Goal: Information Seeking & Learning: Learn about a topic

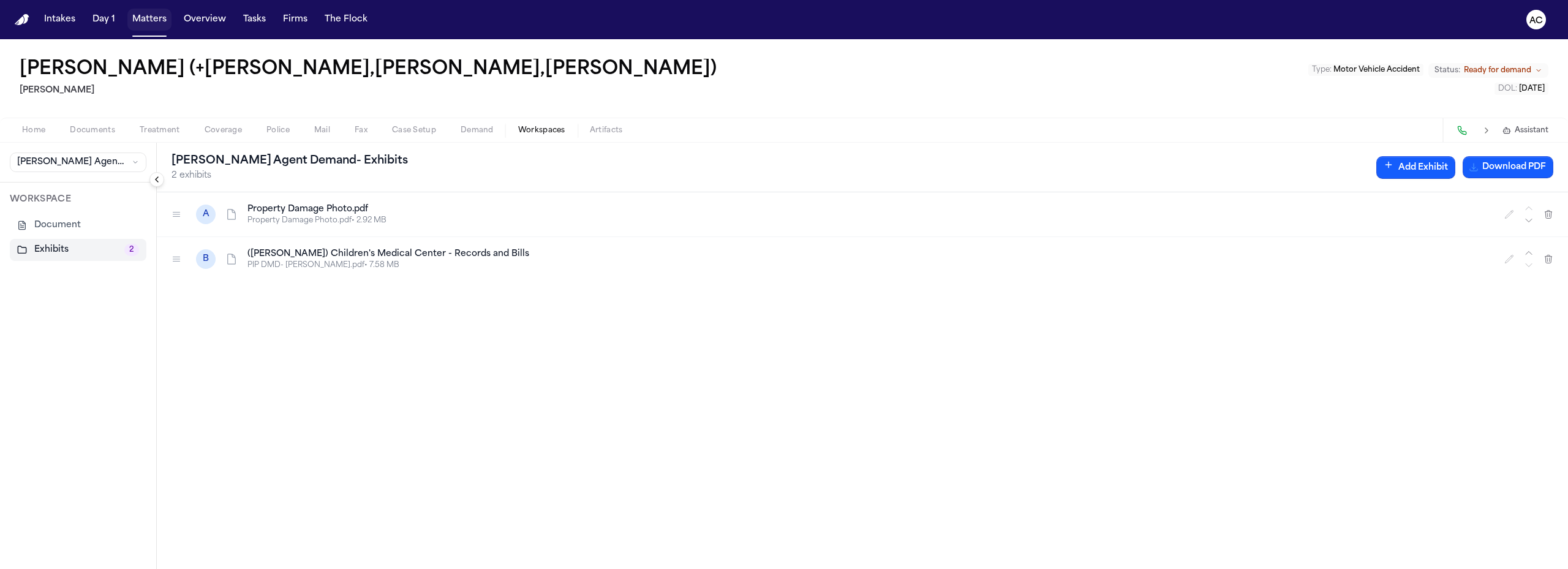
click at [149, 11] on button "Matters" at bounding box center [150, 20] width 44 height 22
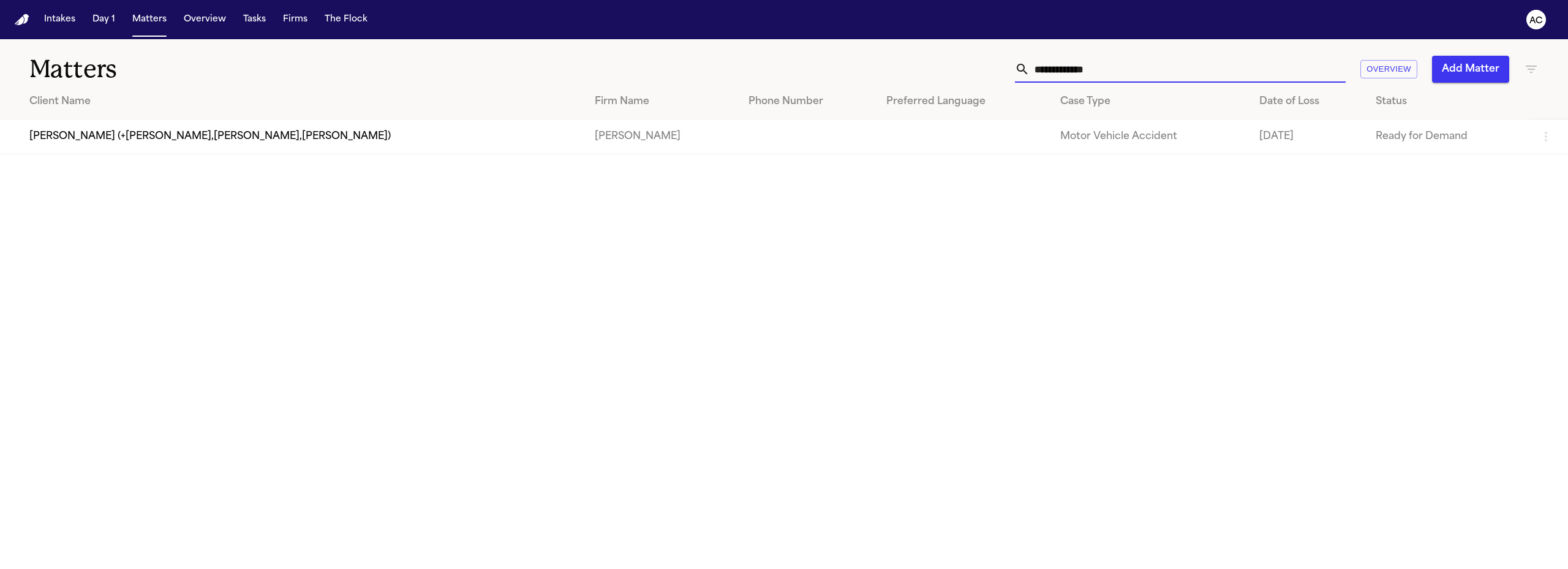
drag, startPoint x: 1152, startPoint y: 66, endPoint x: 918, endPoint y: 77, distance: 234.3
click at [918, 77] on div "**********" at bounding box center [1012, 69] width 1053 height 27
paste input "***"
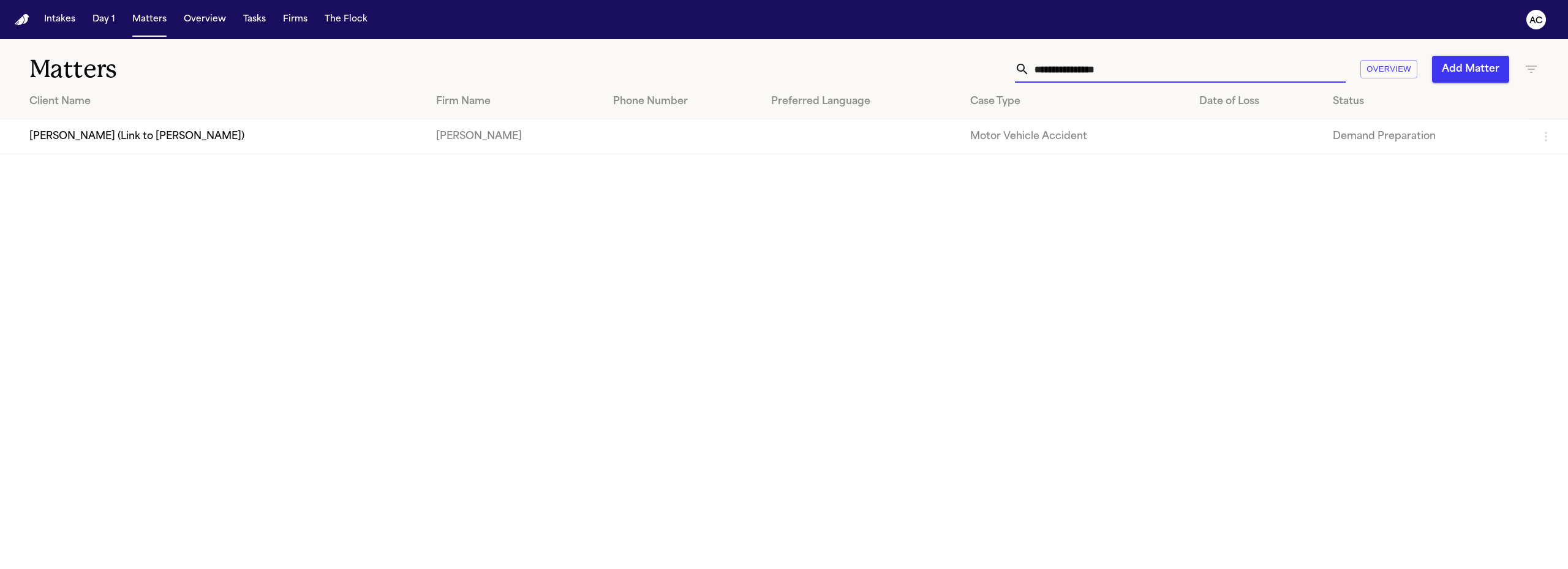
type input "**********"
click at [159, 135] on td "[PERSON_NAME] (Link to [PERSON_NAME])" at bounding box center [213, 137] width 426 height 35
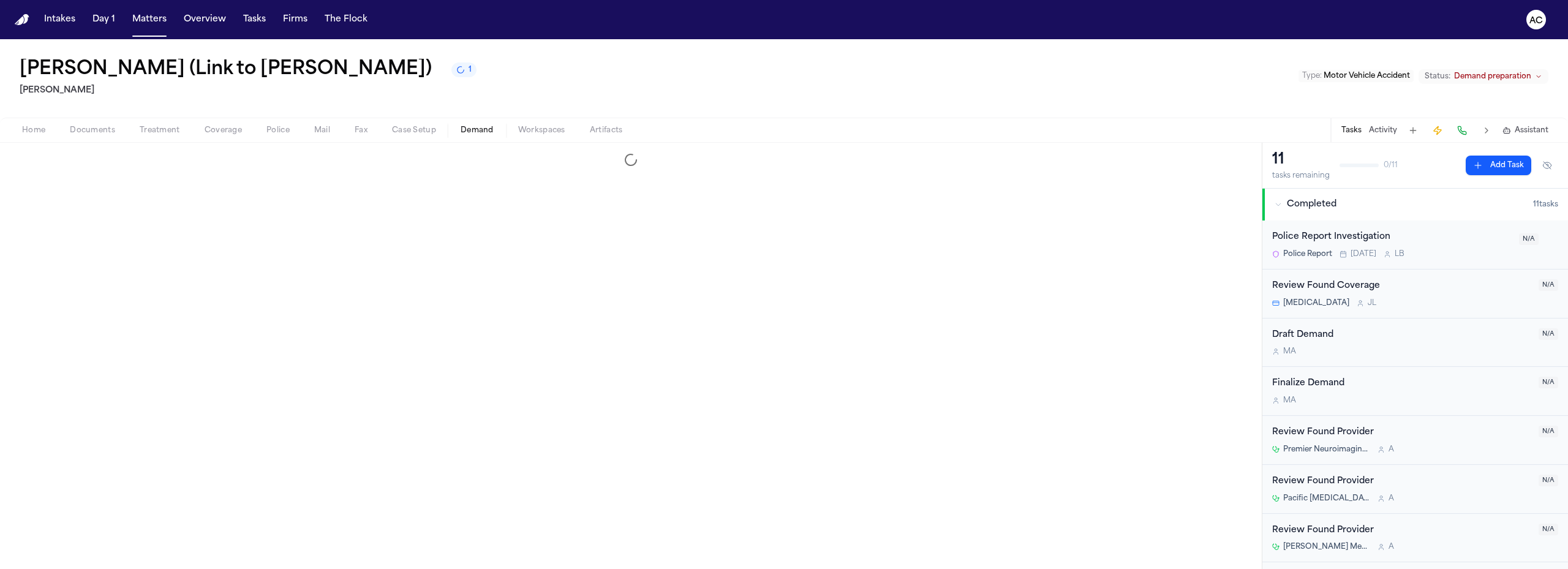
click at [480, 127] on span "Demand" at bounding box center [478, 131] width 33 height 9
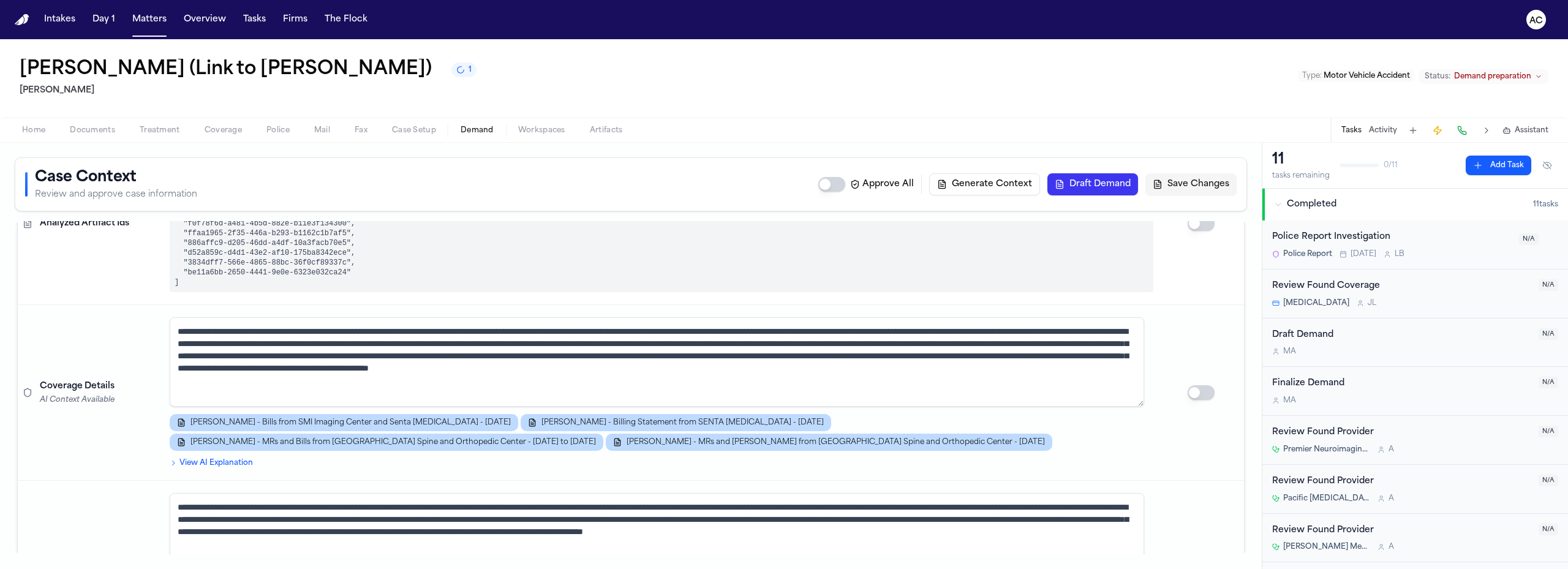
scroll to position [306, 0]
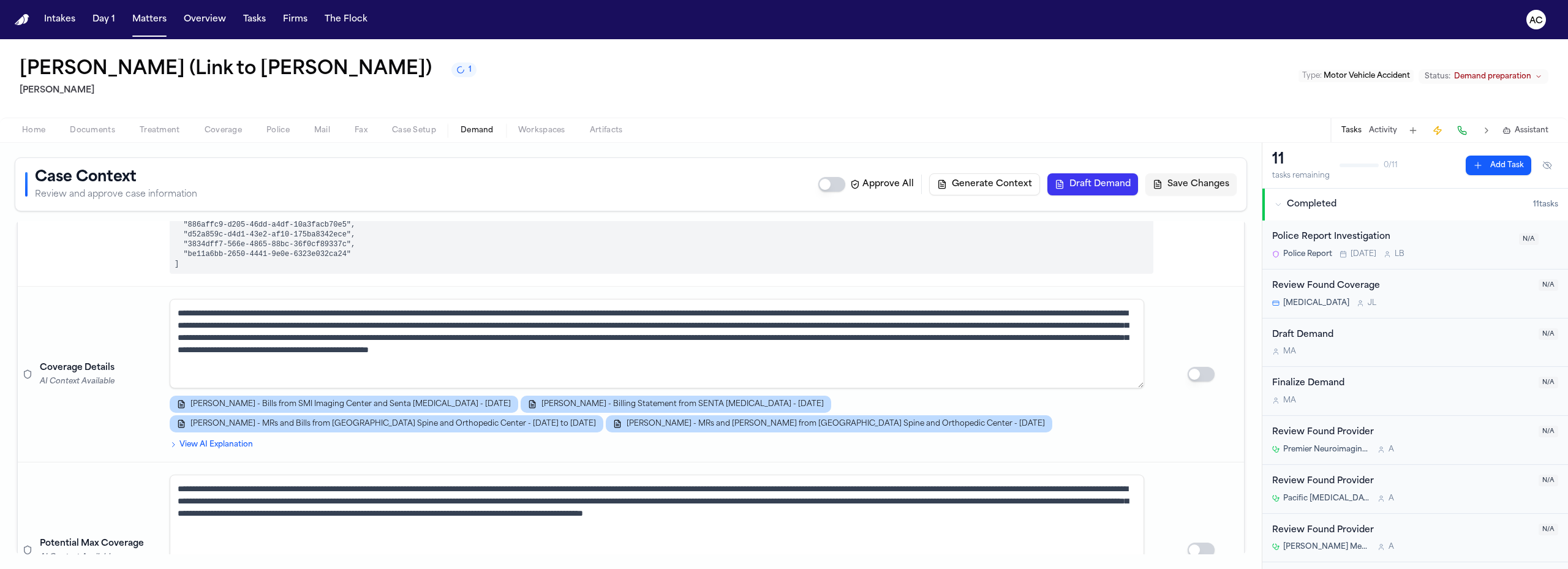
click at [71, 131] on span "Documents" at bounding box center [92, 131] width 45 height 9
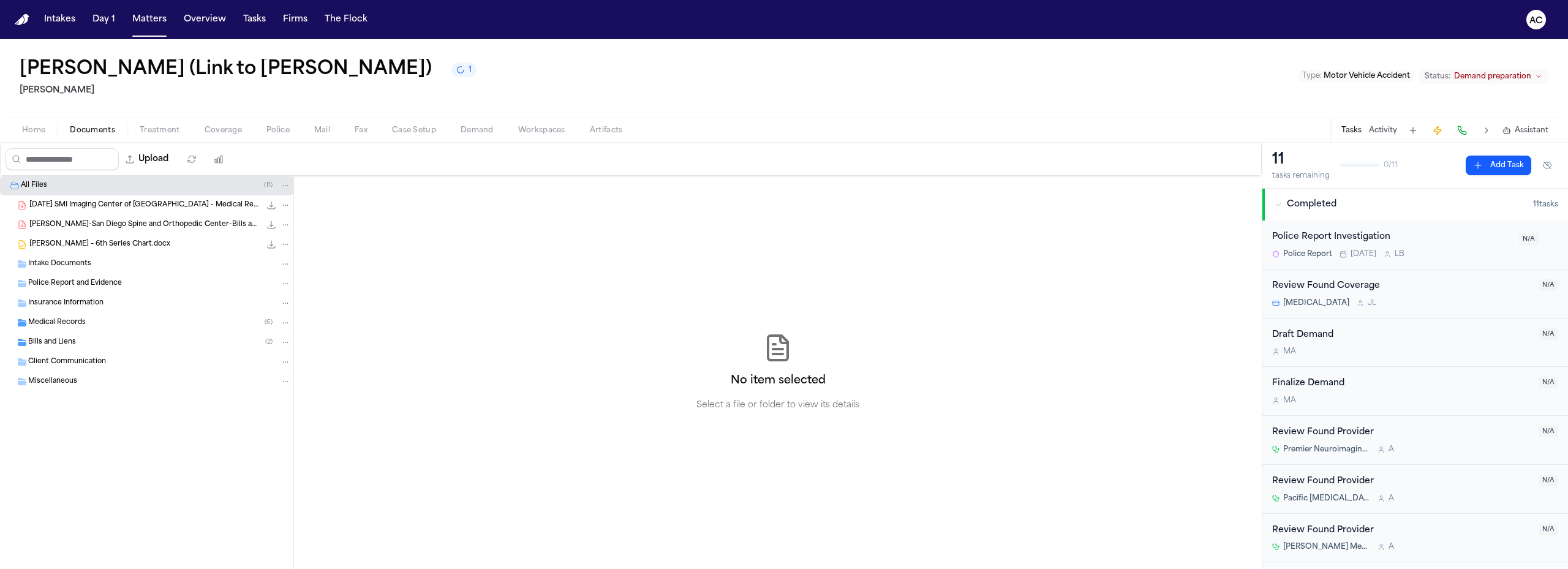
drag, startPoint x: 210, startPoint y: 0, endPoint x: 591, endPoint y: 71, distance: 387.6
click at [593, 65] on div "[PERSON_NAME] (Link to [PERSON_NAME]) 1 [PERSON_NAME] Type : Motor Vehicle Acci…" at bounding box center [784, 78] width 1568 height 78
drag, startPoint x: 480, startPoint y: 127, endPoint x: 477, endPoint y: 138, distance: 11.4
click at [480, 127] on span "Demand" at bounding box center [478, 131] width 33 height 9
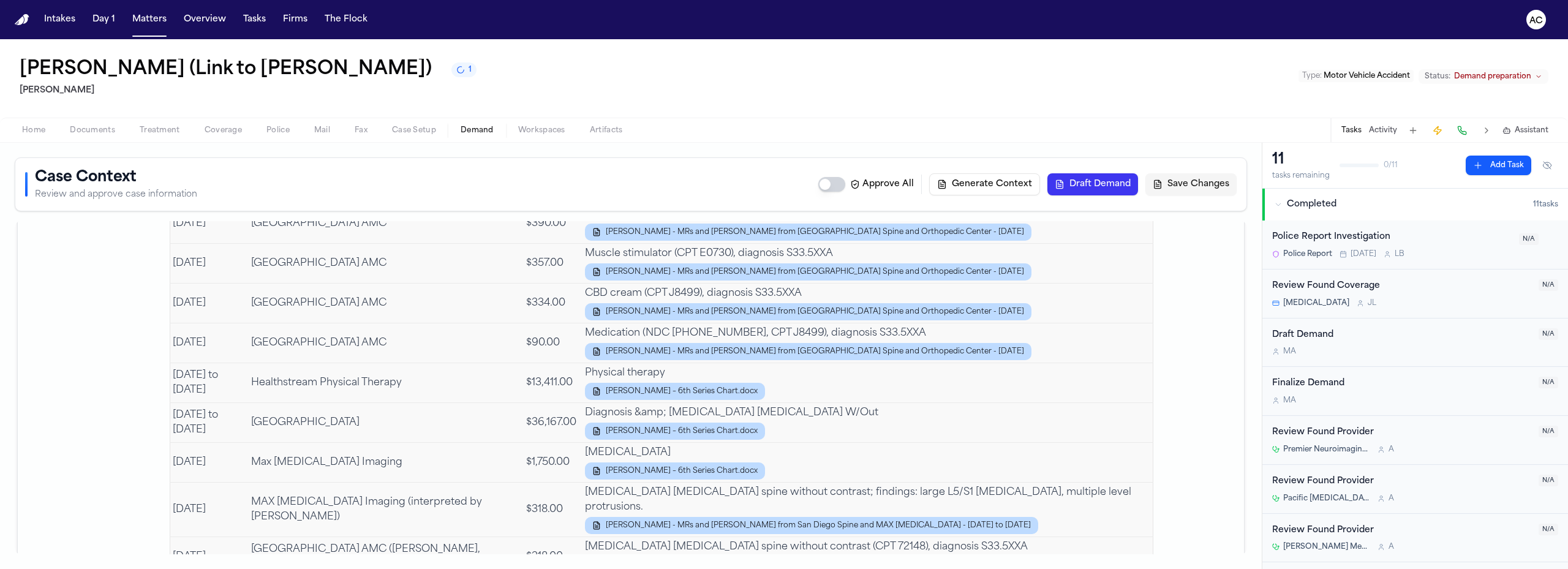
scroll to position [1898, 0]
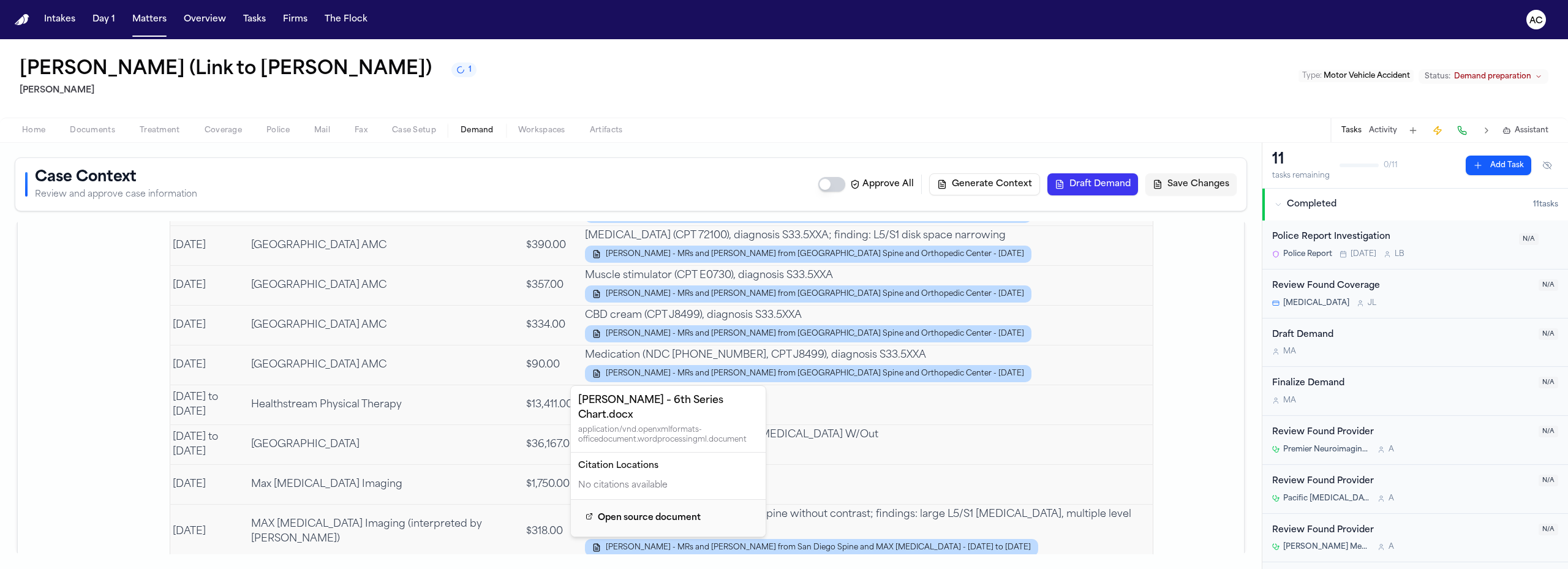
click at [659, 408] on span "[PERSON_NAME] – 6th Series Chart.docx" at bounding box center [682, 413] width 152 height 9
click at [592, 409] on icon "button" at bounding box center [596, 413] width 9 height 9
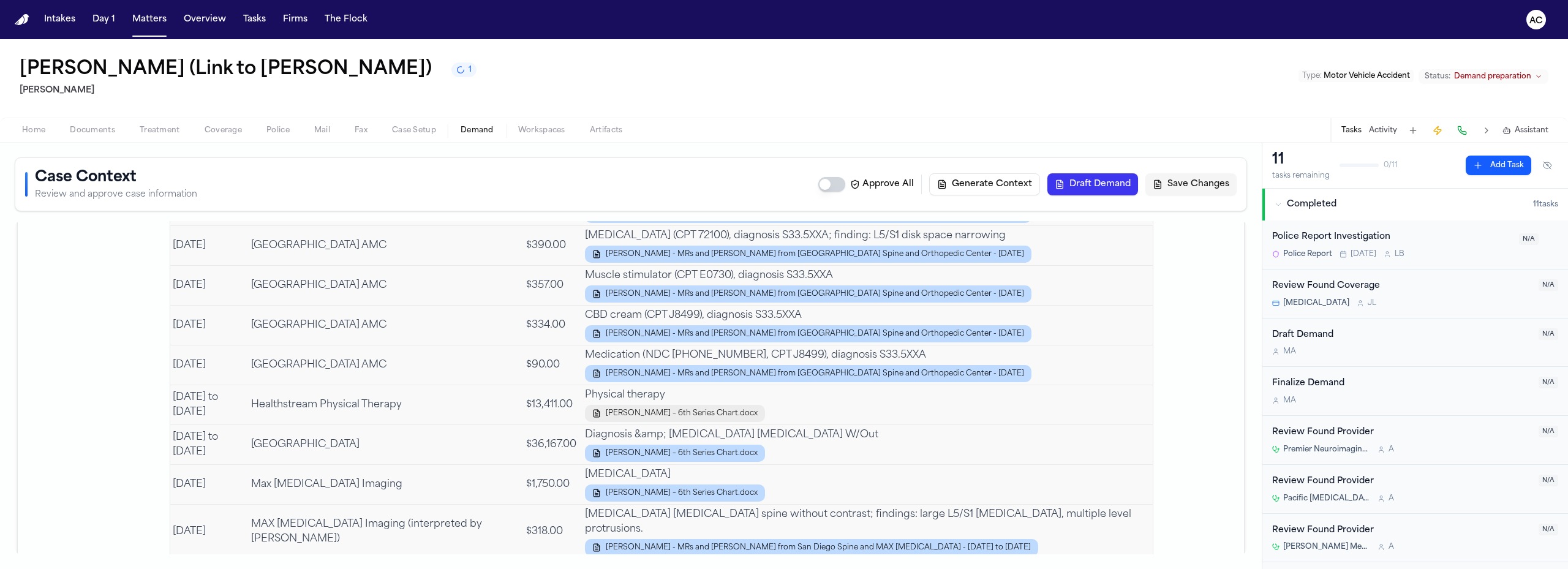
click at [607, 408] on span "[PERSON_NAME] – 6th Series Chart.docx" at bounding box center [682, 413] width 152 height 9
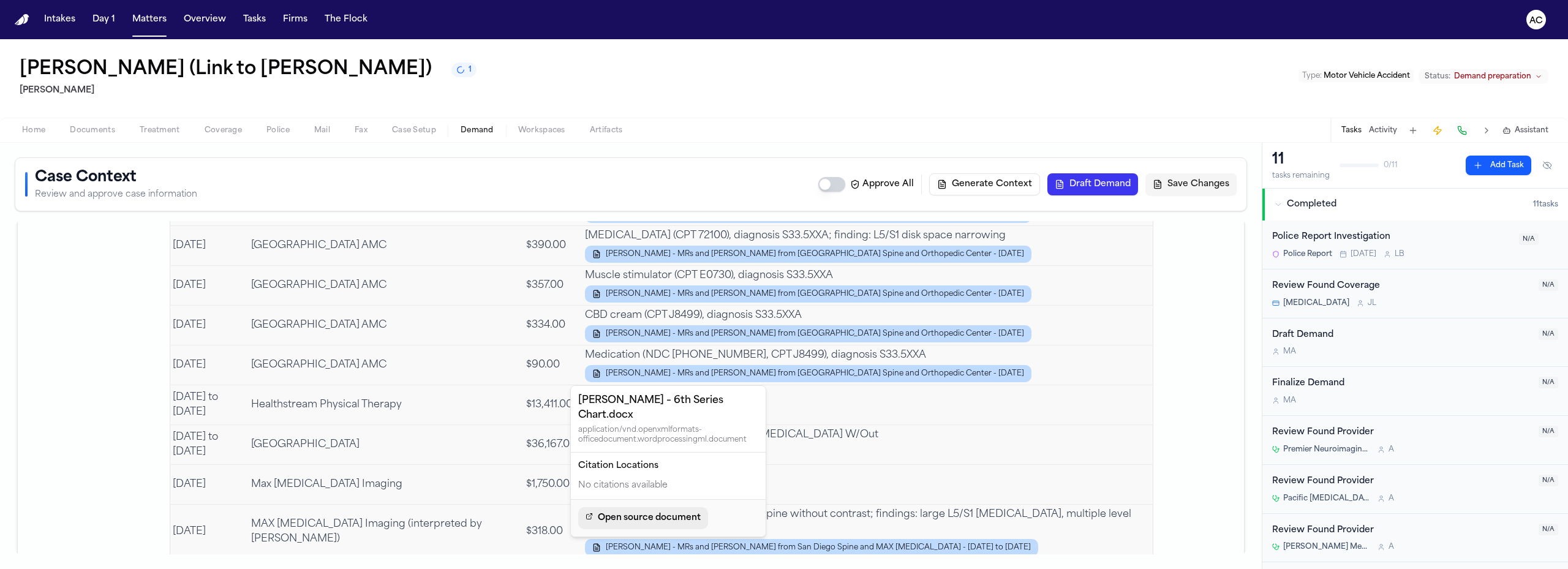
click at [641, 513] on span "Open source document" at bounding box center [649, 518] width 103 height 15
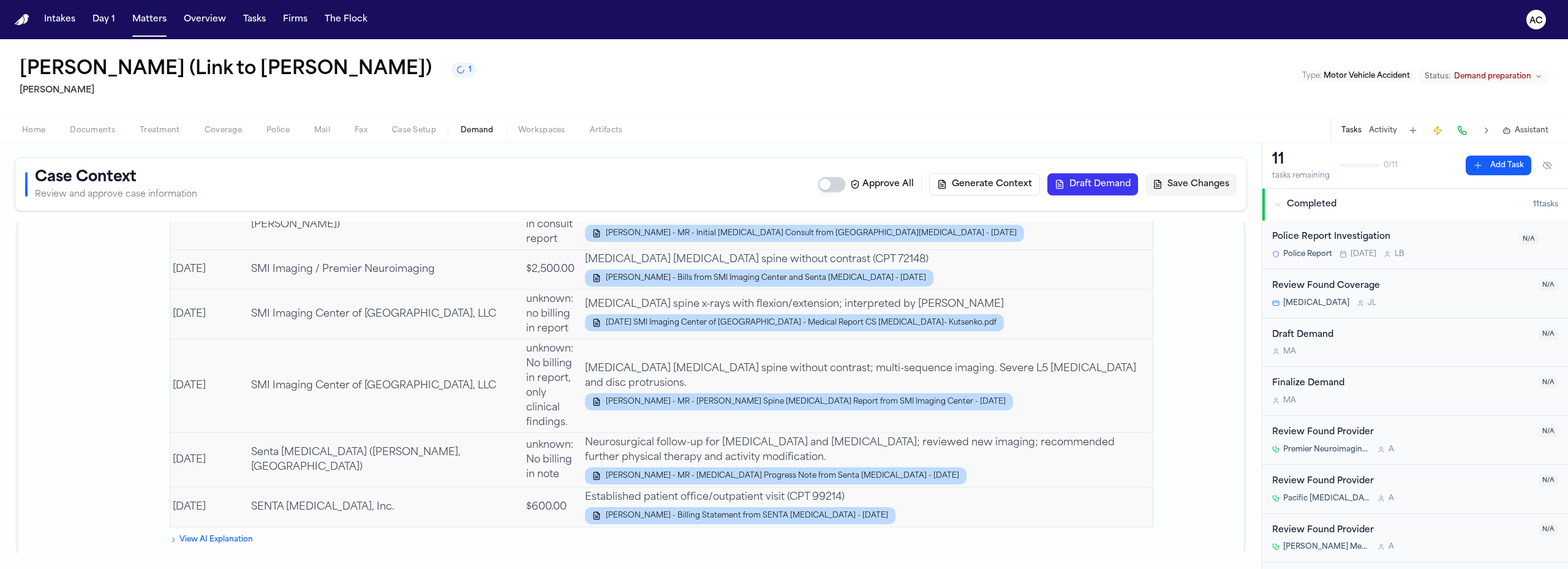
scroll to position [2571, 0]
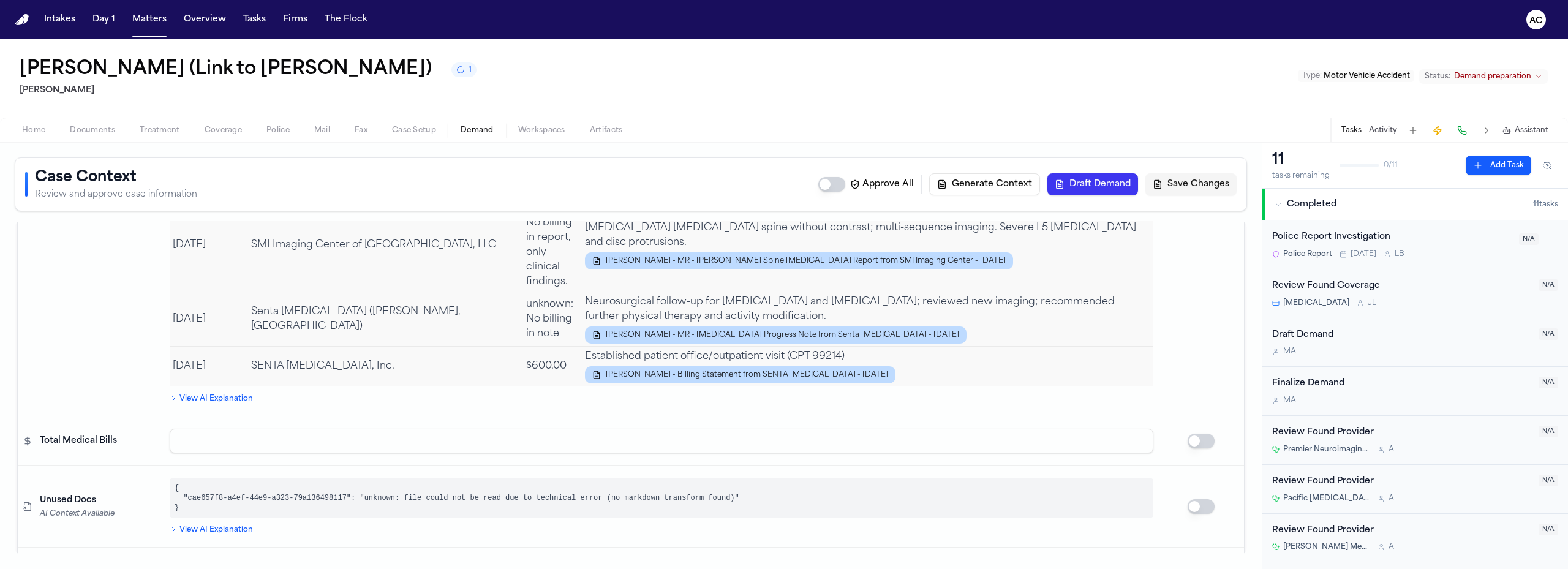
click at [112, 134] on span "Documents" at bounding box center [92, 131] width 45 height 9
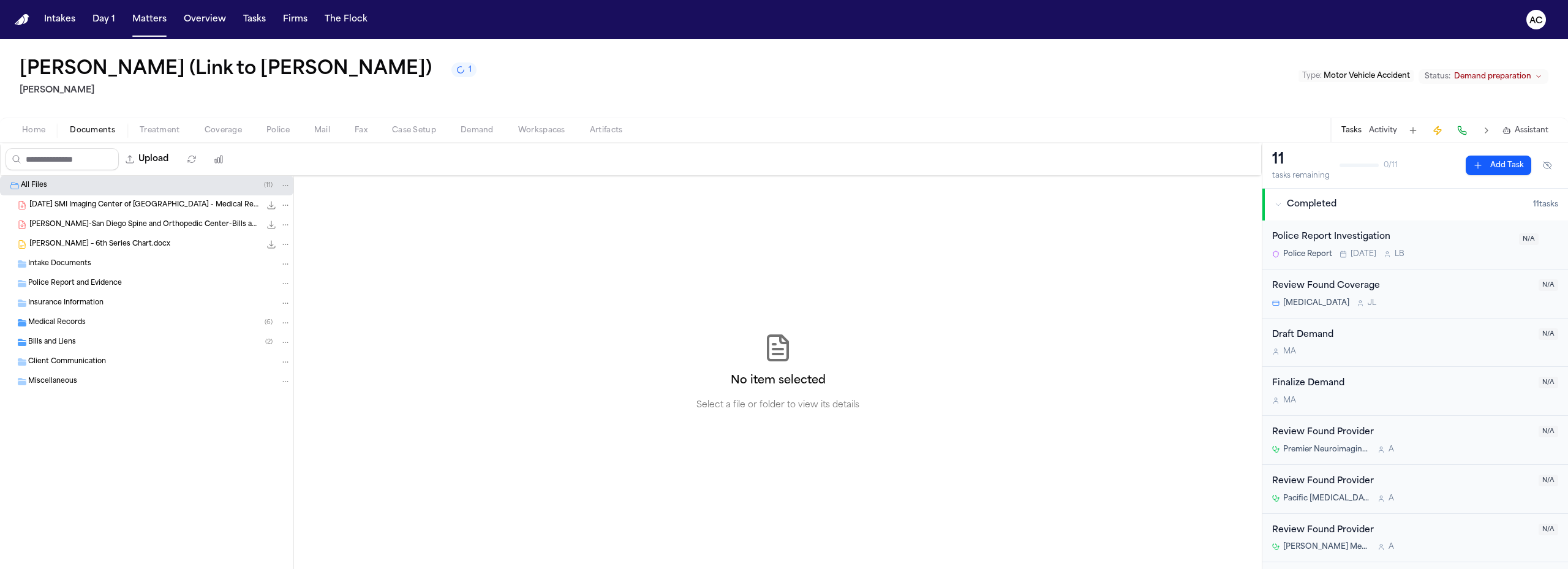
click at [80, 322] on span "Medical Records" at bounding box center [57, 322] width 58 height 10
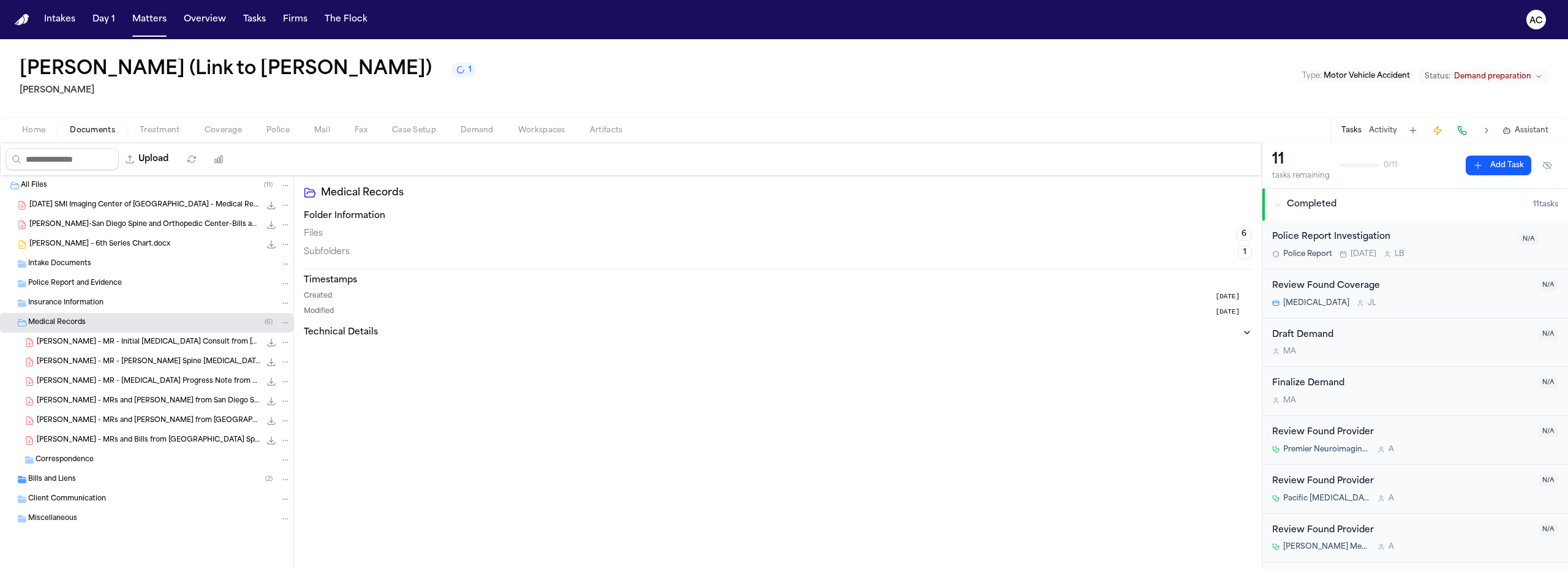
click at [67, 484] on span "Bills and Liens" at bounding box center [52, 479] width 48 height 10
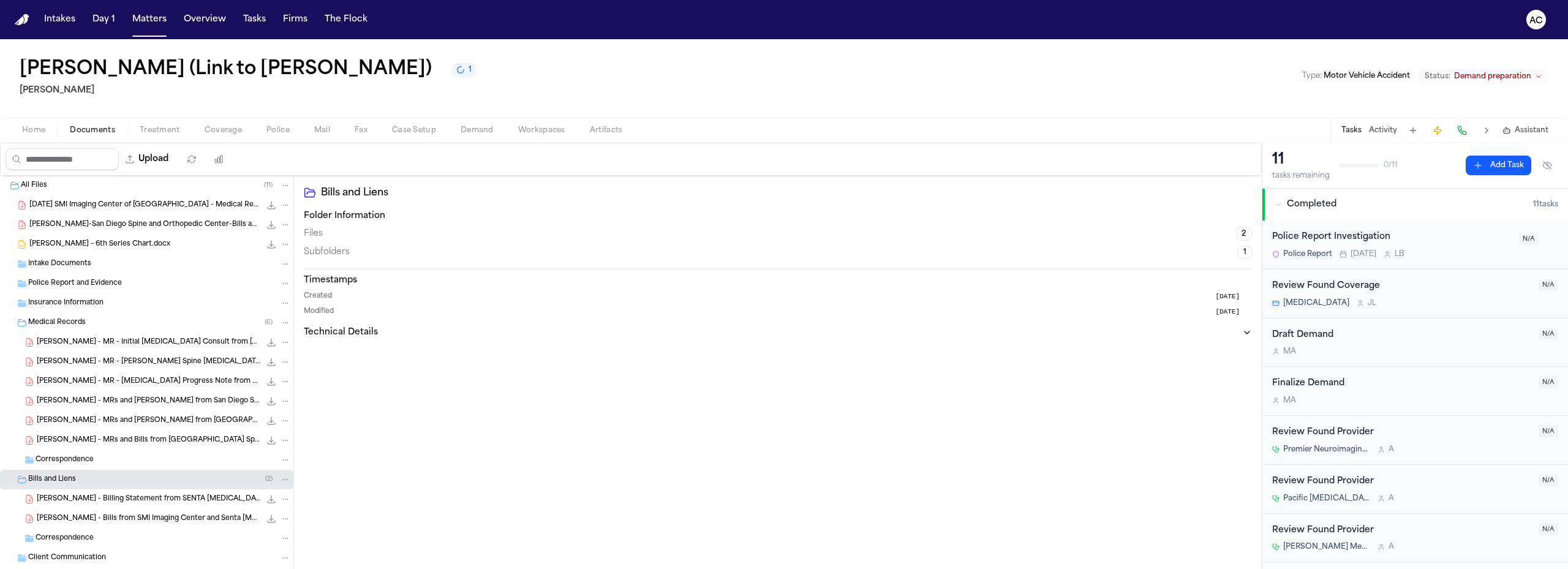
click at [136, 438] on span "[PERSON_NAME] - MRs and Bills from [GEOGRAPHIC_DATA] Spine and Orthopedic Cente…" at bounding box center [148, 440] width 223 height 10
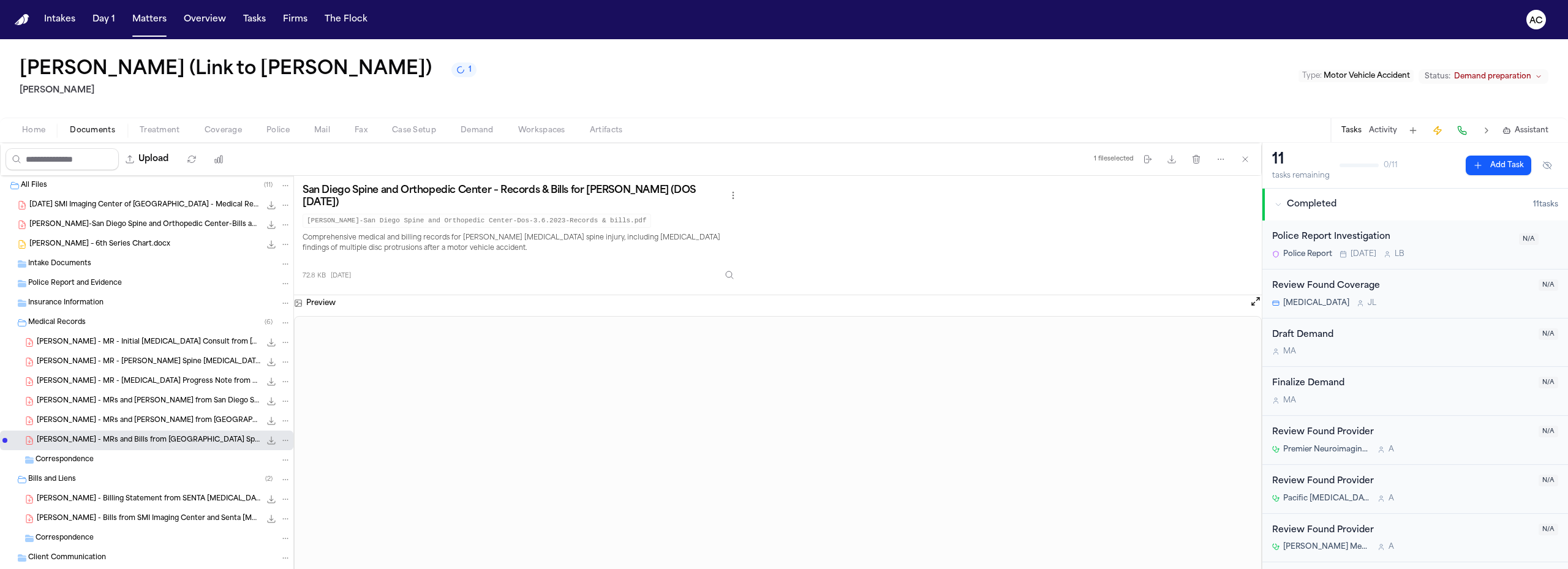
click at [134, 424] on span "[PERSON_NAME] - MRs and [PERSON_NAME] from [GEOGRAPHIC_DATA] Spine and Orthoped…" at bounding box center [148, 420] width 223 height 10
click at [136, 409] on div "[PERSON_NAME] - MRs and [PERSON_NAME] from San Diego Spine and MAX [MEDICAL_DAT…" at bounding box center [147, 400] width 294 height 20
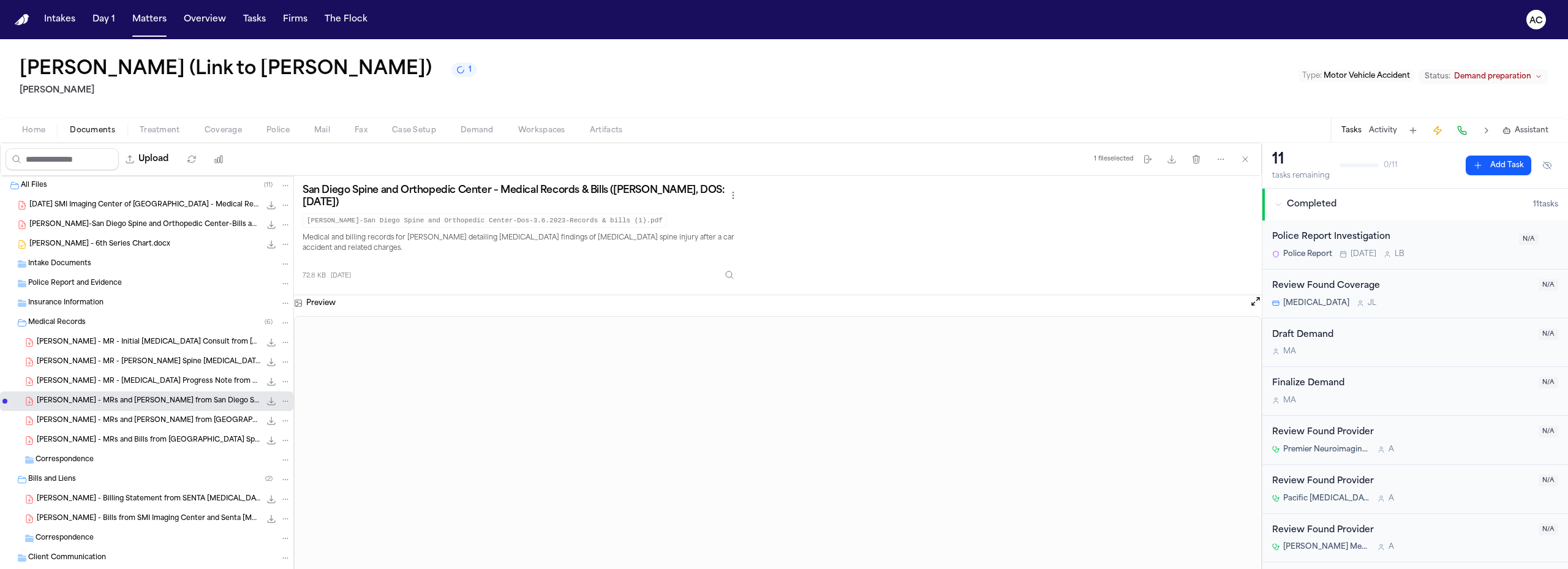
click at [136, 385] on span "[PERSON_NAME] - MR - [MEDICAL_DATA] Progress Note from Senta [MEDICAL_DATA] - […" at bounding box center [148, 381] width 223 height 10
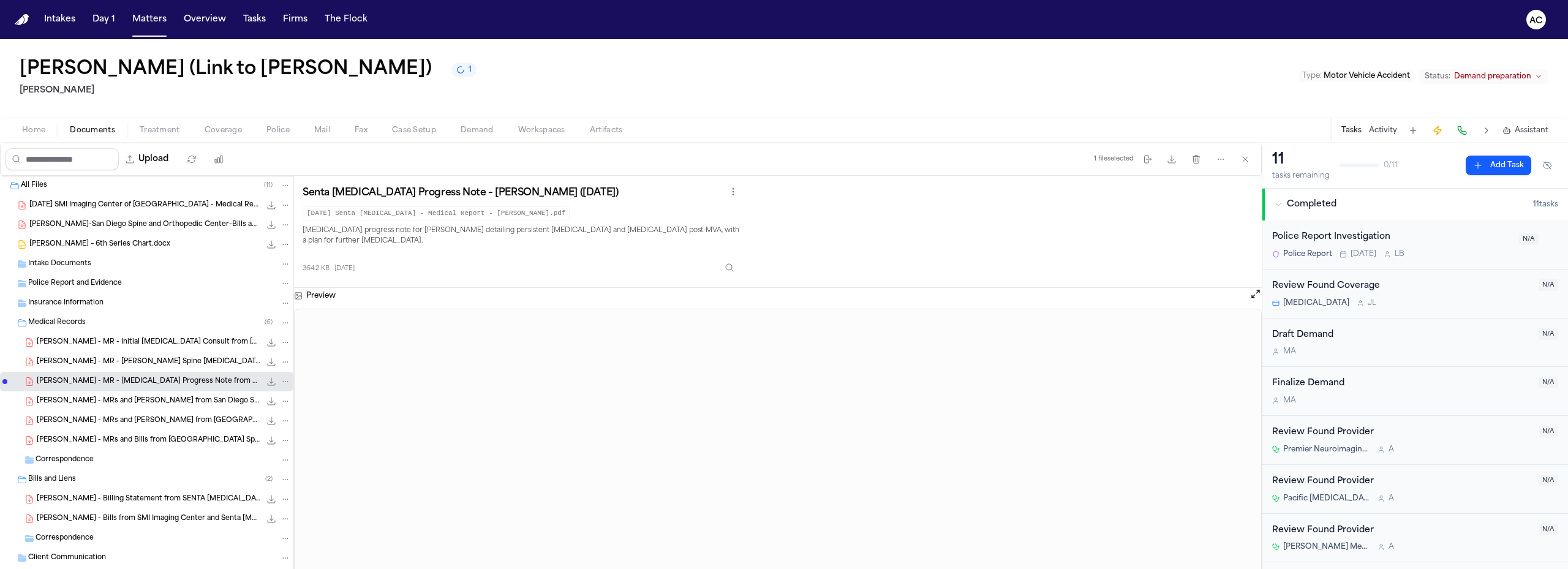
click at [116, 358] on span "[PERSON_NAME] - MR - [PERSON_NAME] Spine [MEDICAL_DATA] Report from SMI Imaging…" at bounding box center [148, 362] width 223 height 10
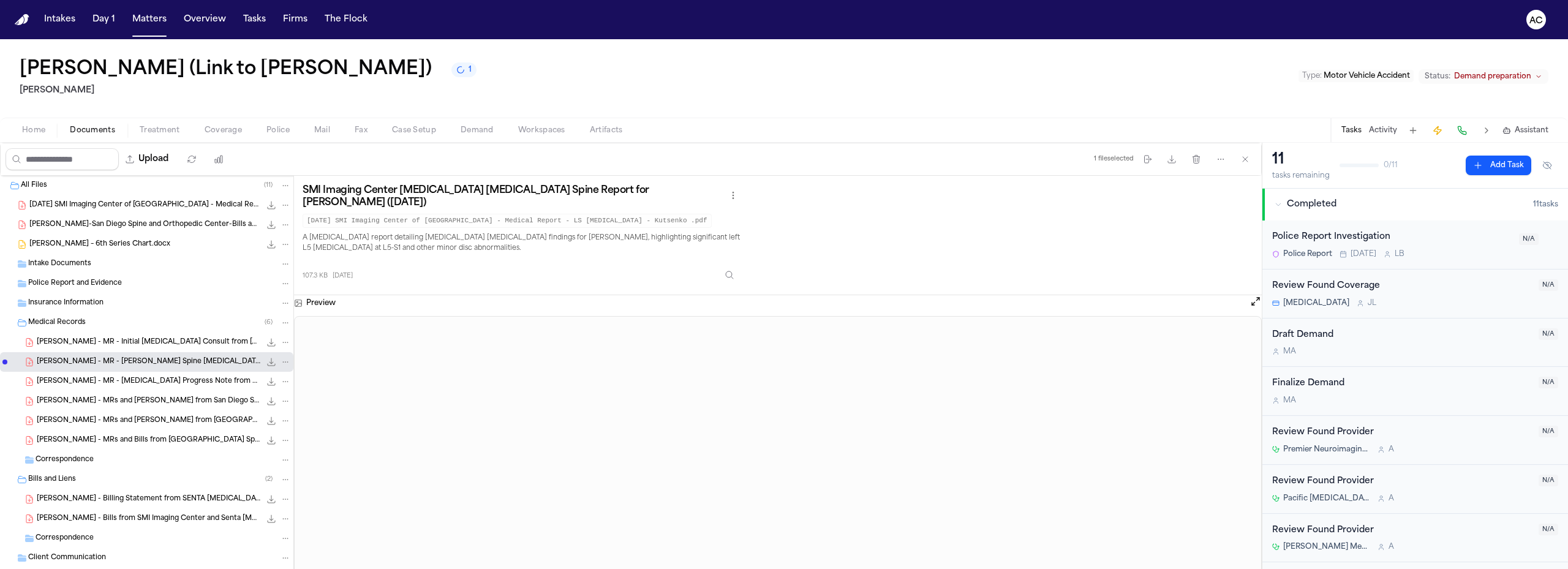
drag, startPoint x: 105, startPoint y: 503, endPoint x: 131, endPoint y: 501, distance: 26.1
click at [107, 503] on span "[PERSON_NAME] - Billing Statement from SENTA [MEDICAL_DATA] - [DATE]" at bounding box center [148, 499] width 223 height 10
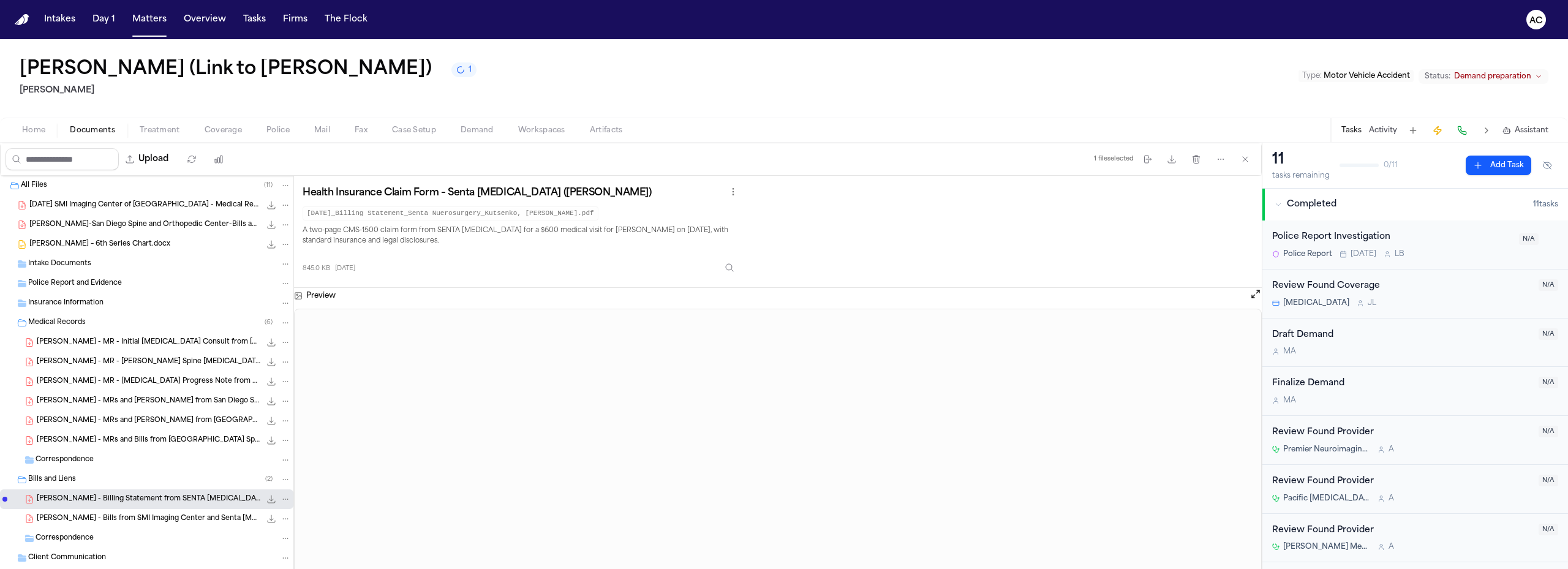
click at [112, 232] on div "[PERSON_NAME]-San Diego Spine and Orthopedic Center-Bills and Records-DOS-02.27…" at bounding box center [147, 224] width 294 height 20
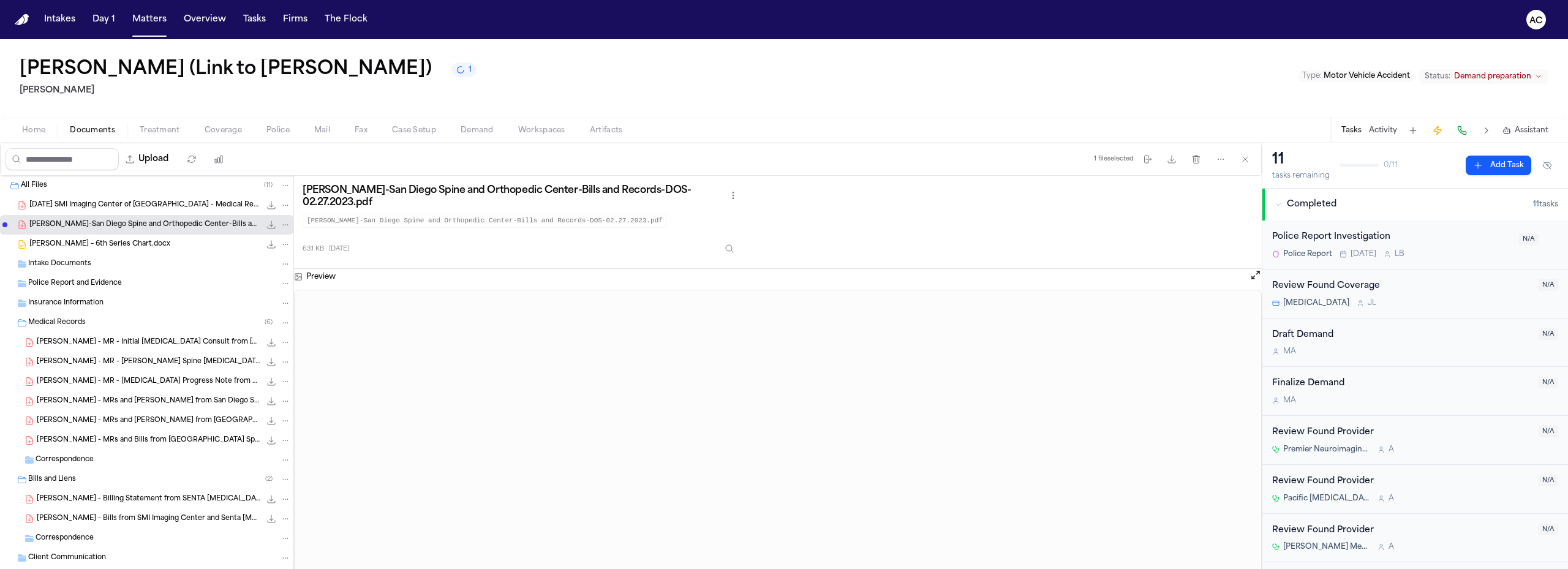
click at [107, 210] on span "[DATE] SMI Imaging Center of [GEOGRAPHIC_DATA] - Medical Report CS [MEDICAL_DAT…" at bounding box center [145, 205] width 231 height 10
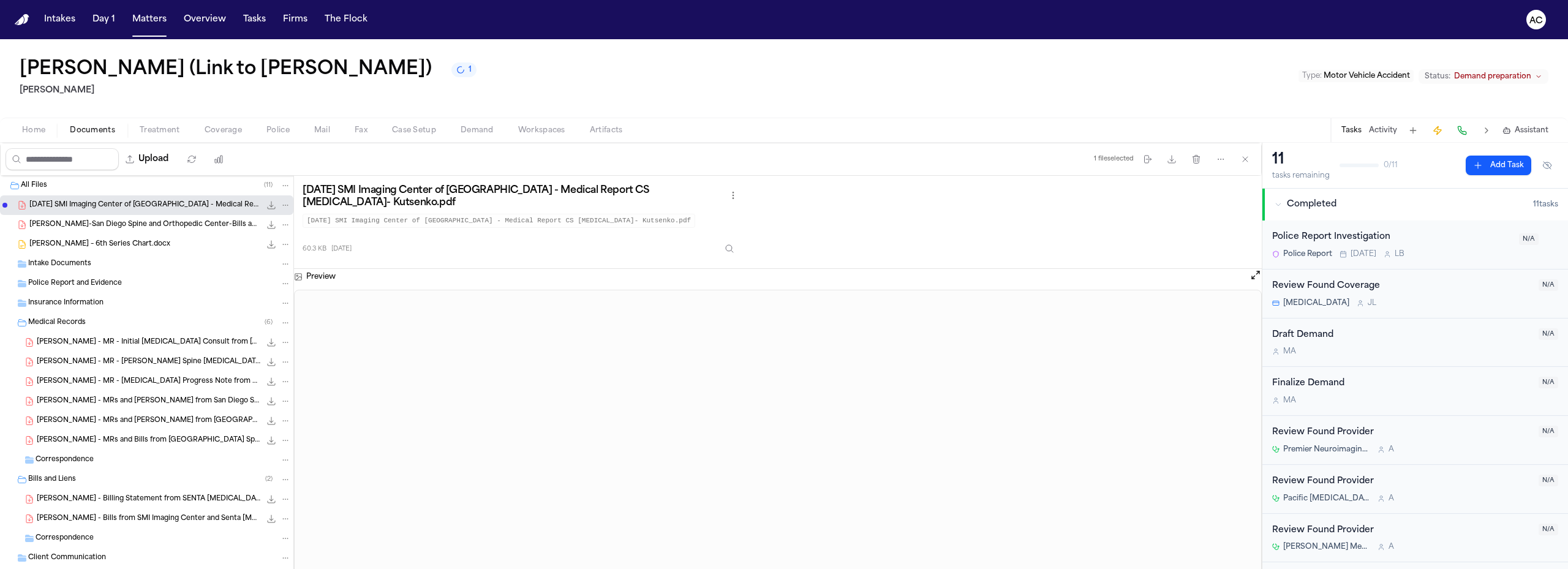
click at [82, 245] on span "[PERSON_NAME] – 6th Series Chart.docx" at bounding box center [100, 244] width 141 height 10
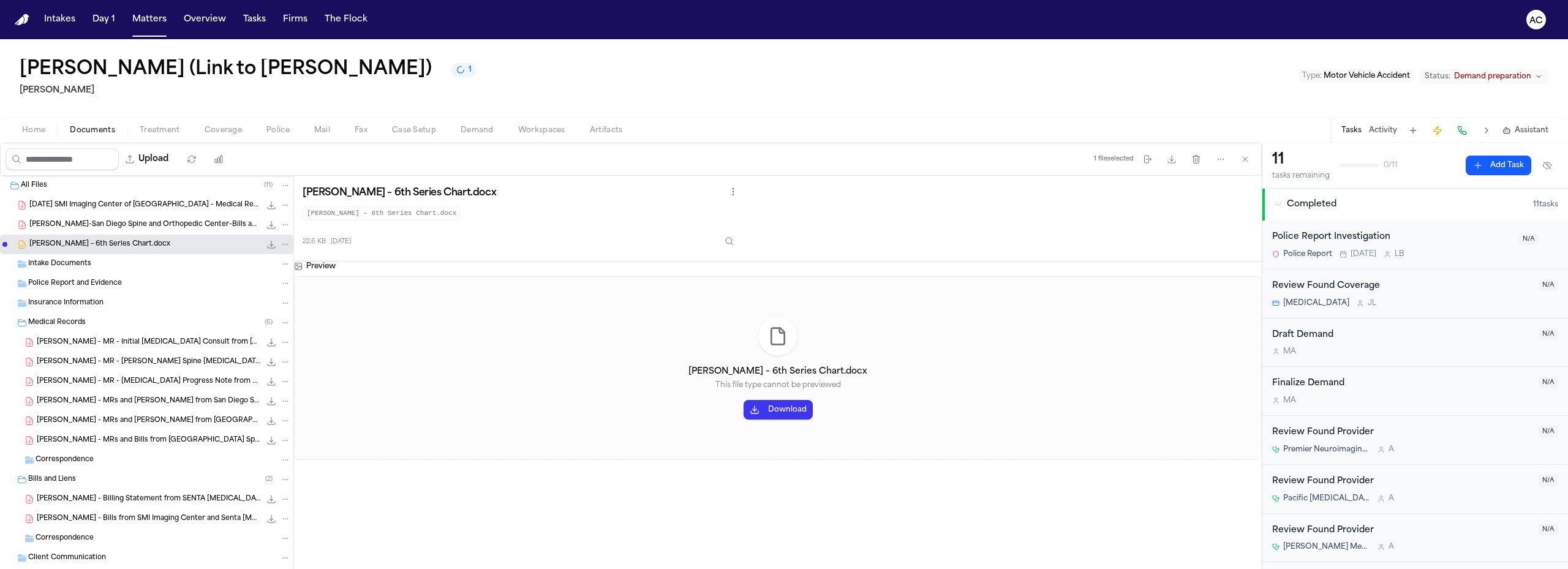
click at [791, 413] on button "Download" at bounding box center [778, 409] width 69 height 20
click at [107, 229] on span "[PERSON_NAME]-San Diego Spine and Orthopedic Center-Bills and Records-DOS-02.27…" at bounding box center [145, 225] width 231 height 10
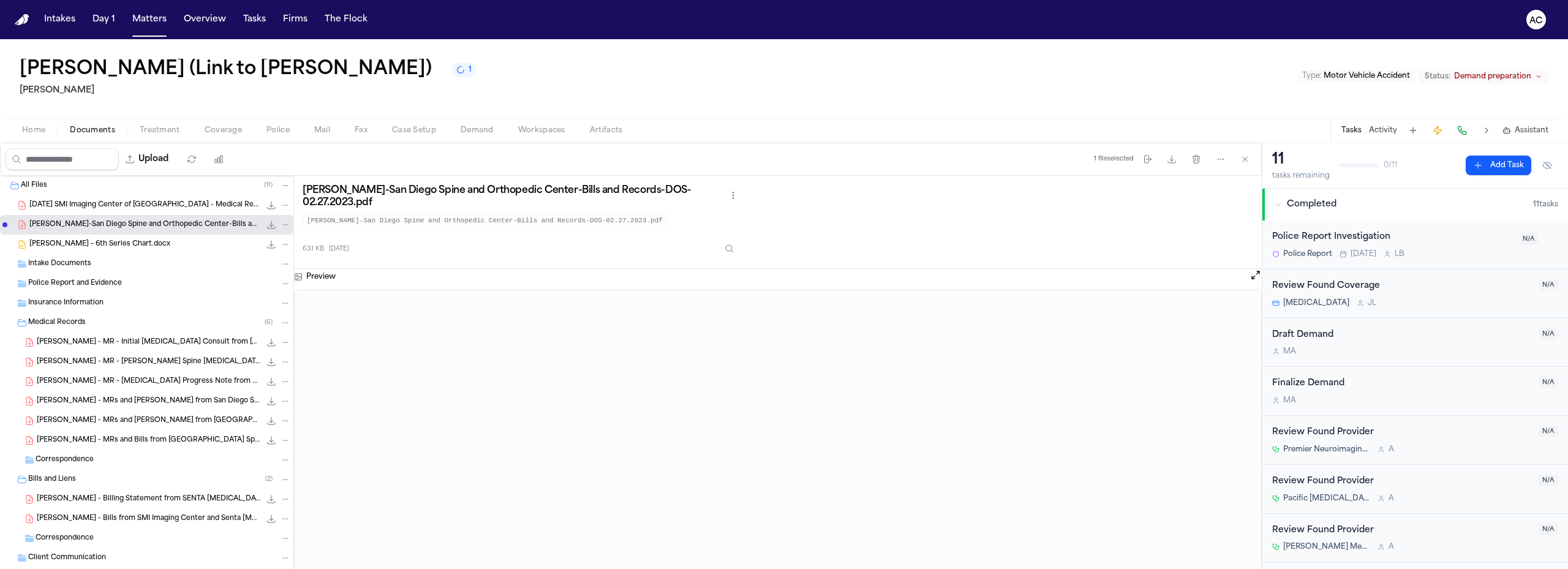
click at [162, 204] on span "[DATE] SMI Imaging Center of [GEOGRAPHIC_DATA] - Medical Report CS [MEDICAL_DAT…" at bounding box center [145, 205] width 231 height 10
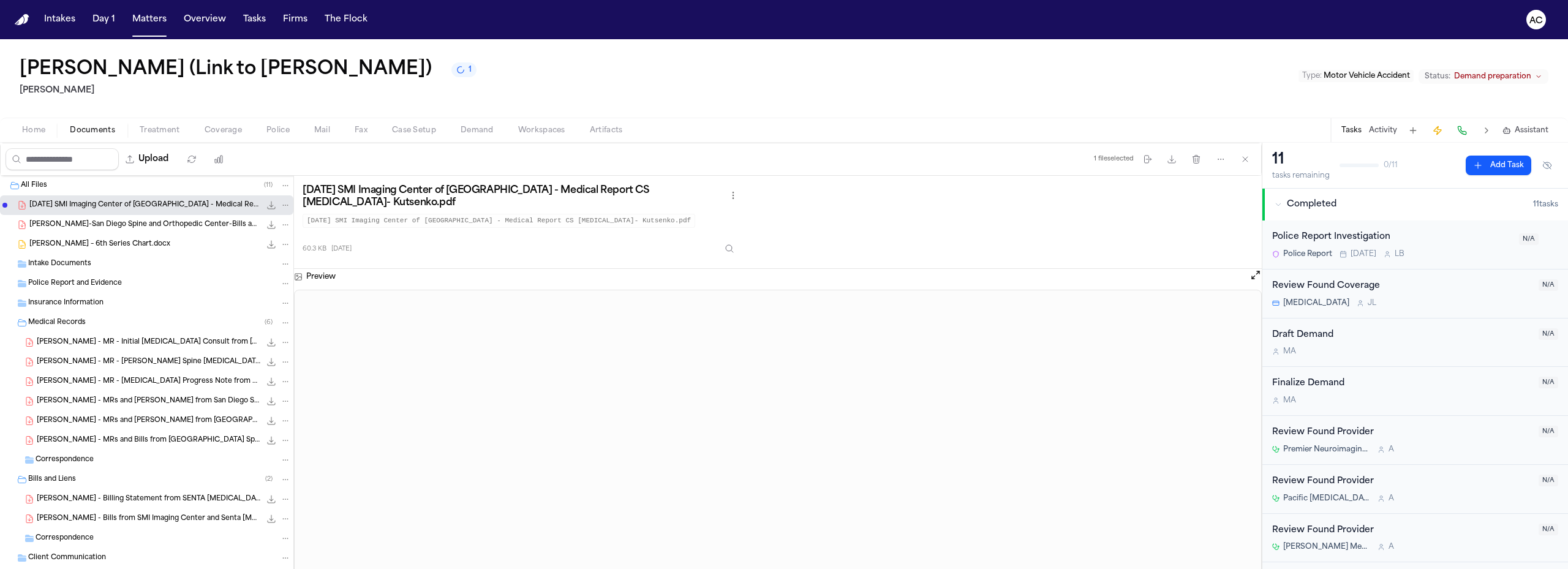
click at [149, 342] on span "[PERSON_NAME] - MR - Initial [MEDICAL_DATA] Consult from [GEOGRAPHIC_DATA][MEDI…" at bounding box center [148, 342] width 223 height 10
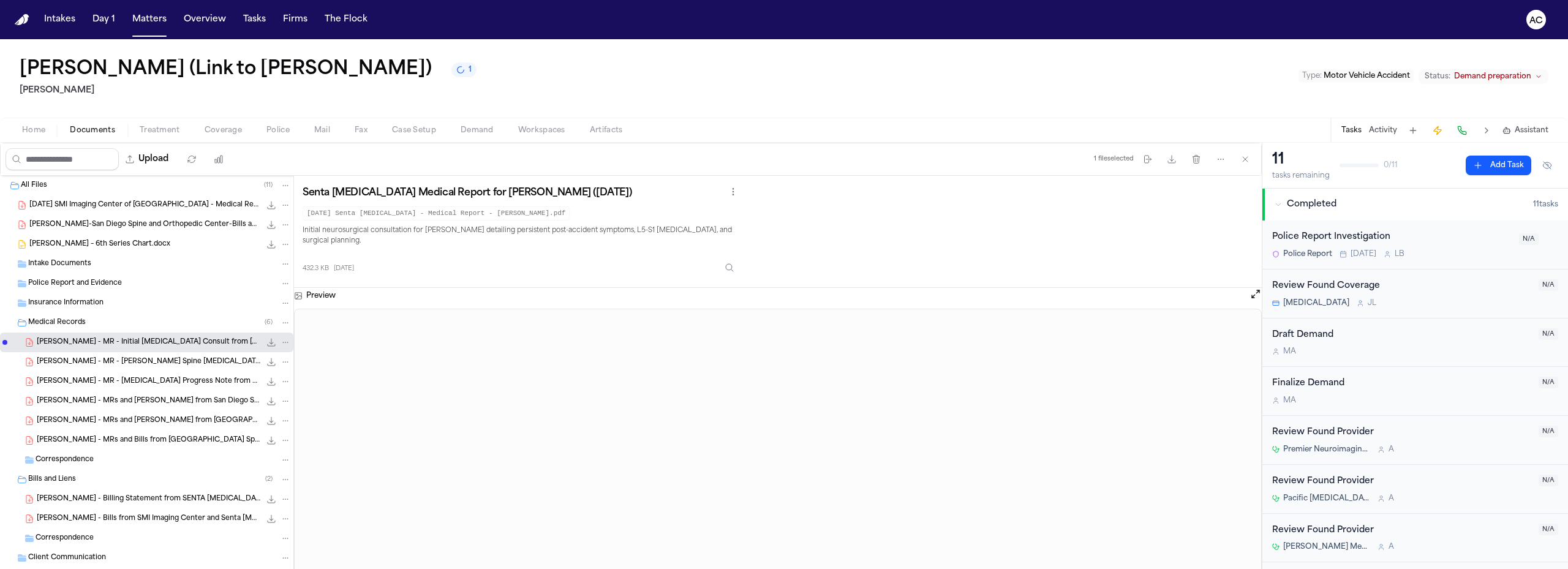
click at [155, 366] on span "[PERSON_NAME] - MR - [PERSON_NAME] Spine [MEDICAL_DATA] Report from SMI Imaging…" at bounding box center [148, 362] width 223 height 10
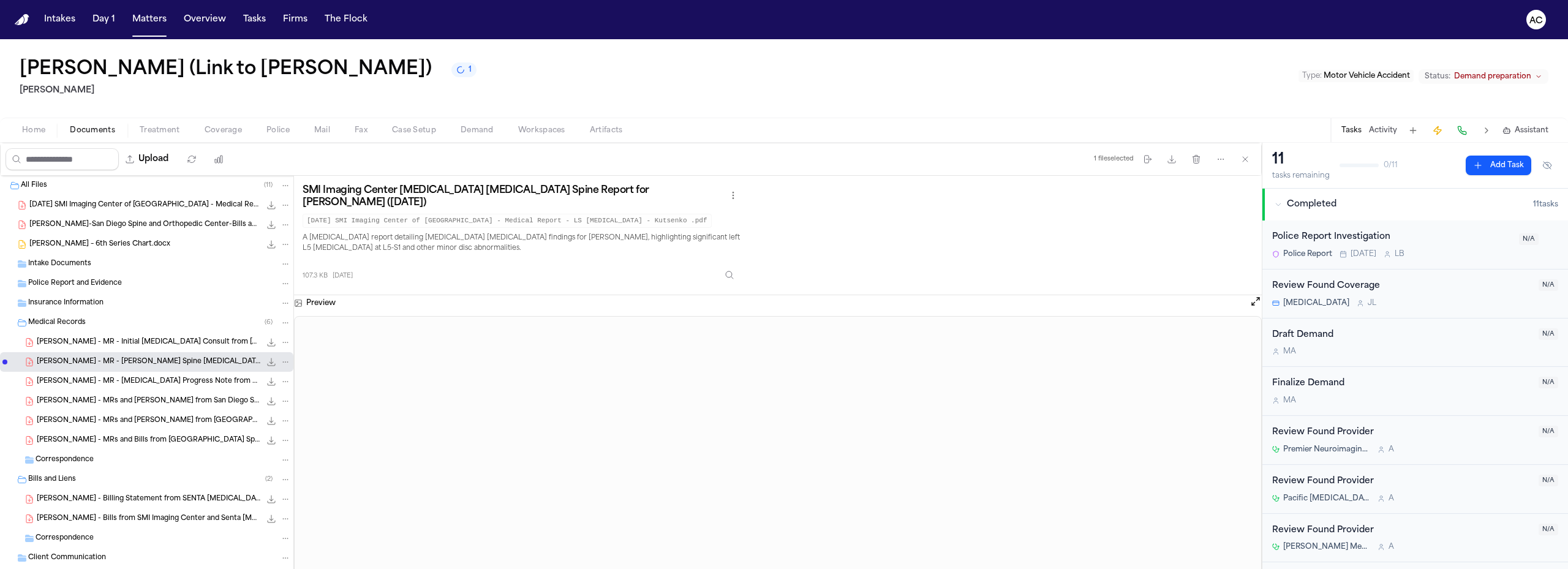
drag, startPoint x: 1056, startPoint y: 249, endPoint x: 1005, endPoint y: 271, distance: 55.5
click at [1056, 249] on div "SMI Imaging Center [MEDICAL_DATA] [MEDICAL_DATA] Spine Report for [PERSON_NAME]…" at bounding box center [778, 235] width 950 height 101
click at [108, 344] on span "[PERSON_NAME] - MR - Initial [MEDICAL_DATA] Consult from [GEOGRAPHIC_DATA][MEDI…" at bounding box center [148, 342] width 223 height 10
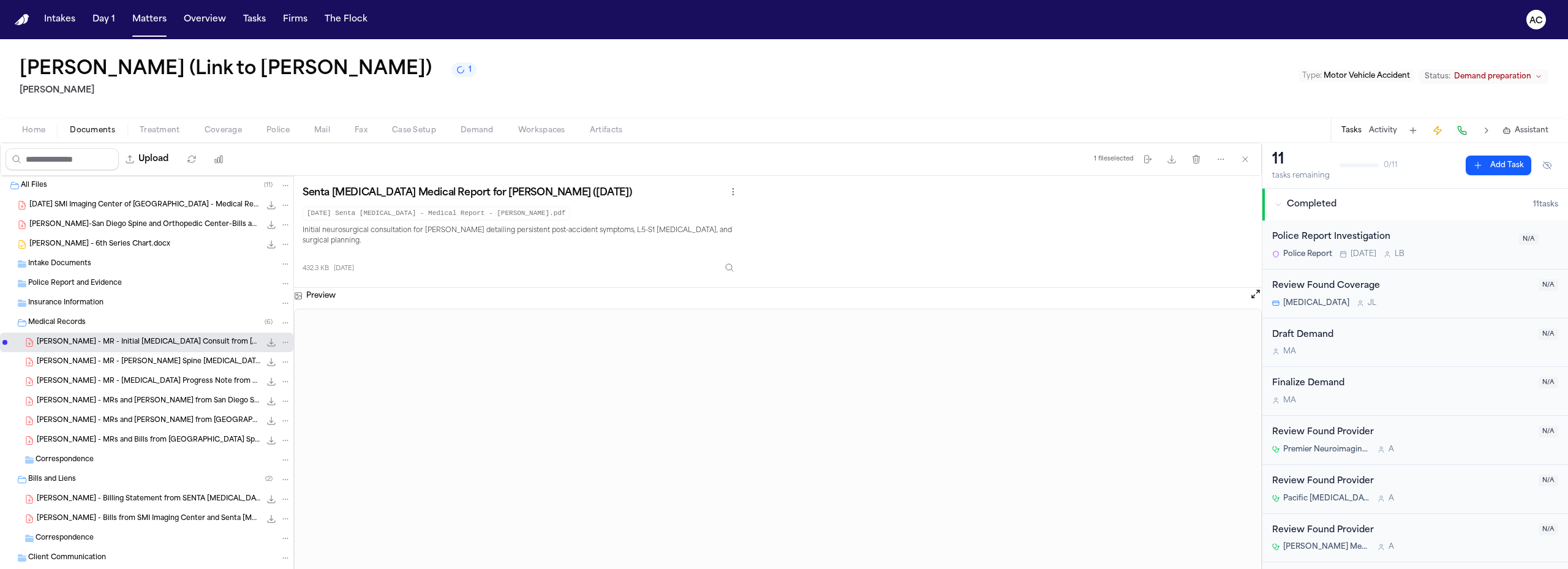
click at [105, 494] on span "[PERSON_NAME] - Billing Statement from SENTA [MEDICAL_DATA] - [DATE]" at bounding box center [148, 499] width 223 height 10
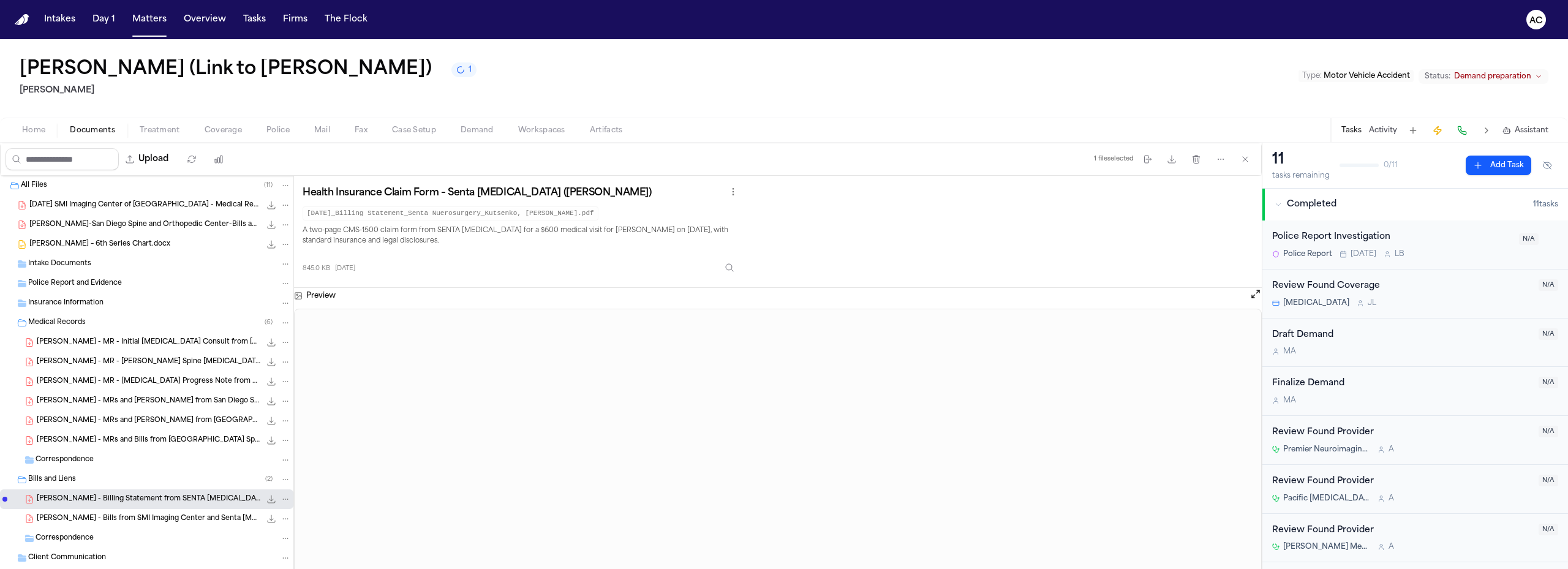
click at [123, 515] on span "[PERSON_NAME] - Bills from SMI Imaging Center and Senta [MEDICAL_DATA] - [DATE]" at bounding box center [148, 518] width 223 height 10
click at [42, 131] on span "Home" at bounding box center [33, 131] width 23 height 9
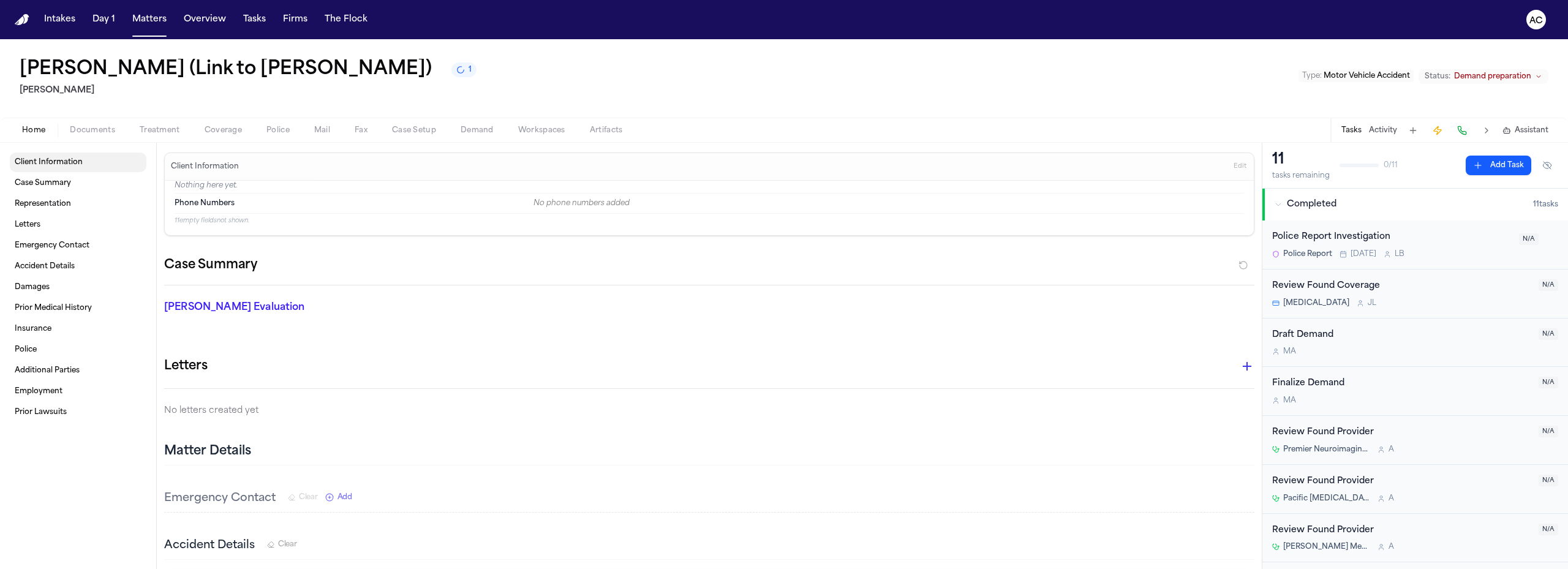
click at [64, 161] on span "Client Information" at bounding box center [49, 162] width 68 height 9
click at [55, 176] on link "Case Summary" at bounding box center [78, 183] width 136 height 20
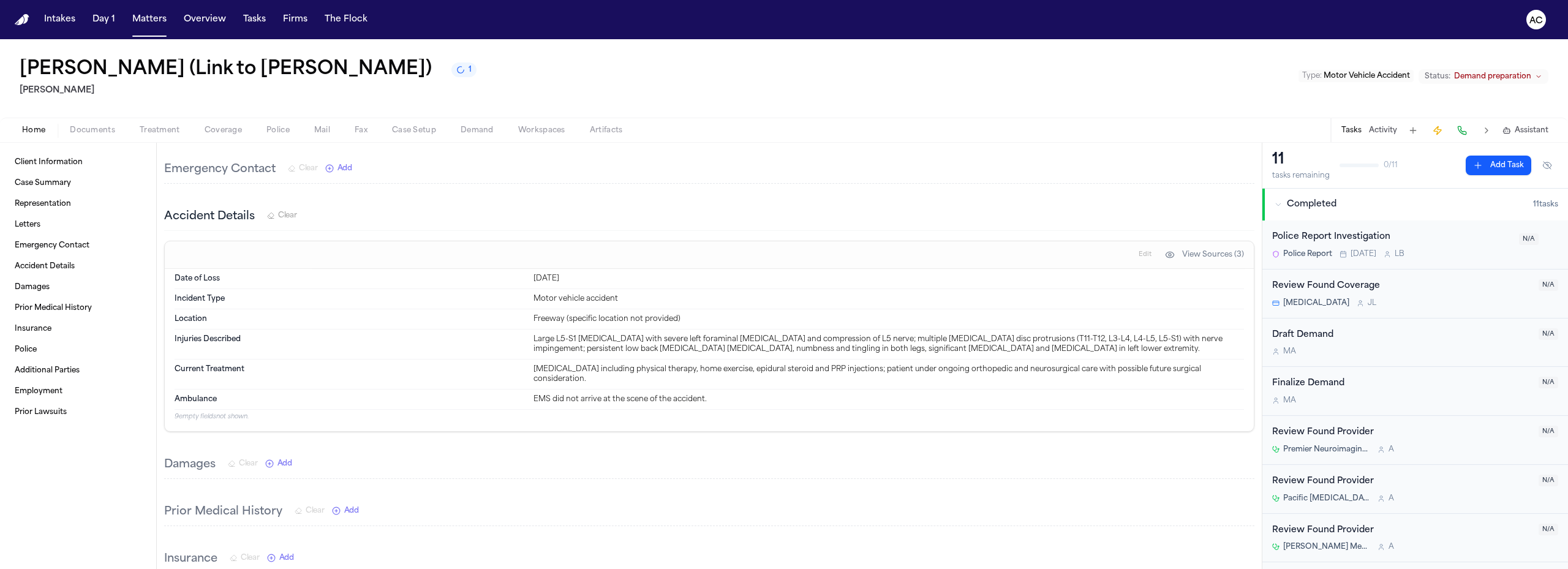
scroll to position [343, 0]
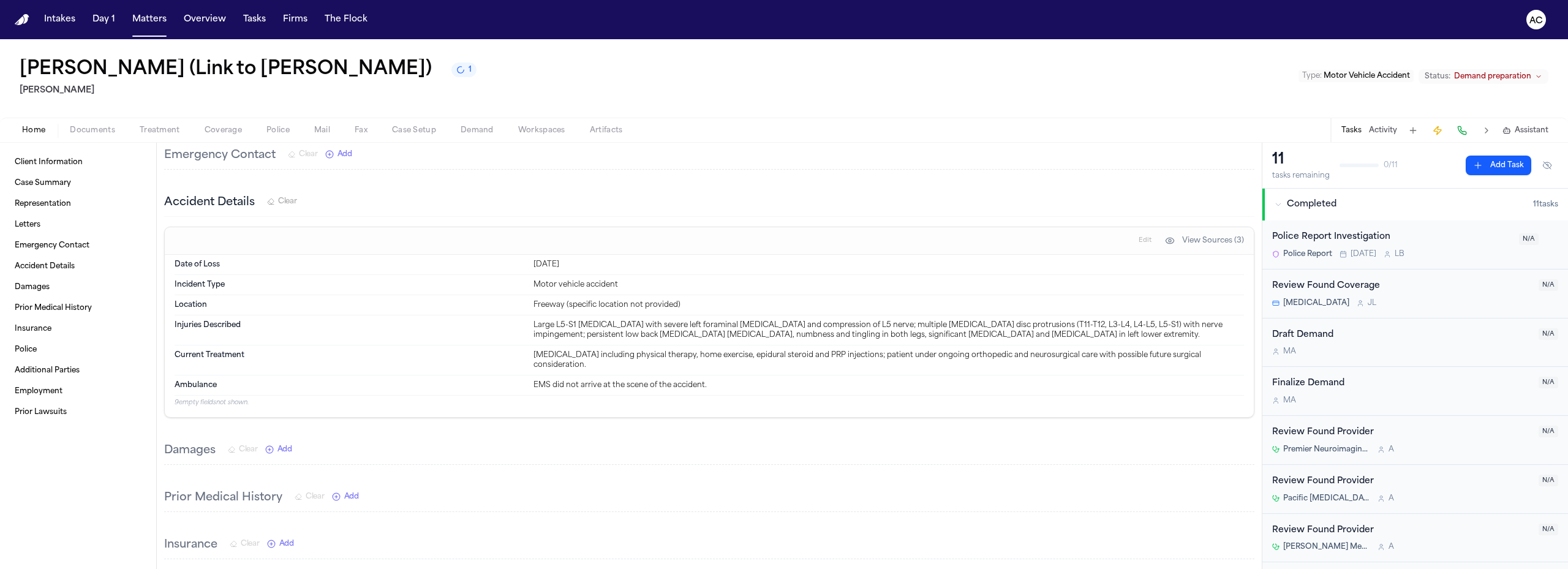
click at [86, 131] on span "Documents" at bounding box center [92, 131] width 45 height 9
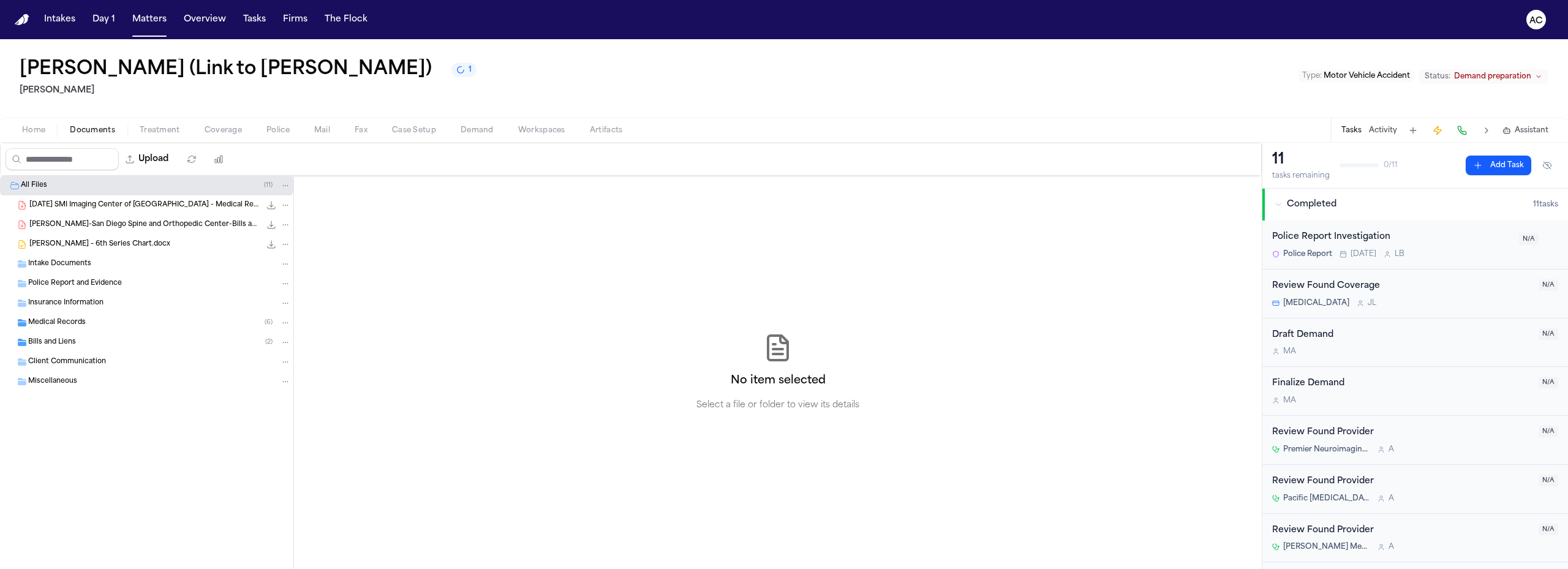
click at [92, 336] on div "Bills and Liens ( 2 )" at bounding box center [147, 342] width 294 height 20
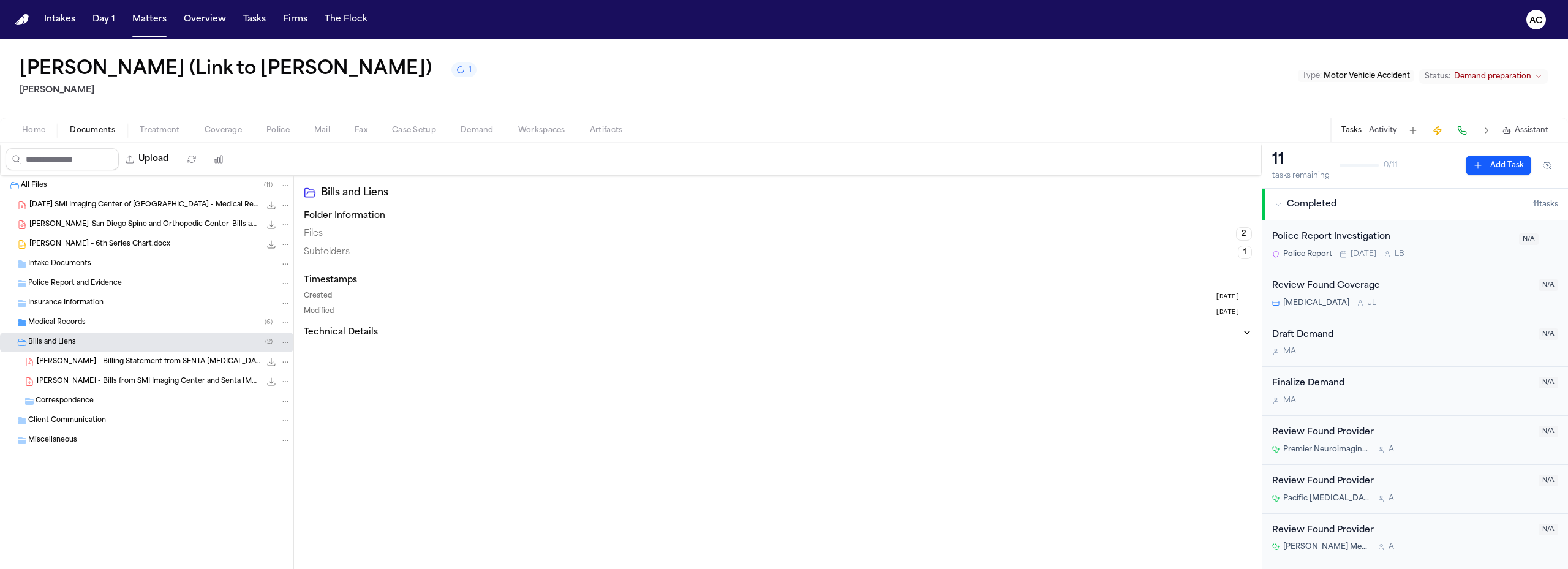
click at [86, 328] on div "Medical Records ( 6 )" at bounding box center [147, 322] width 294 height 20
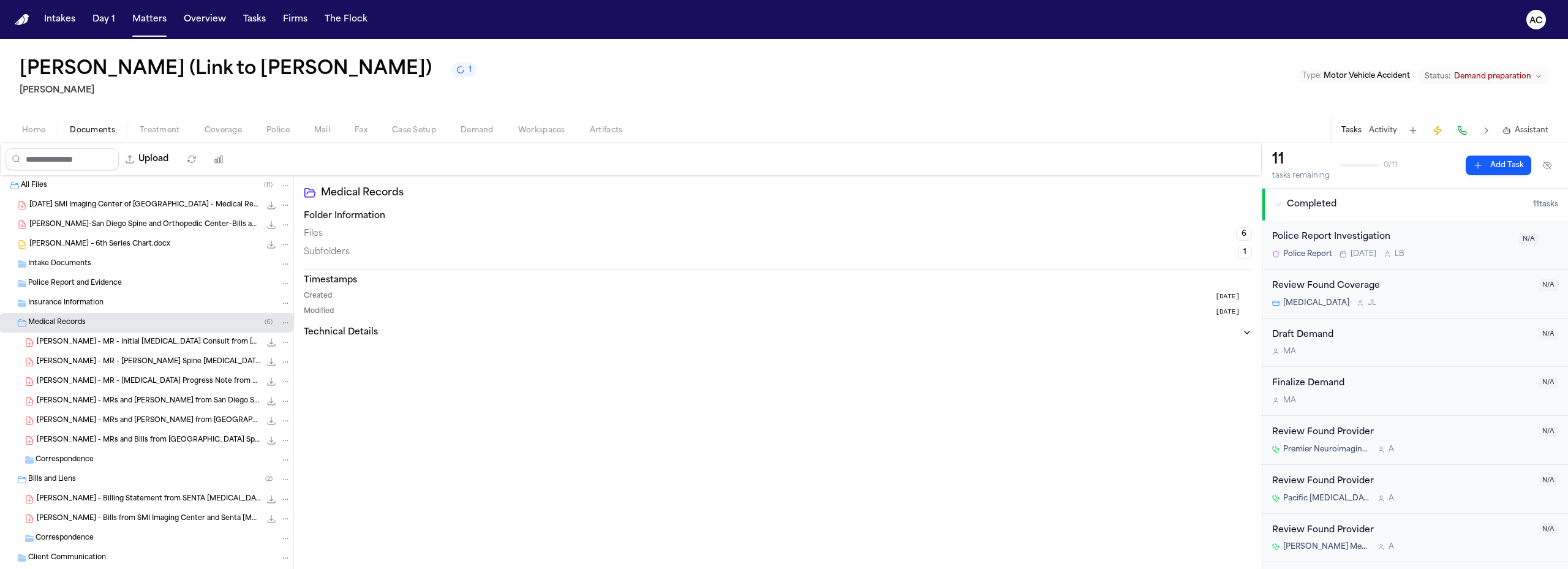
click at [99, 223] on span "[PERSON_NAME]-San Diego Spine and Orthopedic Center-Bills and Records-DOS-02.27…" at bounding box center [145, 225] width 231 height 10
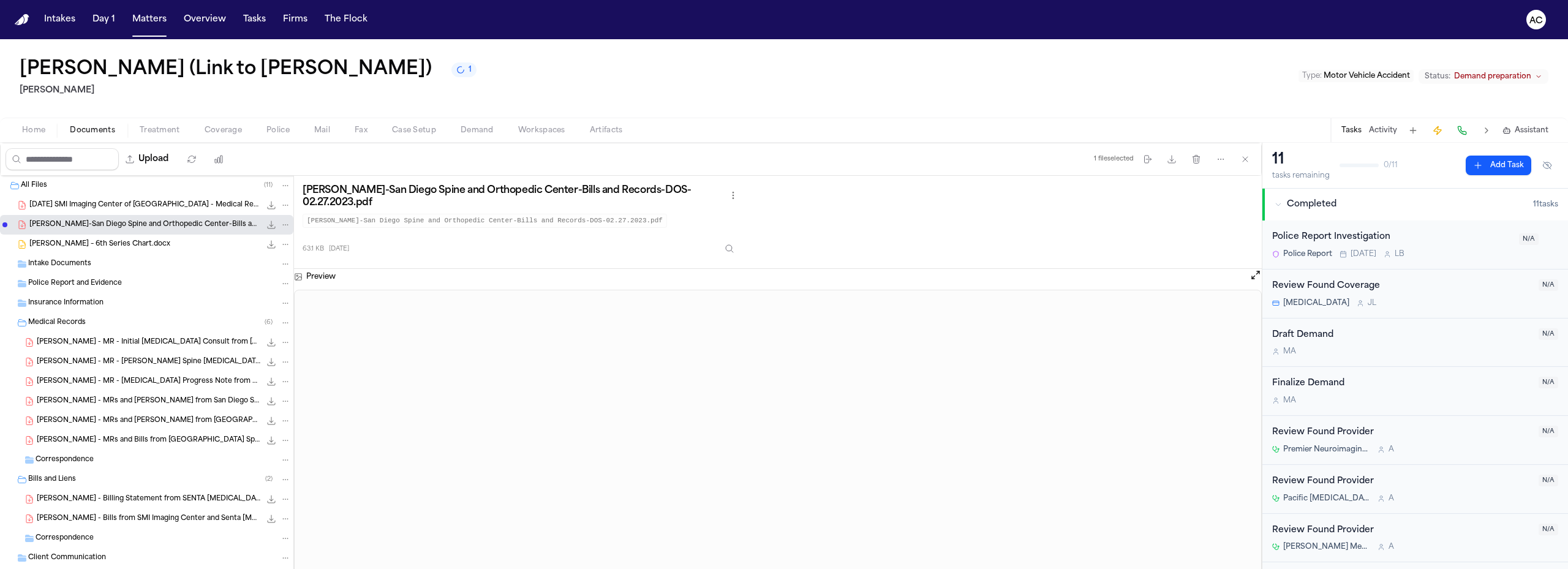
click at [610, 92] on div "[PERSON_NAME] (Link to [PERSON_NAME]) 1 [PERSON_NAME] Type : Motor Vehicle Acci…" at bounding box center [784, 78] width 1568 height 78
click at [128, 360] on span "[PERSON_NAME] - MR - [PERSON_NAME] Spine [MEDICAL_DATA] Report from SMI Imaging…" at bounding box center [148, 362] width 223 height 10
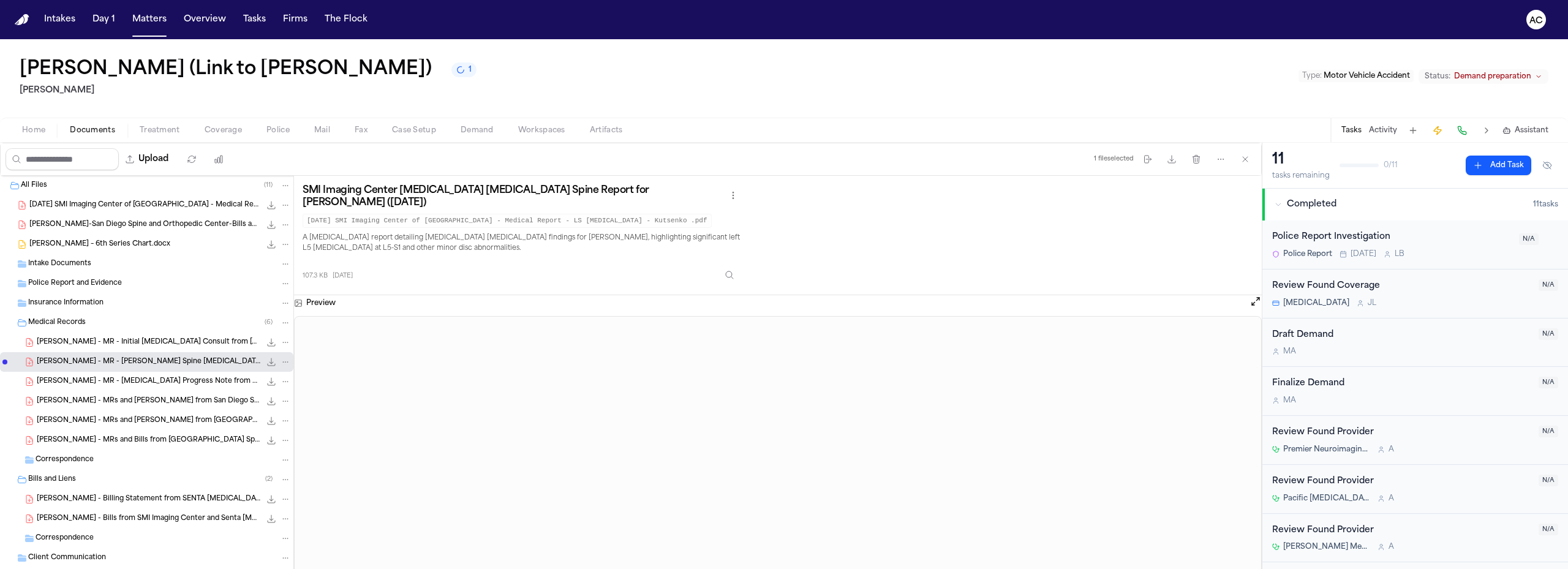
click at [1330, 47] on div "[PERSON_NAME] (Link to [PERSON_NAME]) 1 [PERSON_NAME] Type : Motor Vehicle Acci…" at bounding box center [784, 78] width 1568 height 78
click at [183, 388] on div "[PERSON_NAME] - MR - [MEDICAL_DATA] Progress Note from Senta [MEDICAL_DATA] - […" at bounding box center [147, 381] width 294 height 20
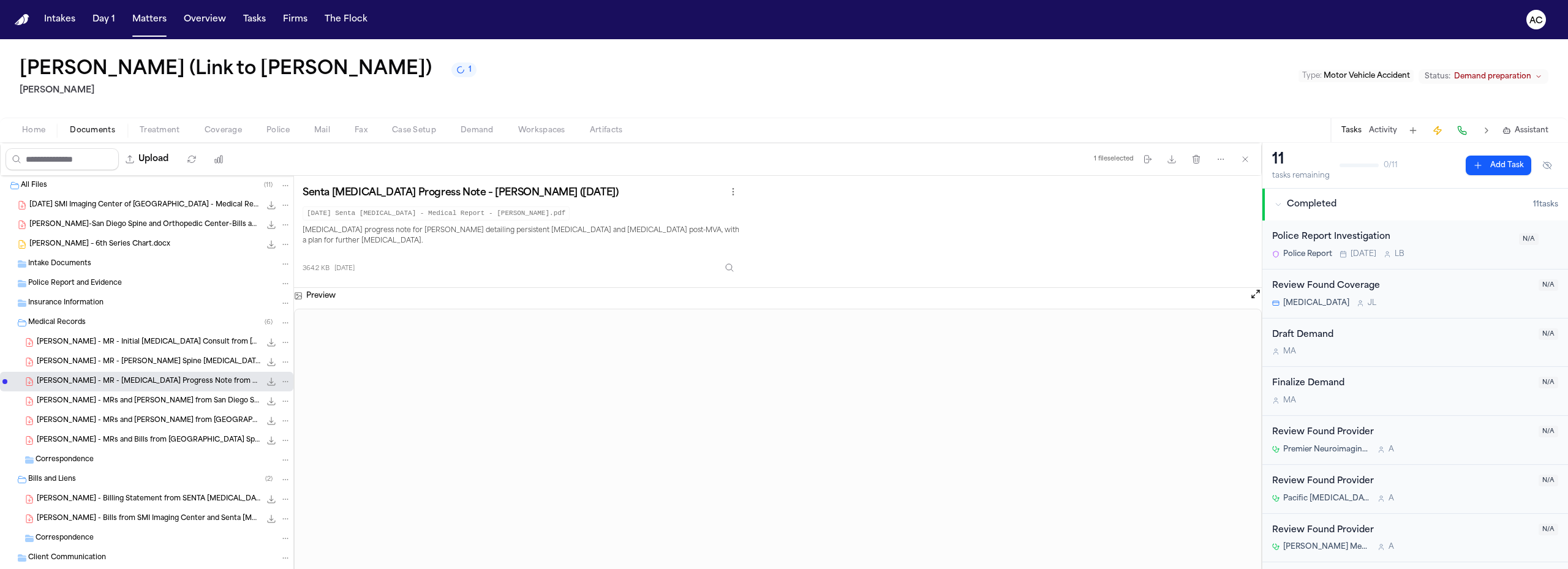
drag, startPoint x: 1259, startPoint y: 409, endPoint x: 1007, endPoint y: 248, distance: 299.0
click at [1007, 248] on div "Senta [MEDICAL_DATA] Progress Note – [PERSON_NAME] ([DATE]) [DATE] Senta [MEDIC…" at bounding box center [778, 231] width 950 height 94
click at [158, 404] on span "[PERSON_NAME] - MRs and [PERSON_NAME] from San Diego Spine and MAX [MEDICAL_DAT…" at bounding box center [148, 400] width 223 height 10
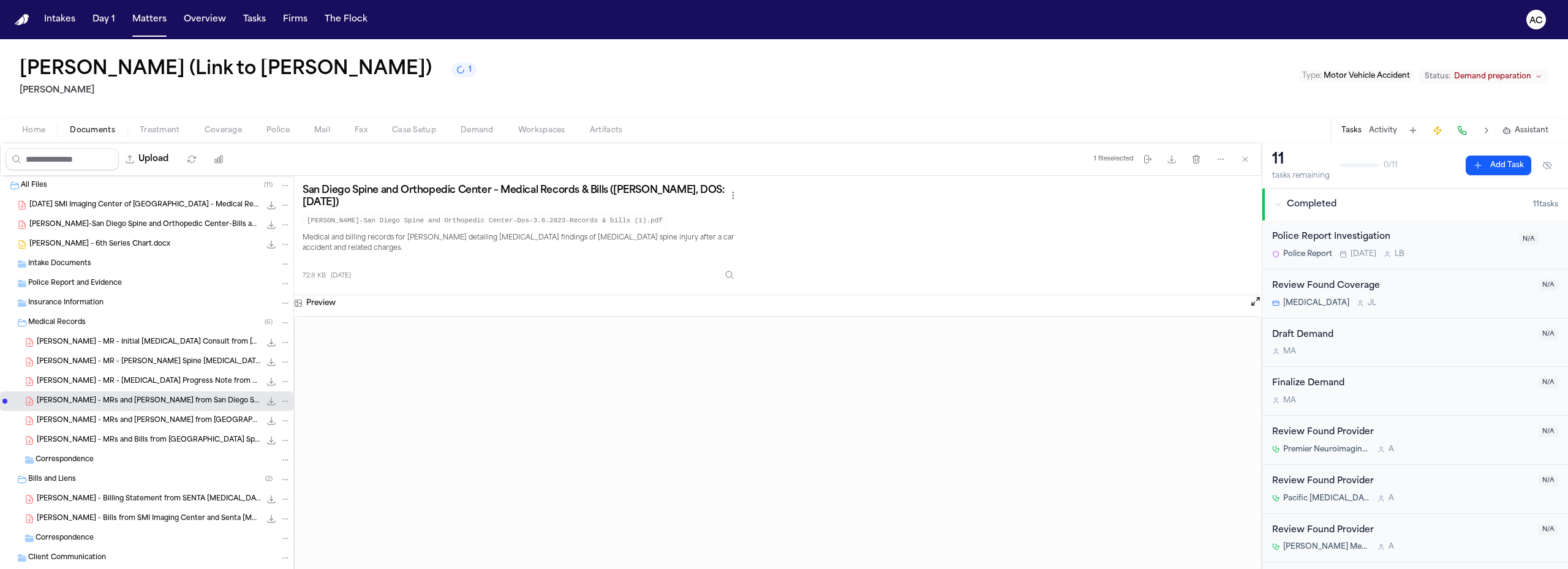
click at [862, 95] on div "[PERSON_NAME] (Link to [PERSON_NAME]) 1 [PERSON_NAME] Type : Motor Vehicle Acci…" at bounding box center [784, 78] width 1568 height 78
click at [1288, 103] on div "[PERSON_NAME] (Link to [PERSON_NAME]) 1 [PERSON_NAME] Type : Motor Vehicle Acci…" at bounding box center [784, 78] width 1568 height 78
drag, startPoint x: 1166, startPoint y: 98, endPoint x: 1147, endPoint y: 96, distance: 19.1
click at [1147, 96] on div "[PERSON_NAME] (Link to [PERSON_NAME]) 1 [PERSON_NAME] Type : Motor Vehicle Acci…" at bounding box center [784, 78] width 1568 height 78
click at [1112, 96] on div "[PERSON_NAME] (Link to [PERSON_NAME]) 1 [PERSON_NAME] Type : Motor Vehicle Acci…" at bounding box center [784, 78] width 1568 height 78
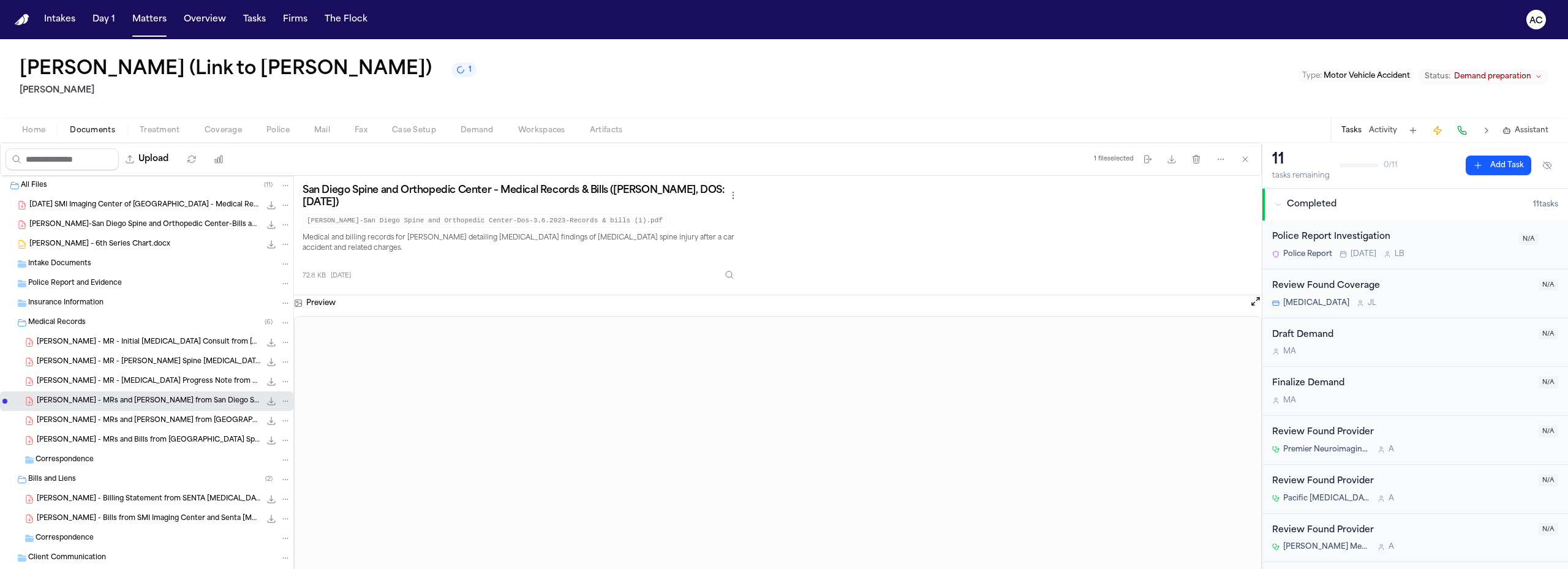
drag, startPoint x: 1086, startPoint y: 108, endPoint x: 1074, endPoint y: 104, distance: 12.6
click at [1058, 101] on div "[PERSON_NAME] (Link to [PERSON_NAME]) 1 [PERSON_NAME] Type : Motor Vehicle Acci…" at bounding box center [784, 78] width 1568 height 78
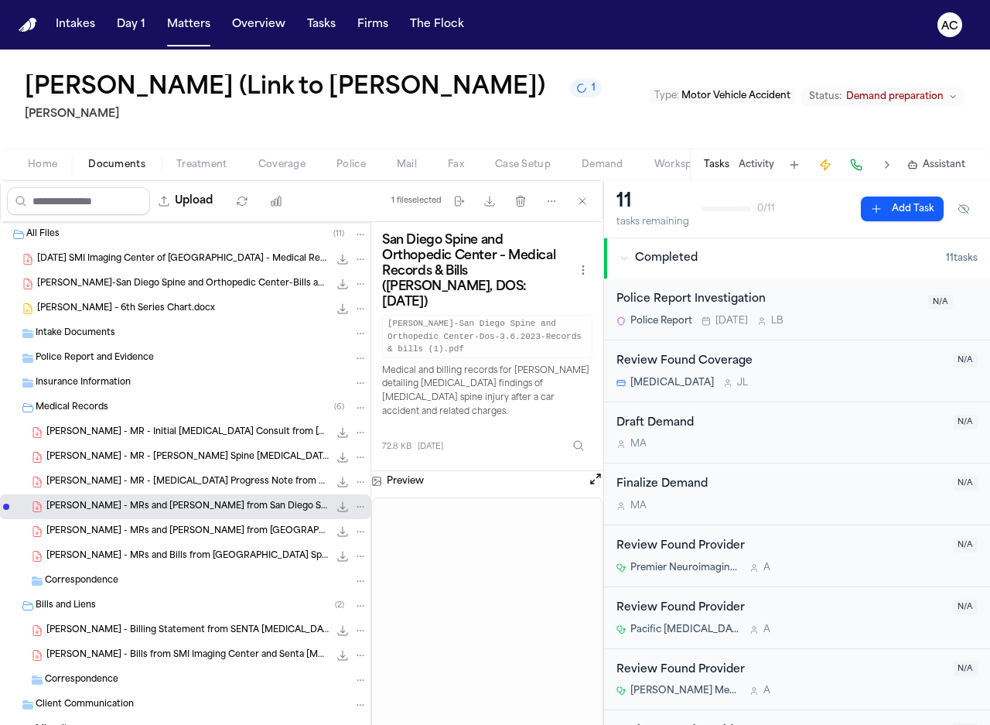
click at [189, 534] on span "[PERSON_NAME] - MRs and [PERSON_NAME] from [GEOGRAPHIC_DATA] Spine and Orthoped…" at bounding box center [187, 531] width 282 height 13
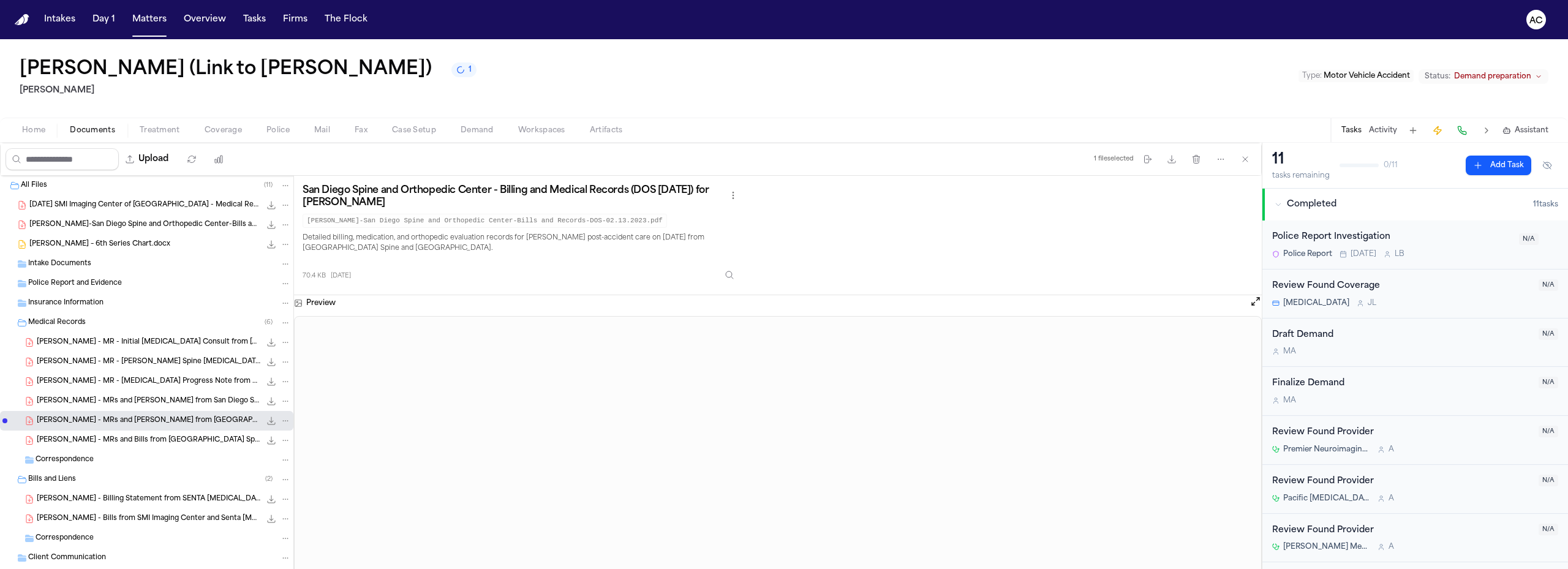
click at [118, 499] on span "[PERSON_NAME] - Billing Statement from SENTA [MEDICAL_DATA] - [DATE]" at bounding box center [148, 499] width 223 height 10
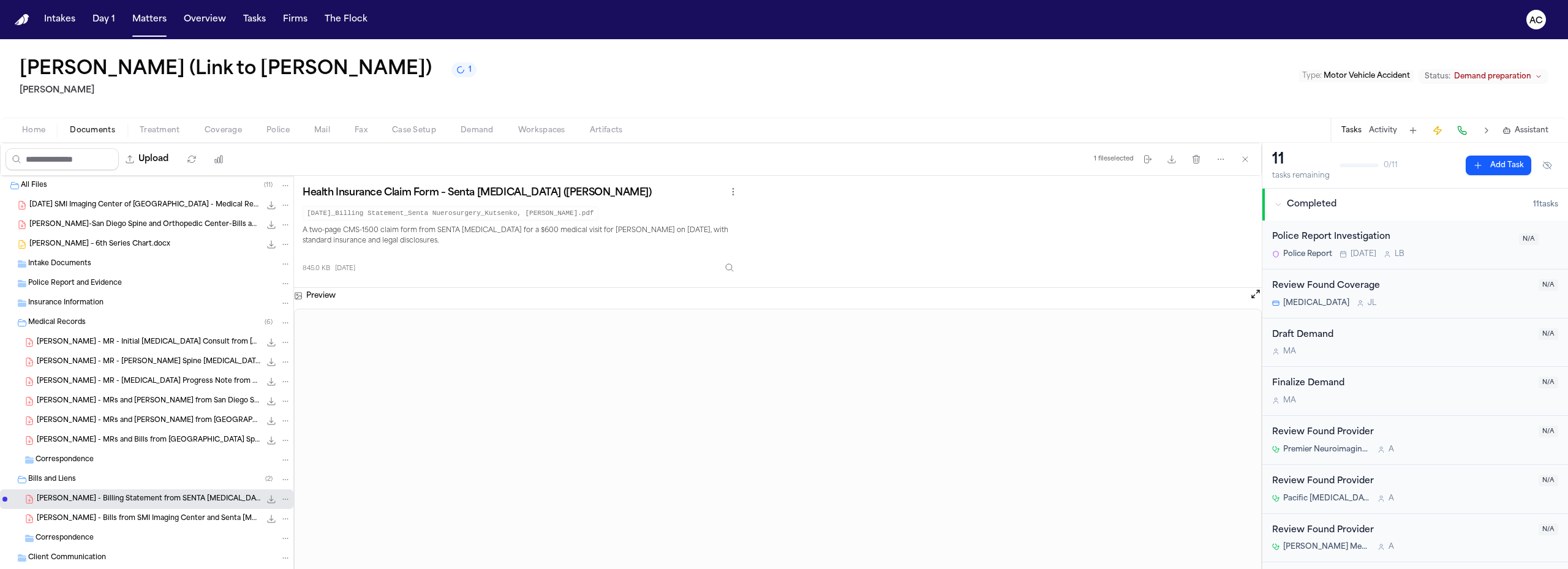
click at [145, 511] on div "[PERSON_NAME] - Bills from SMI Imaging Center and Senta [MEDICAL_DATA] - [DATE]…" at bounding box center [147, 518] width 294 height 20
click at [153, 423] on span "[PERSON_NAME] - MRs and [PERSON_NAME] from [GEOGRAPHIC_DATA] Spine and Orthoped…" at bounding box center [148, 420] width 223 height 10
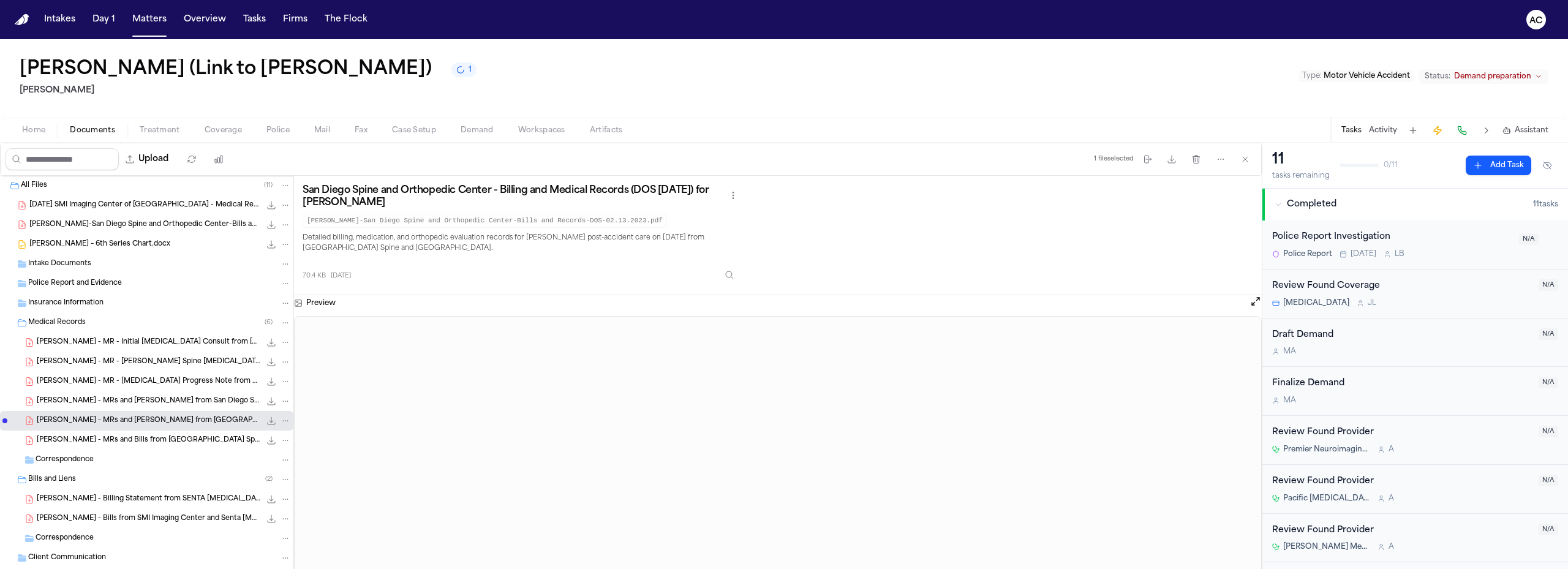
click at [140, 438] on span "[PERSON_NAME] - MRs and Bills from [GEOGRAPHIC_DATA] Spine and Orthopedic Cente…" at bounding box center [148, 440] width 223 height 10
click at [154, 205] on span "[DATE] SMI Imaging Center of [GEOGRAPHIC_DATA] - Medical Report CS [MEDICAL_DAT…" at bounding box center [145, 205] width 231 height 10
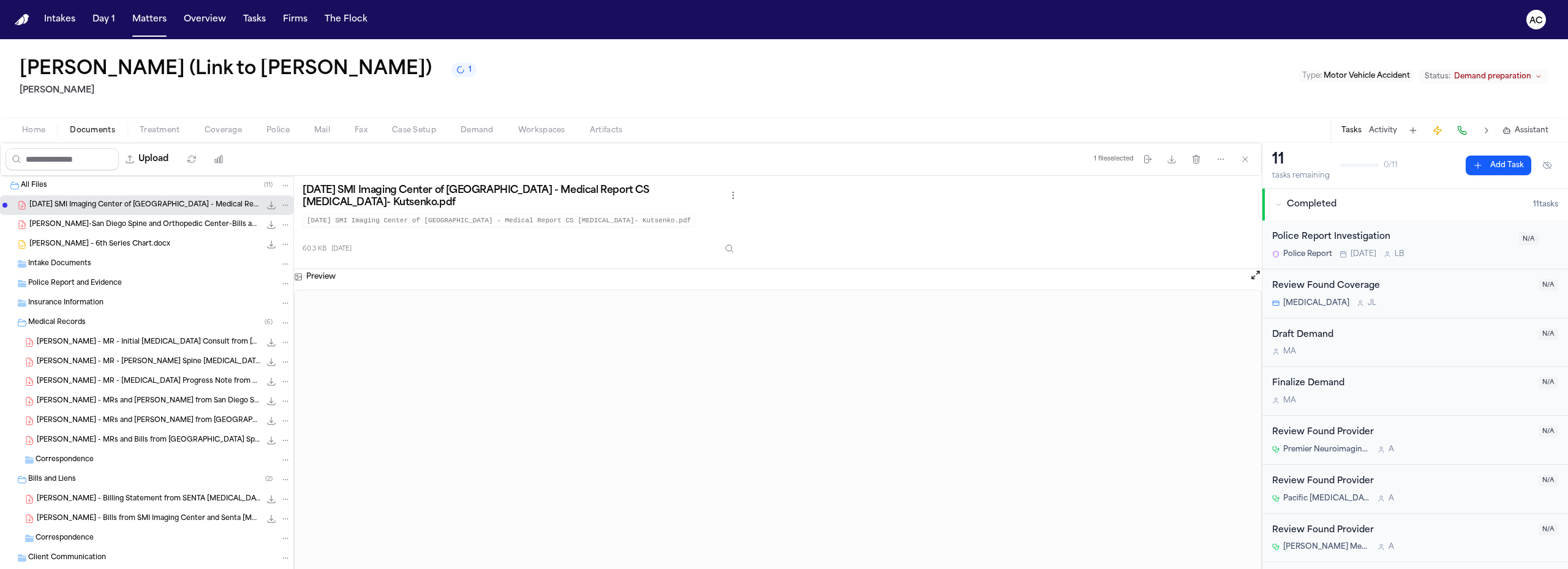
click at [175, 223] on span "[PERSON_NAME]-San Diego Spine and Orthopedic Center-Bills and Records-DOS-02.27…" at bounding box center [145, 225] width 231 height 10
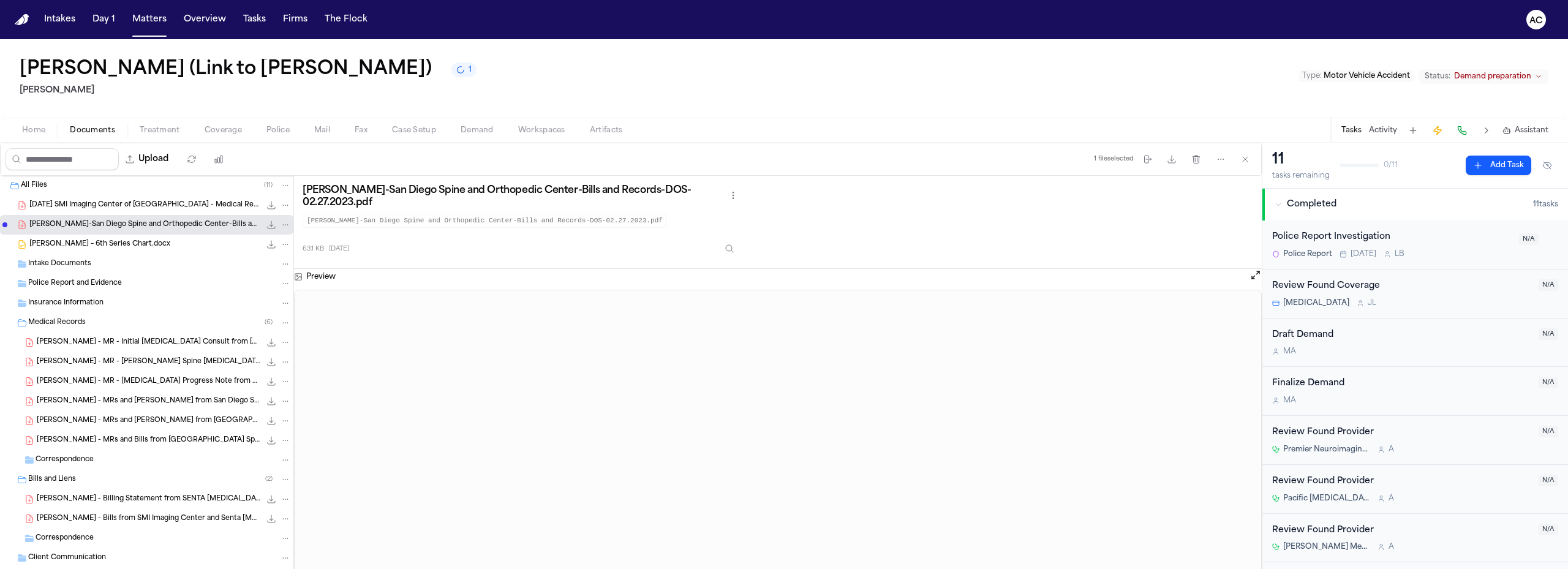
click at [89, 343] on span "[PERSON_NAME] - MR - Initial [MEDICAL_DATA] Consult from [GEOGRAPHIC_DATA][MEDI…" at bounding box center [148, 342] width 223 height 10
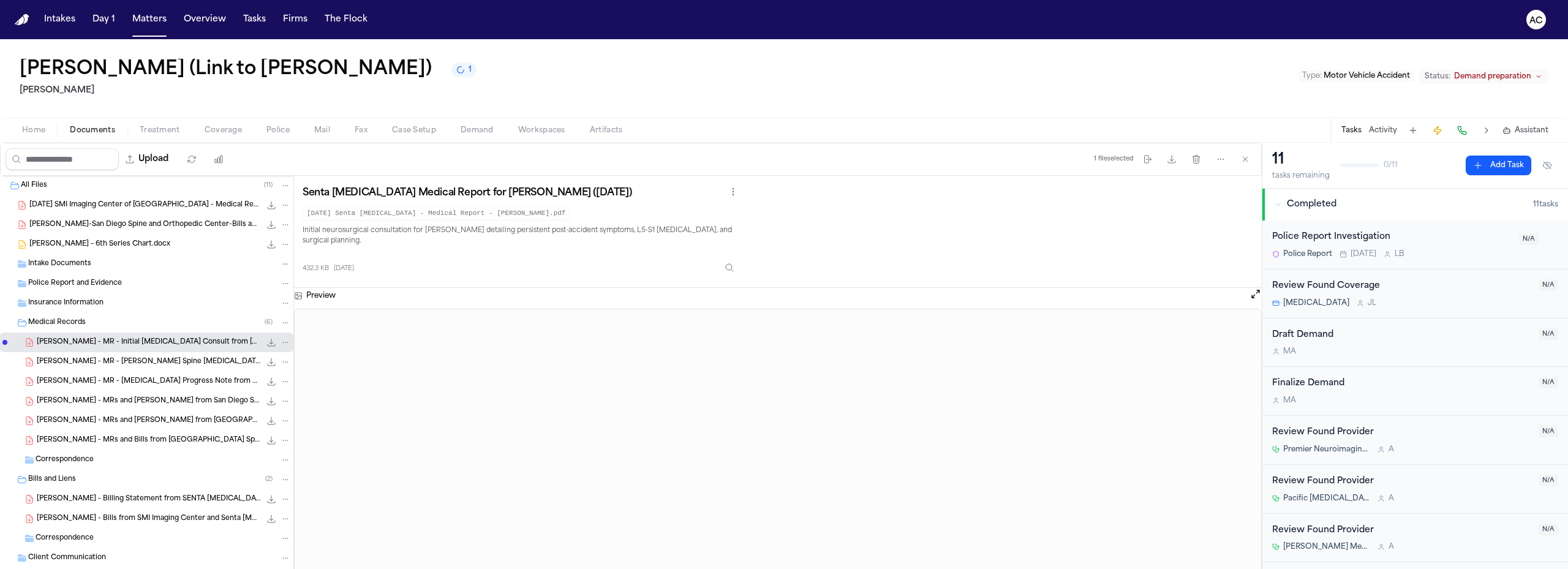
click at [142, 358] on span "[PERSON_NAME] - MR - [PERSON_NAME] Spine [MEDICAL_DATA] Report from SMI Imaging…" at bounding box center [148, 362] width 223 height 10
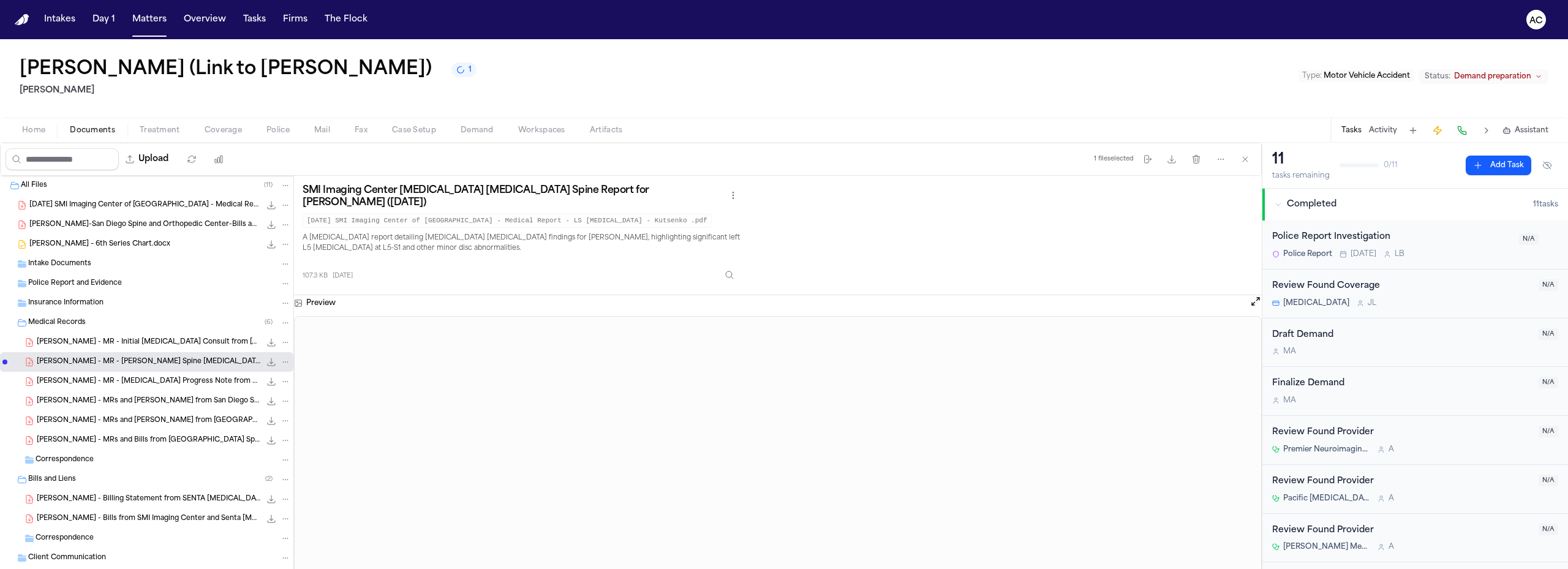
click at [104, 386] on span "[PERSON_NAME] - MR - [MEDICAL_DATA] Progress Note from Senta [MEDICAL_DATA] - […" at bounding box center [148, 381] width 223 height 10
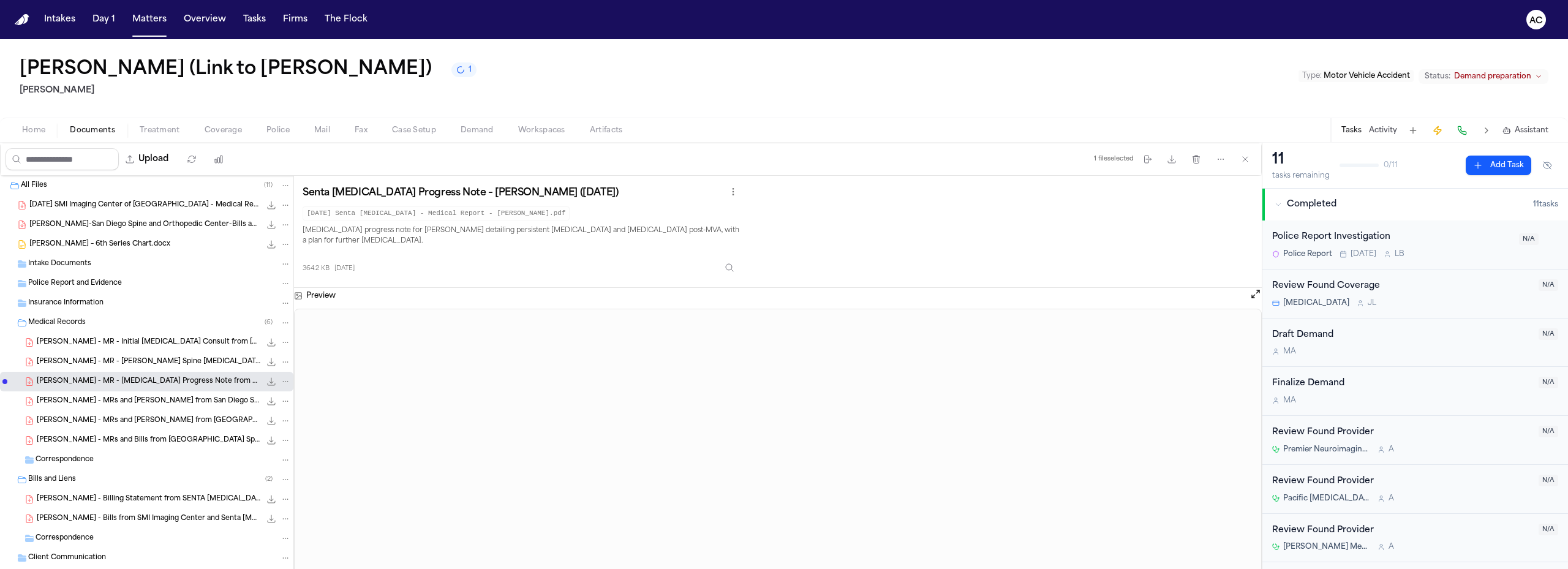
click at [164, 396] on span "[PERSON_NAME] - MRs and [PERSON_NAME] from San Diego Spine and MAX [MEDICAL_DAT…" at bounding box center [148, 400] width 223 height 10
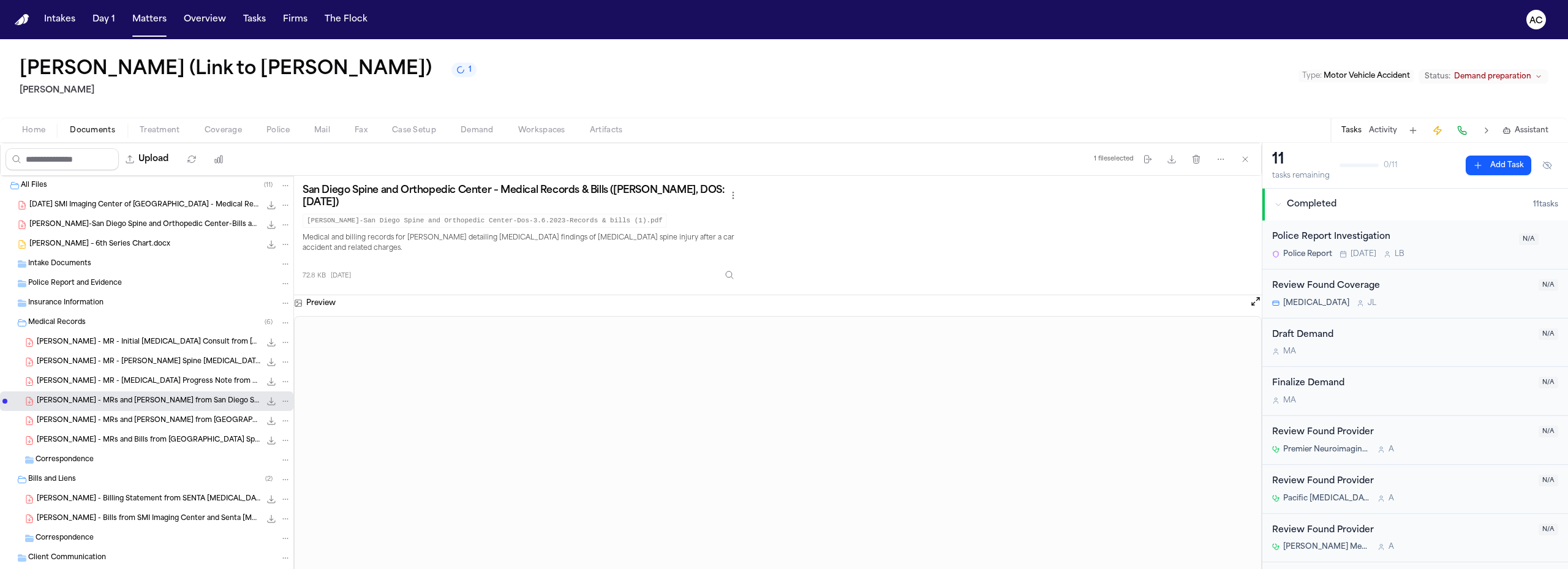
click at [88, 423] on span "[PERSON_NAME] - MRs and [PERSON_NAME] from [GEOGRAPHIC_DATA] Spine and Orthoped…" at bounding box center [148, 420] width 223 height 10
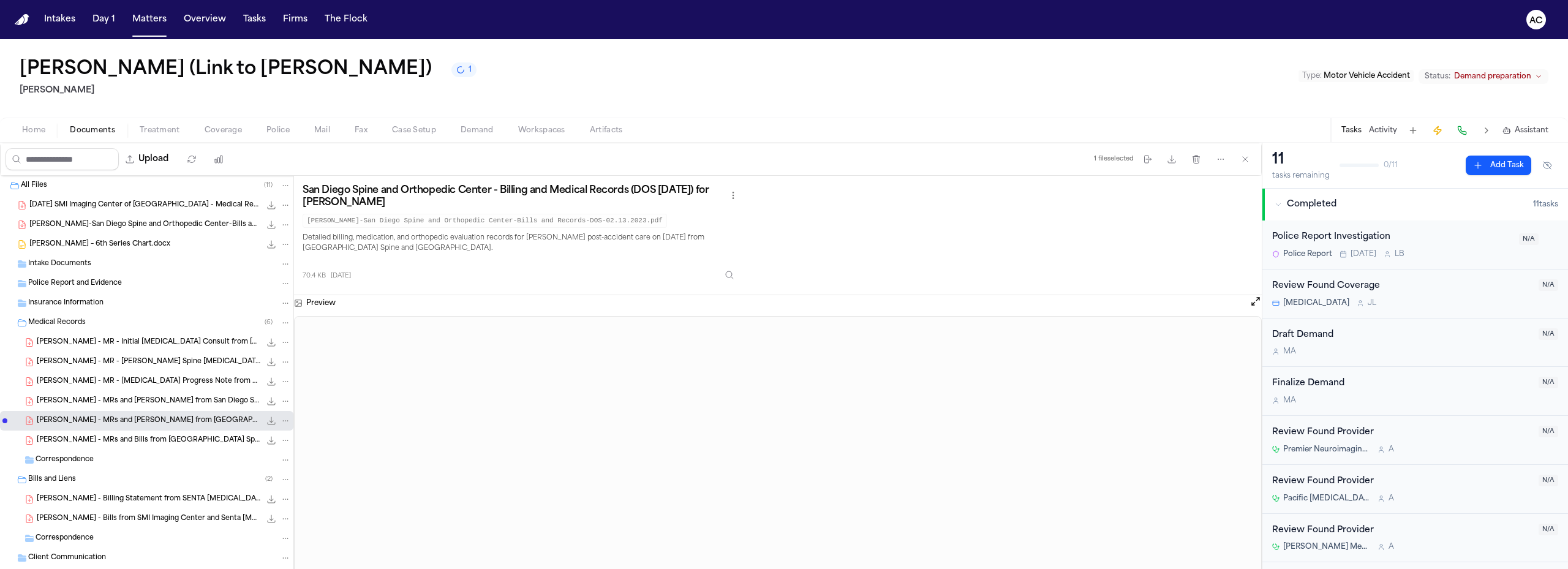
drag, startPoint x: 128, startPoint y: 443, endPoint x: 172, endPoint y: 439, distance: 44.2
click at [129, 443] on span "[PERSON_NAME] - MRs and Bills from [GEOGRAPHIC_DATA] Spine and Orthopedic Cente…" at bounding box center [148, 440] width 223 height 10
click at [104, 502] on span "[PERSON_NAME] - Billing Statement from SENTA [MEDICAL_DATA] - [DATE]" at bounding box center [148, 499] width 223 height 10
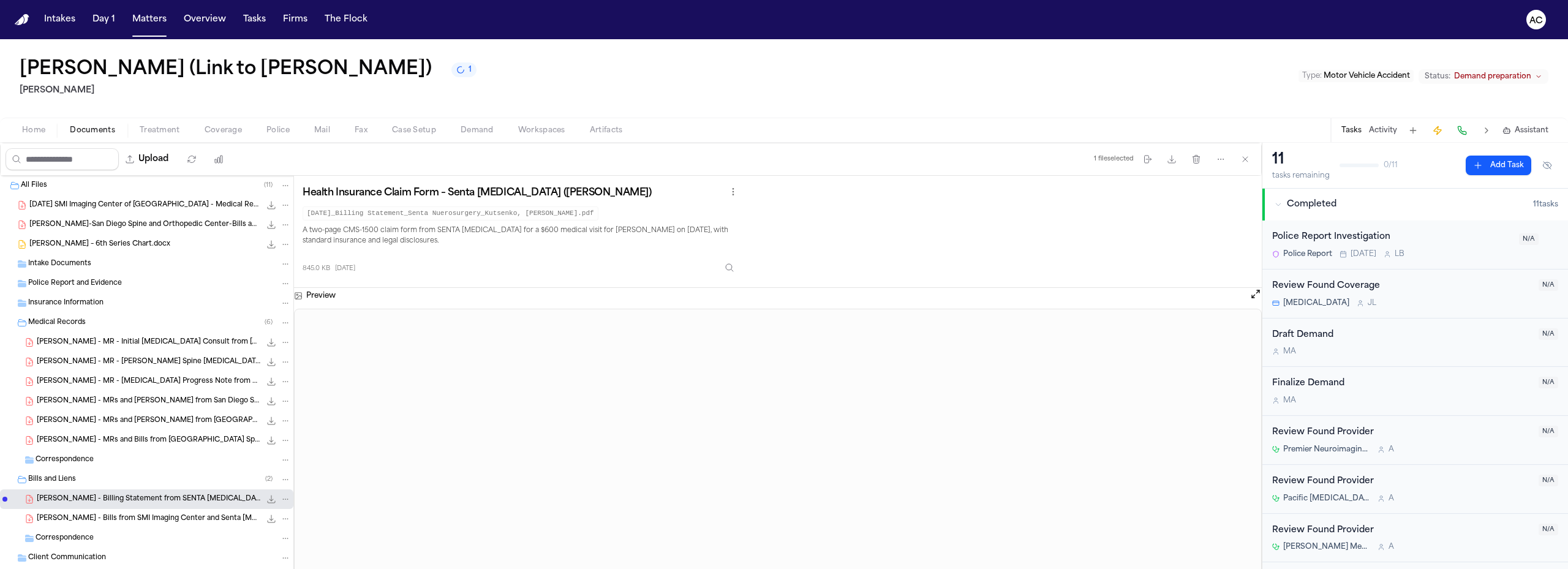
click at [242, 66] on h1 "[PERSON_NAME] (Link to [PERSON_NAME])" at bounding box center [226, 70] width 413 height 22
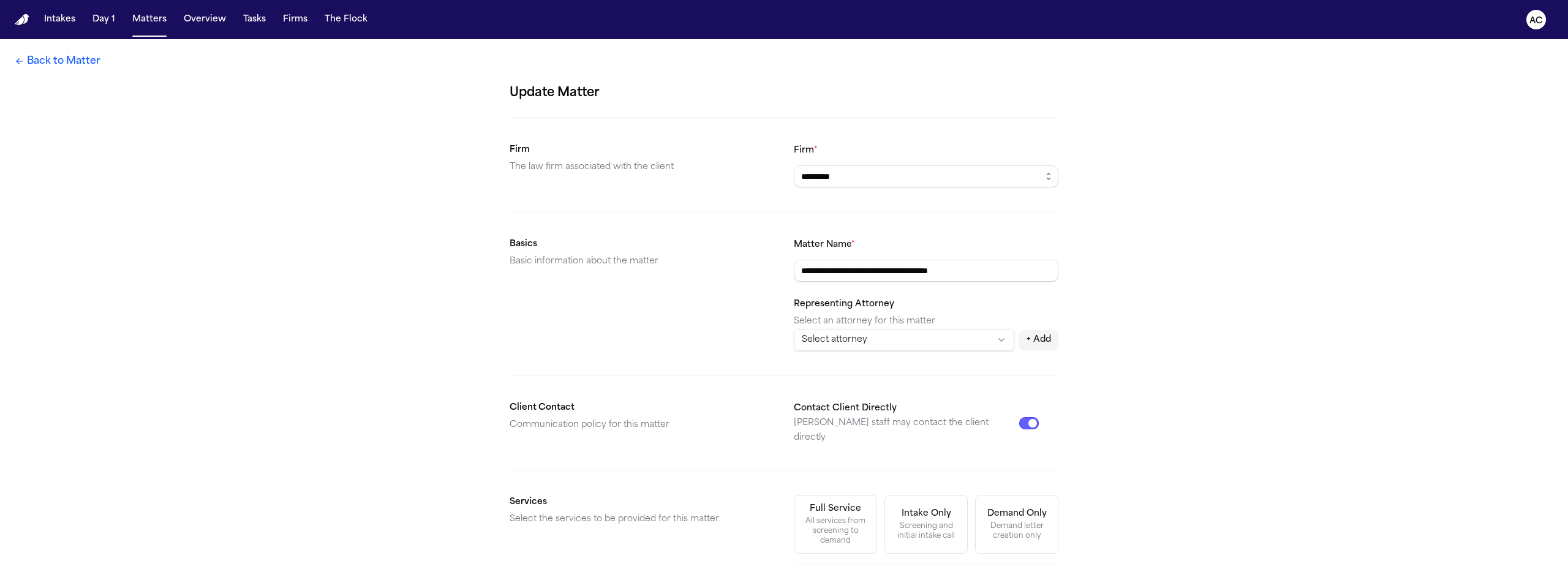
click at [47, 59] on link "Back to Matter" at bounding box center [58, 61] width 86 height 15
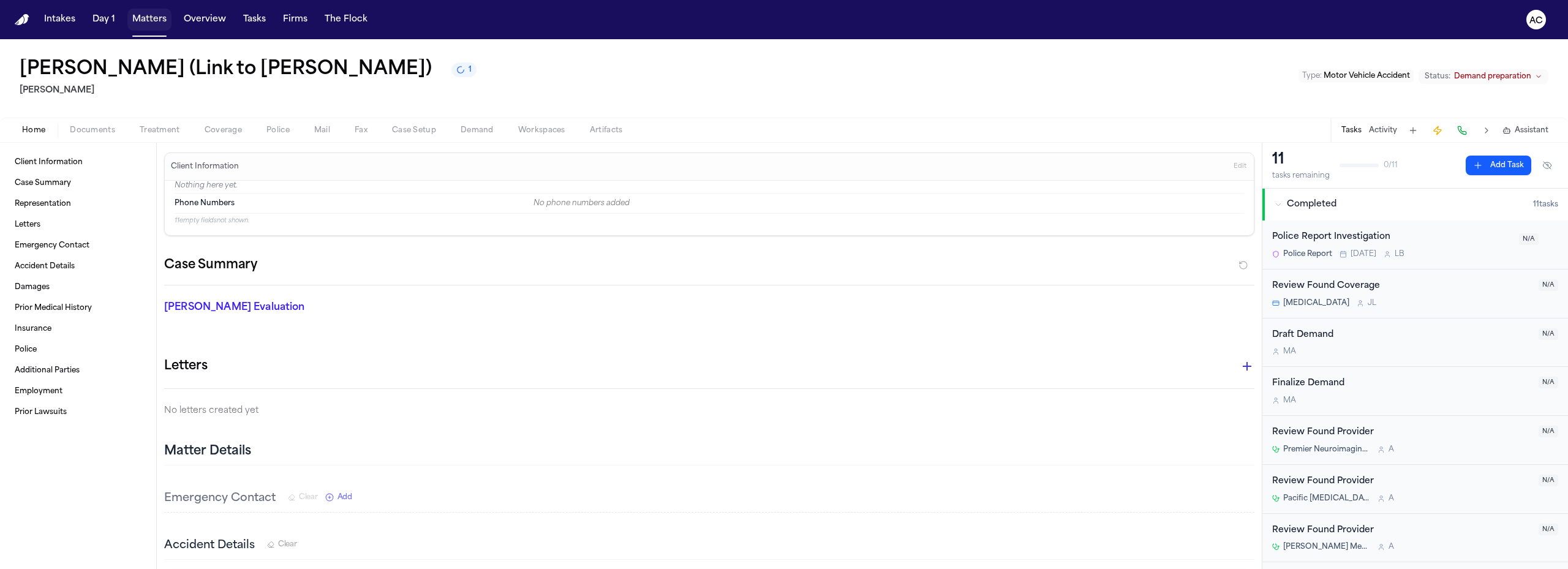
click at [151, 23] on button "Matters" at bounding box center [150, 20] width 44 height 22
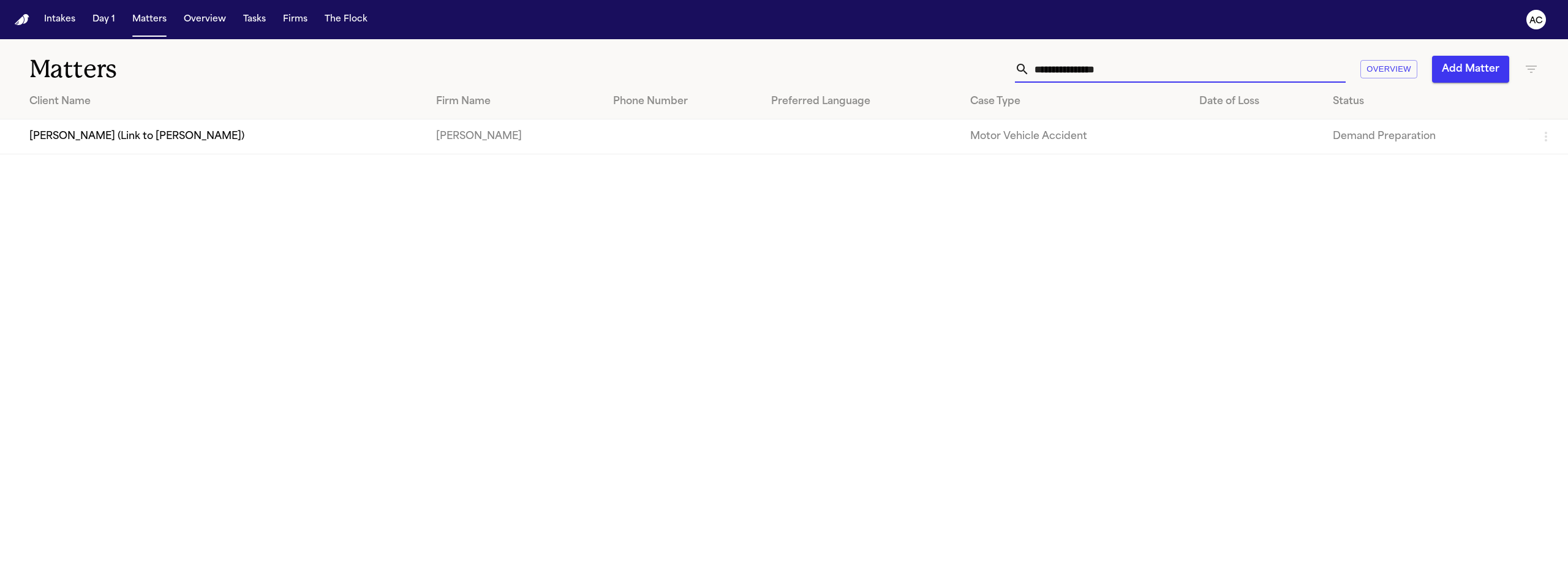
drag, startPoint x: 1161, startPoint y: 74, endPoint x: 1108, endPoint y: 70, distance: 53.2
click at [1004, 67] on div "**********" at bounding box center [1012, 69] width 1053 height 27
click at [1075, 66] on input "**********" at bounding box center [1187, 69] width 316 height 27
click at [1074, 66] on input "**********" at bounding box center [1187, 69] width 316 height 27
drag, startPoint x: 1075, startPoint y: 66, endPoint x: 951, endPoint y: 68, distance: 124.0
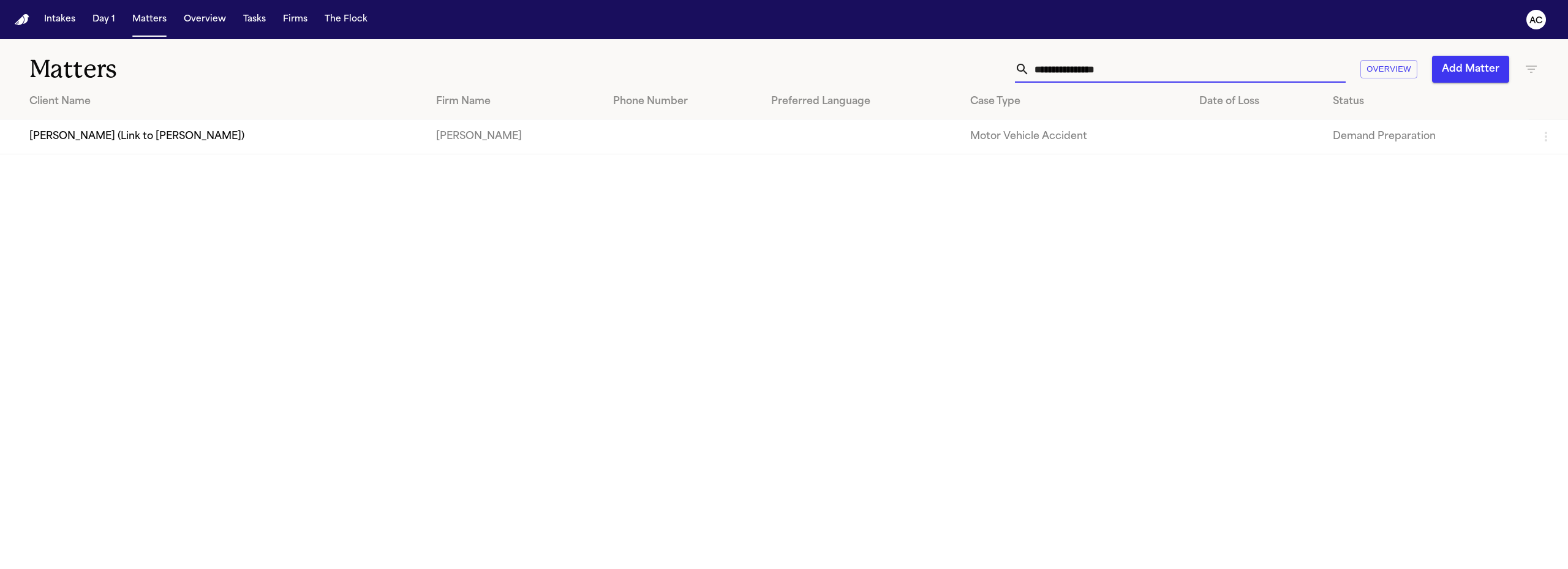
click at [951, 68] on div "**********" at bounding box center [1012, 69] width 1053 height 27
type input "********"
click at [86, 170] on td "[PERSON_NAME]" at bounding box center [213, 172] width 426 height 35
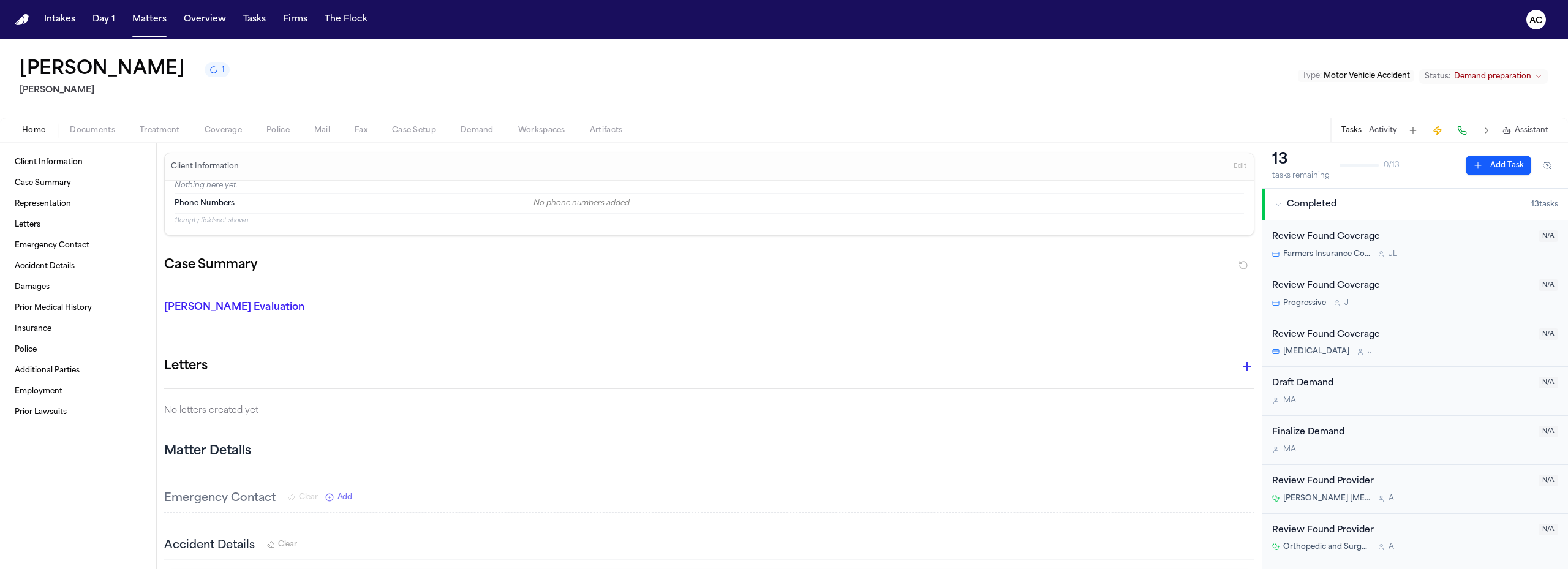
click at [173, 132] on span "Treatment" at bounding box center [159, 131] width 40 height 9
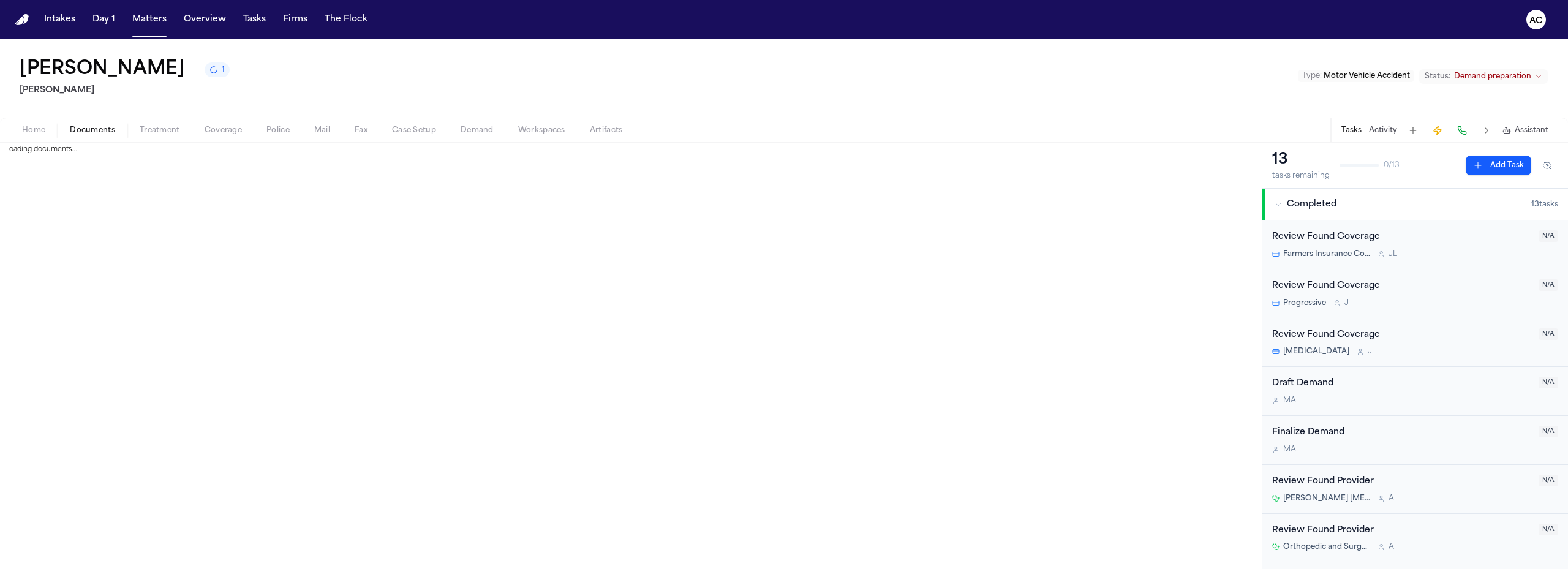
click at [102, 134] on span "Documents" at bounding box center [92, 131] width 45 height 9
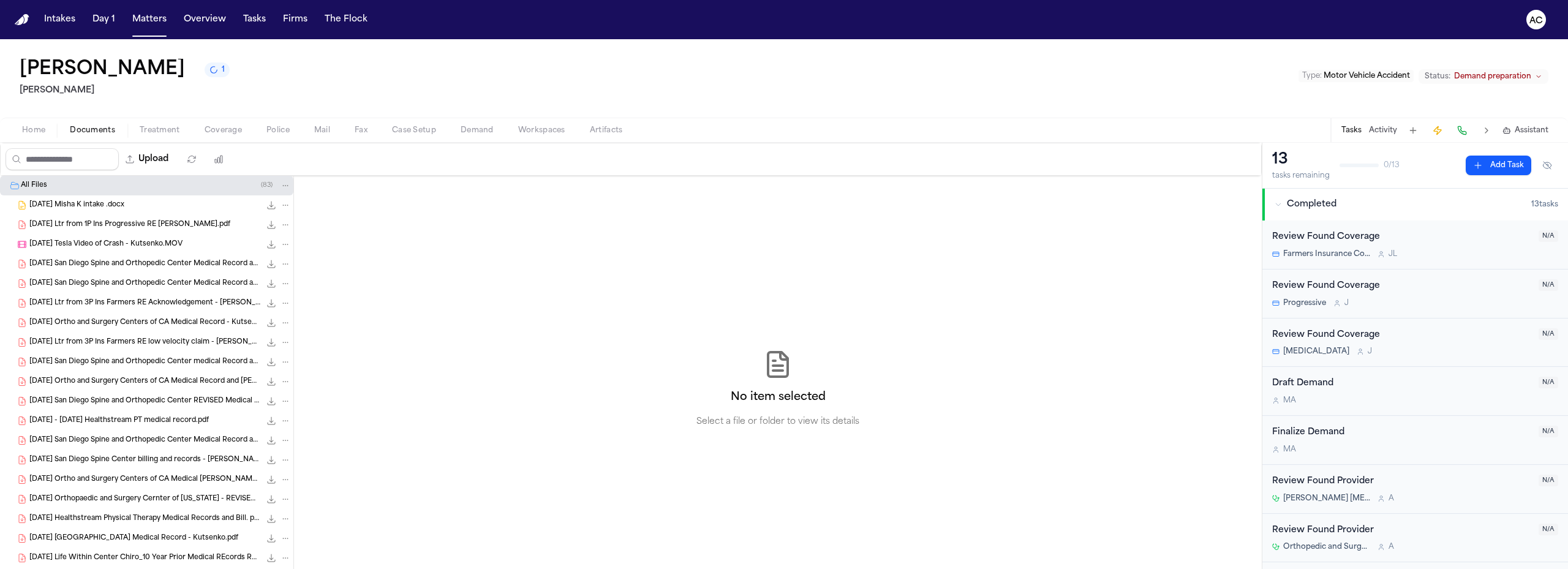
click at [143, 419] on span "[DATE] - [DATE] Healthstream PT medical record.pdf" at bounding box center [119, 420] width 180 height 10
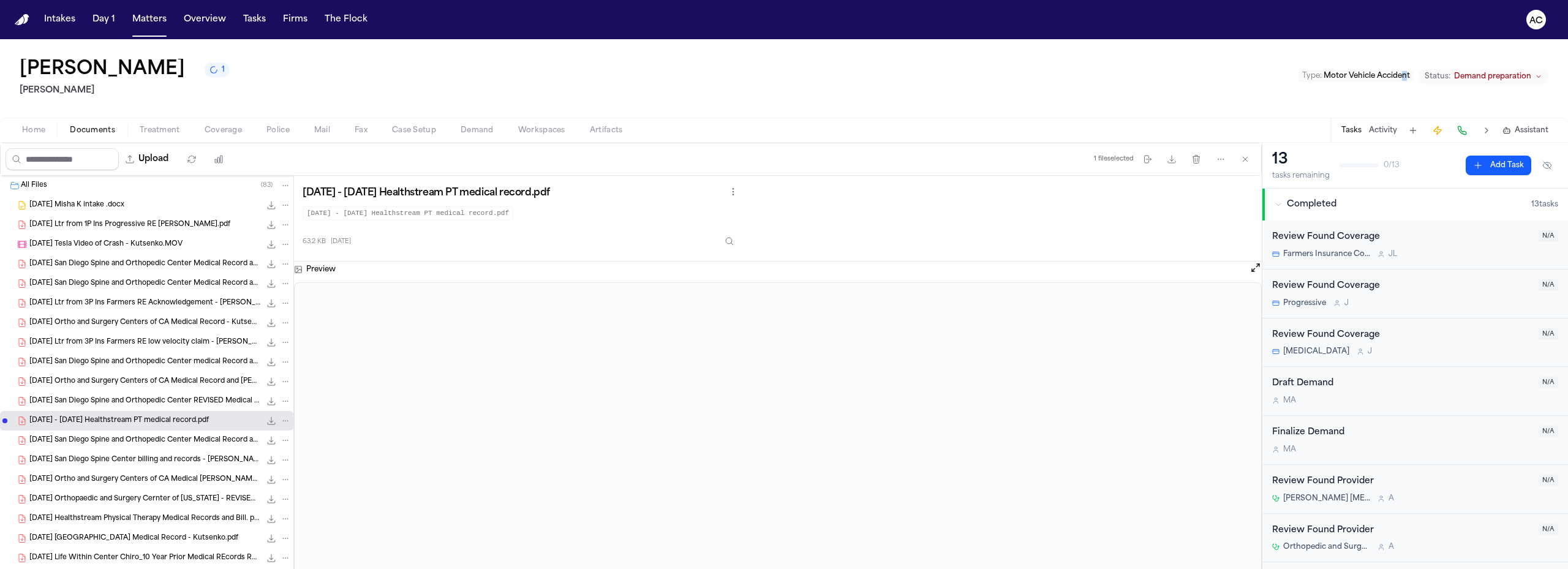
drag, startPoint x: 1406, startPoint y: 93, endPoint x: 1364, endPoint y: 98, distance: 42.3
click at [1405, 98] on div "[PERSON_NAME] 1 [PERSON_NAME] Type : Motor Vehicle Accident Status: Demand prep…" at bounding box center [784, 78] width 1568 height 78
click at [688, 146] on div "Upload 1 file selected Move files Download files Delete files More actions Clea…" at bounding box center [631, 159] width 1261 height 32
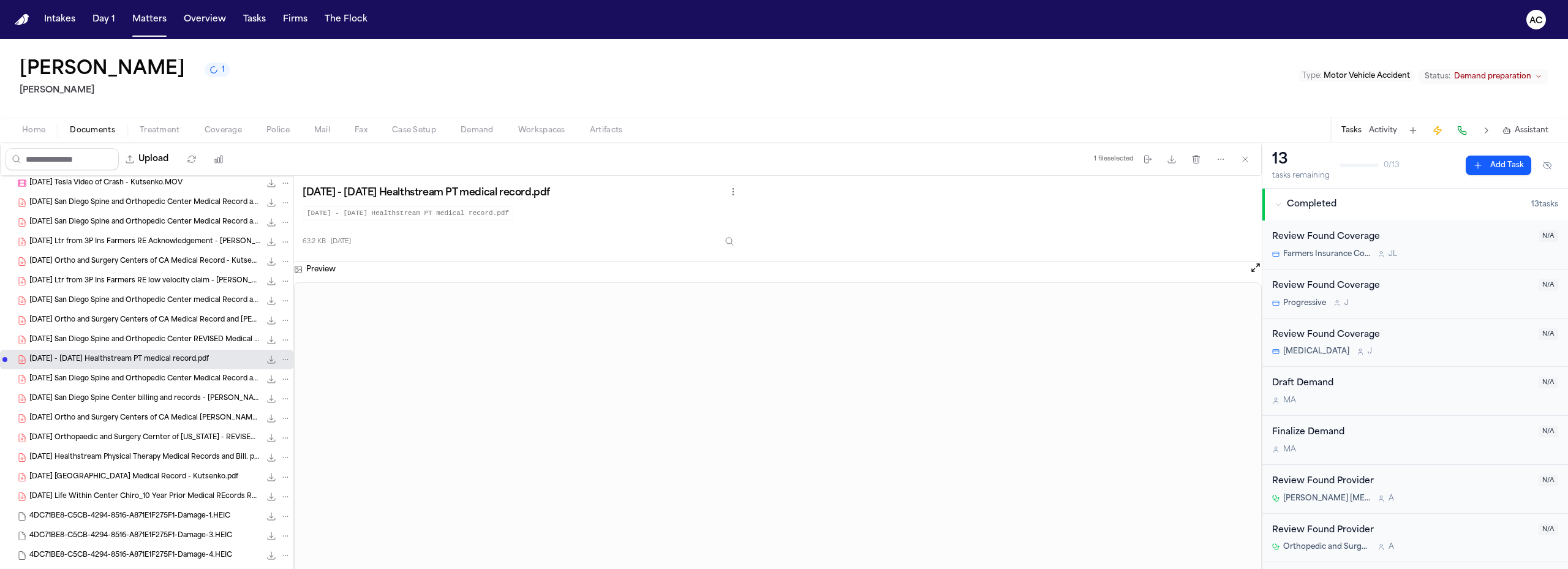
click at [126, 450] on div "[DATE] Healthstream Physical Therapy Medical Records and Bill. pdf.pdf 94.7 KB …" at bounding box center [147, 457] width 294 height 20
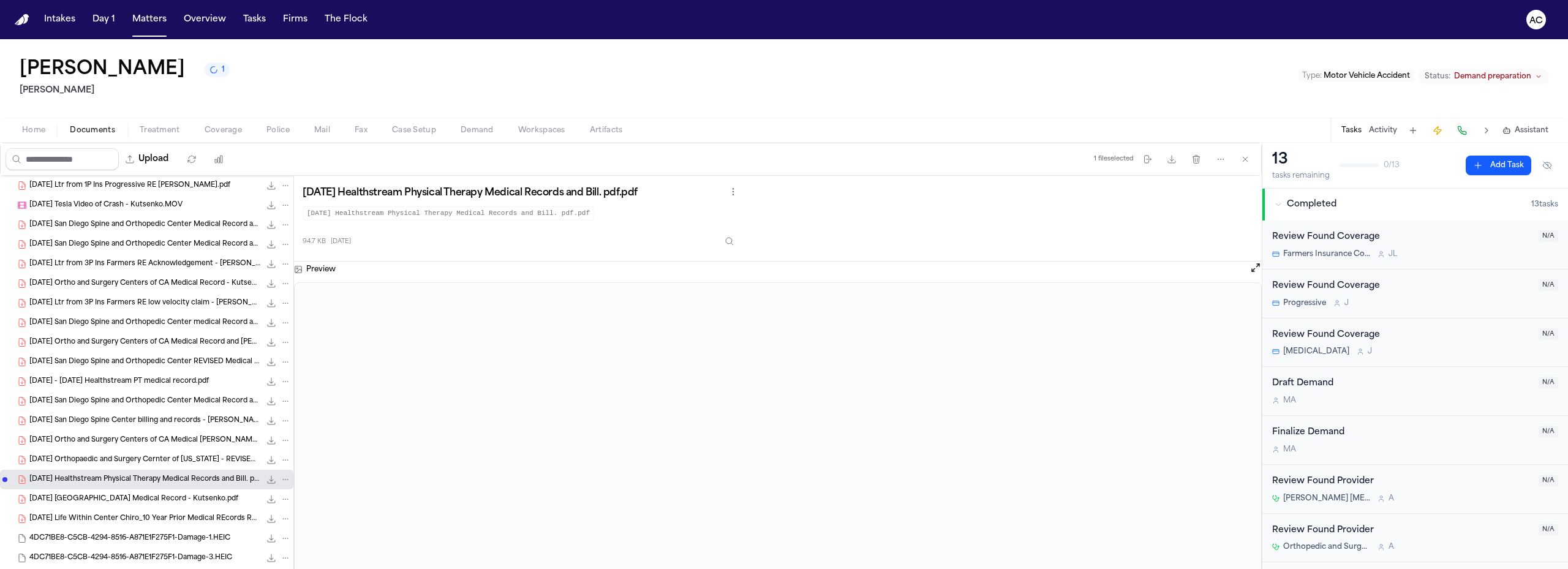
scroll to position [0, 0]
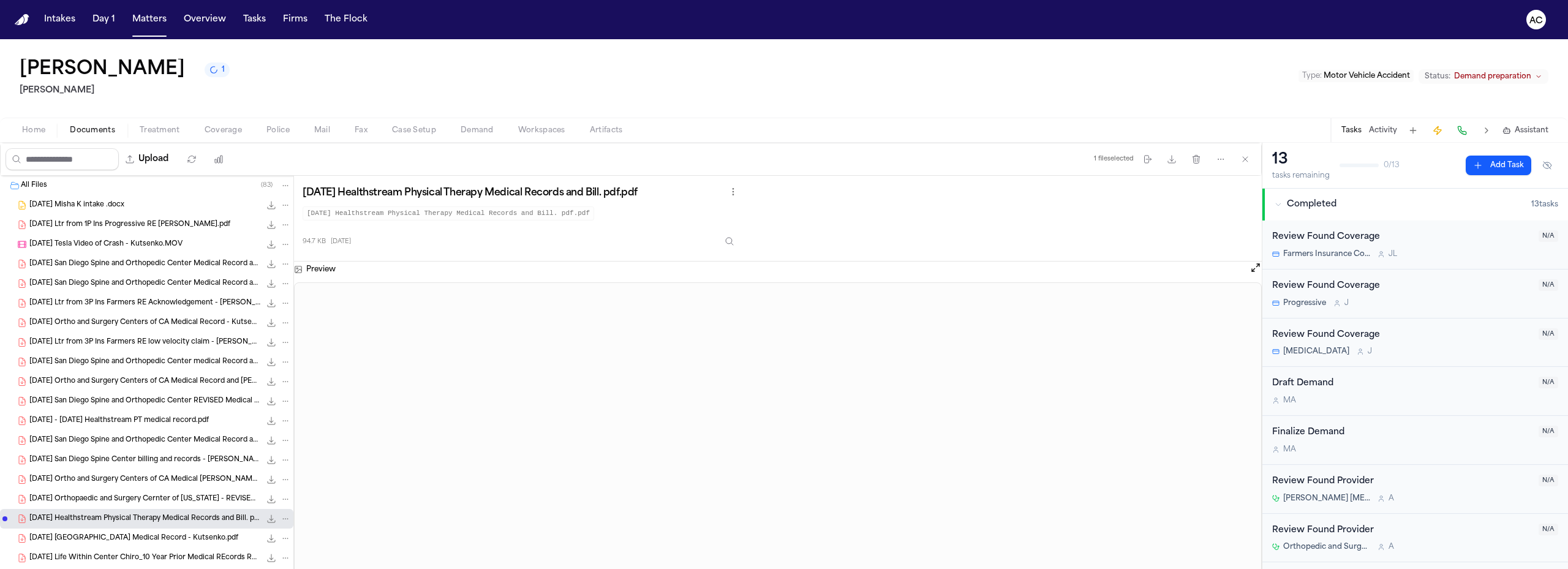
click at [37, 134] on span "Home" at bounding box center [33, 131] width 23 height 9
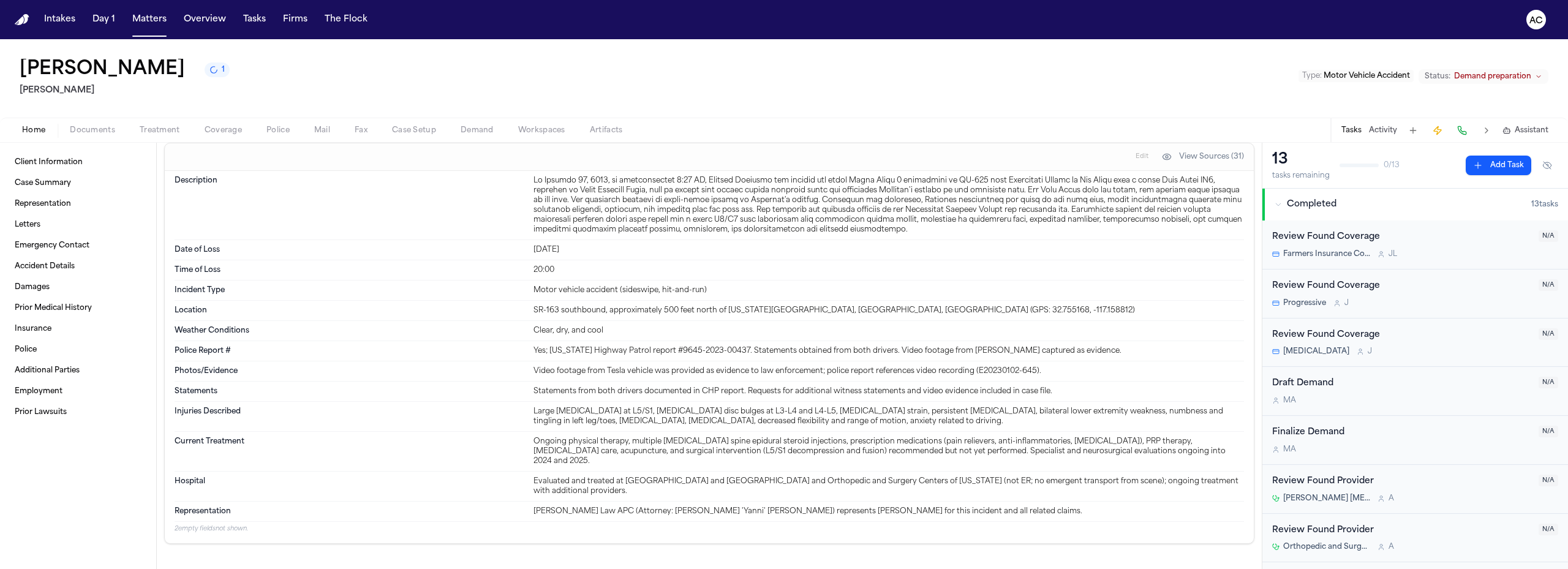
scroll to position [306, 0]
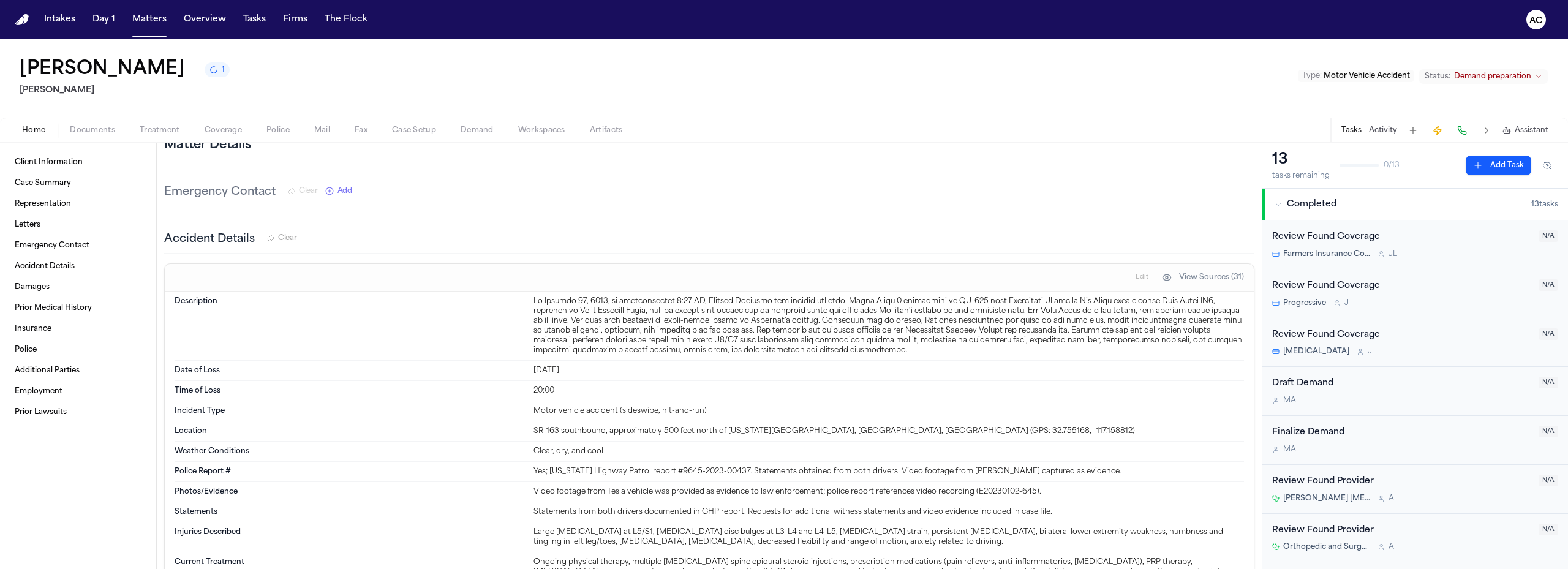
click at [77, 128] on span "Documents" at bounding box center [92, 131] width 45 height 9
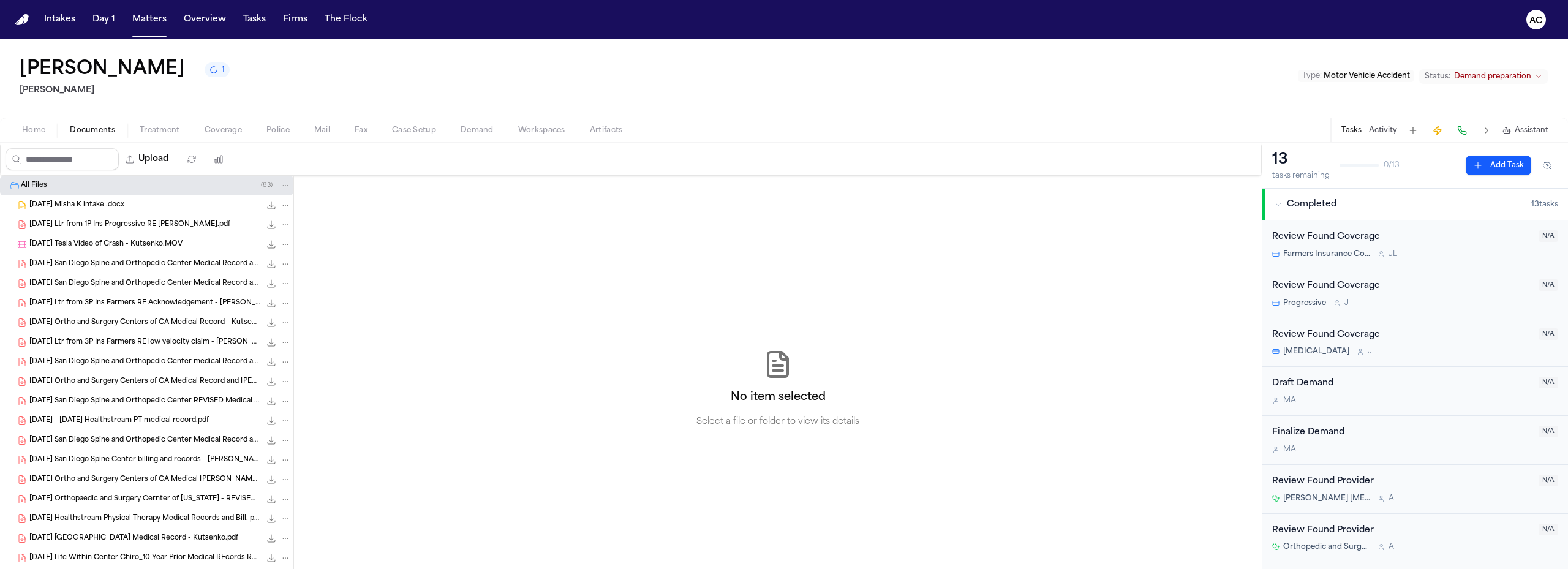
click at [54, 188] on div "All Files ( 83 )" at bounding box center [155, 185] width 270 height 11
click at [17, 185] on icon "Folder: All Files" at bounding box center [14, 186] width 9 height 7
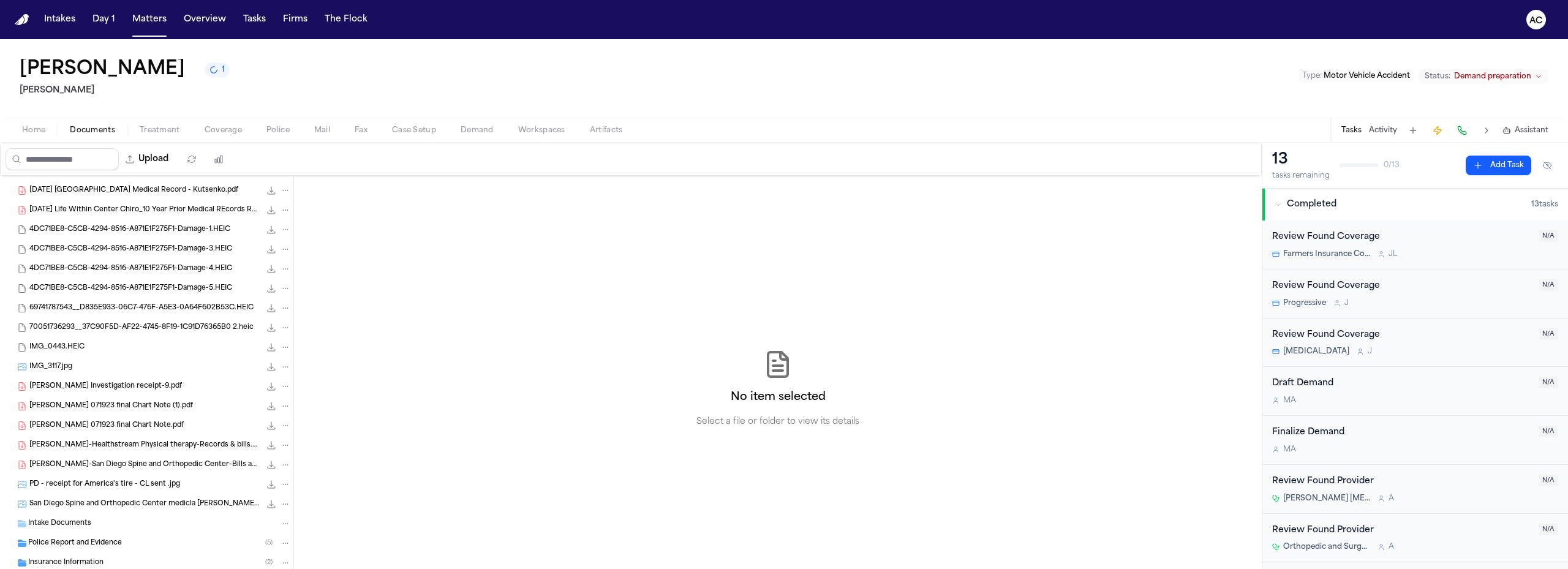
scroll to position [428, 0]
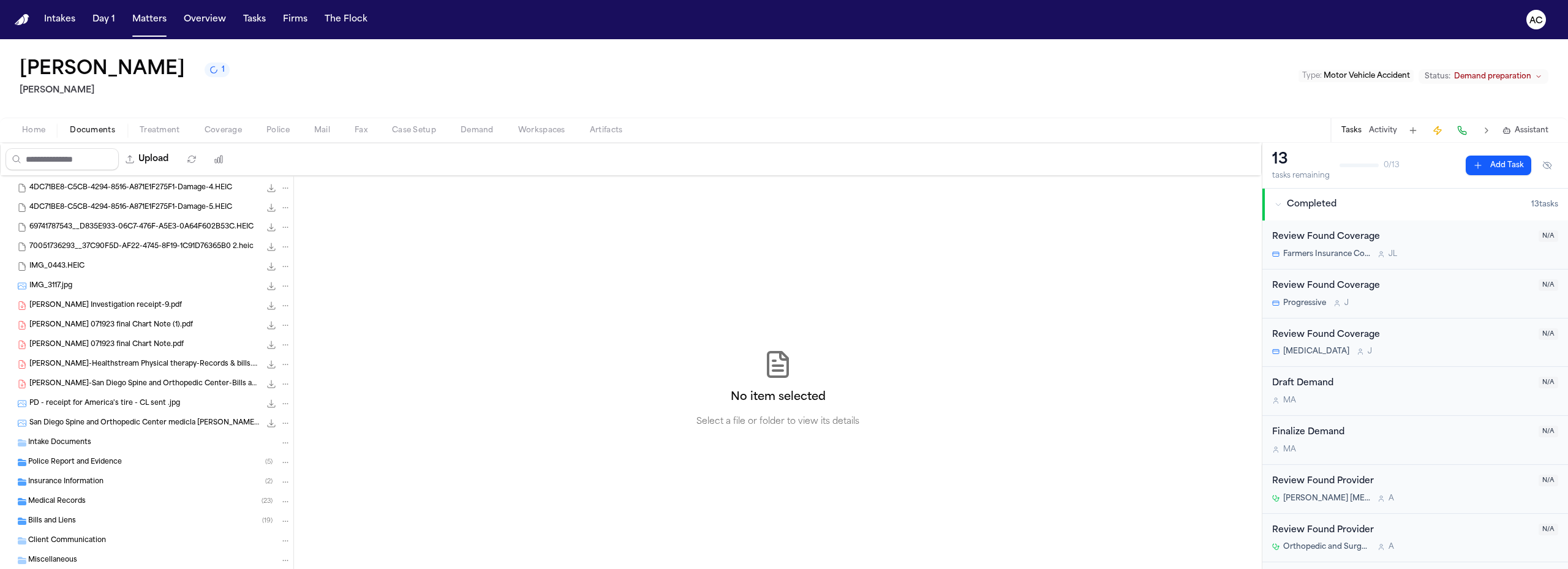
click at [117, 478] on div "Insurance Information ( 2 )" at bounding box center [160, 482] width 263 height 11
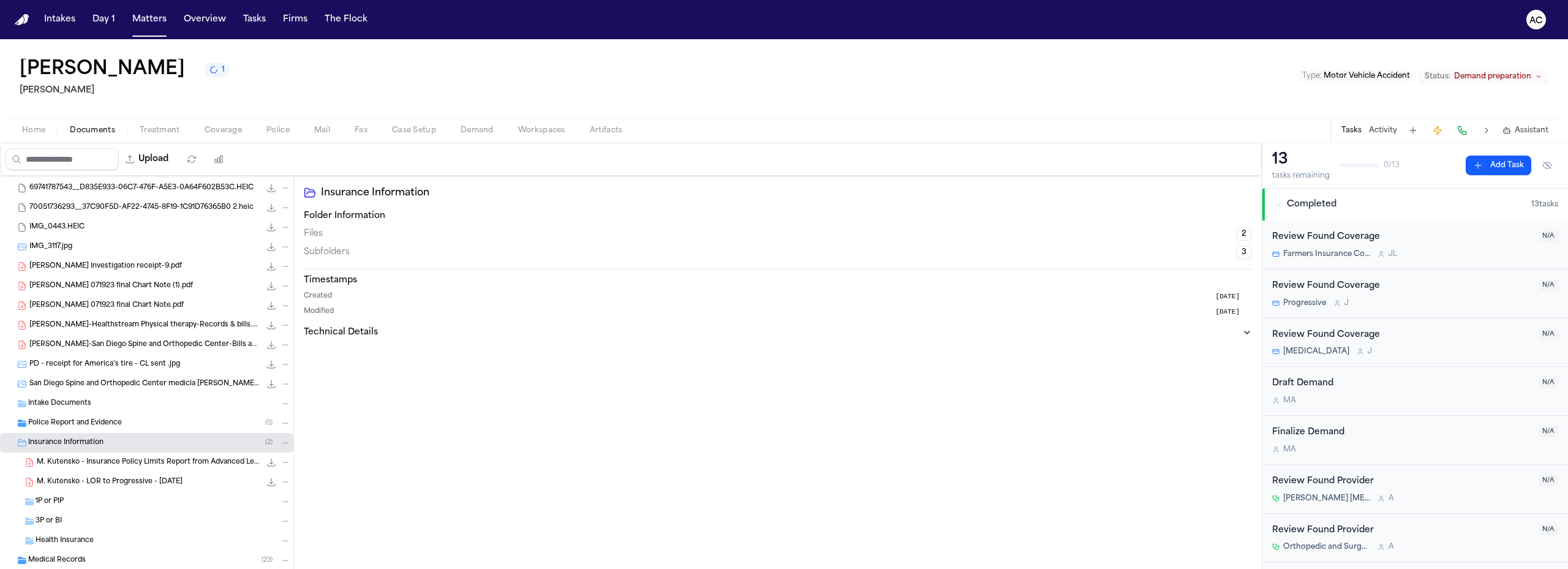
scroll to position [490, 0]
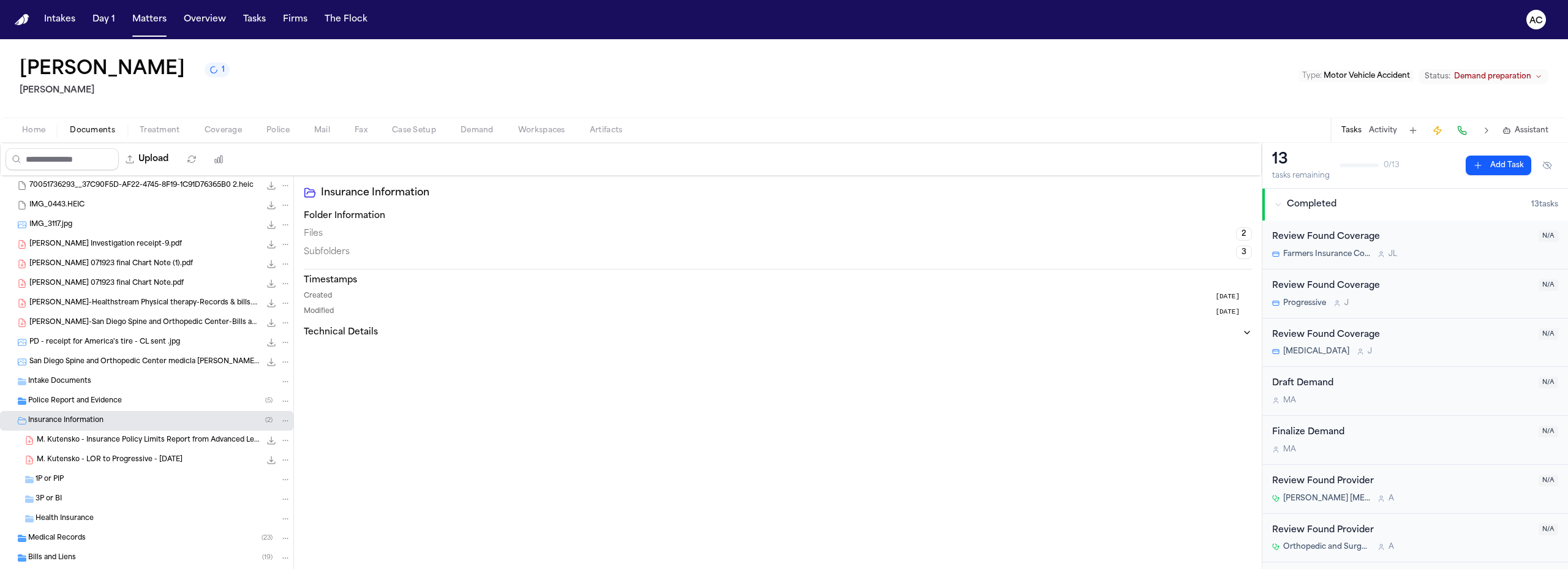
click at [123, 495] on div "3P or BI" at bounding box center [163, 499] width 256 height 11
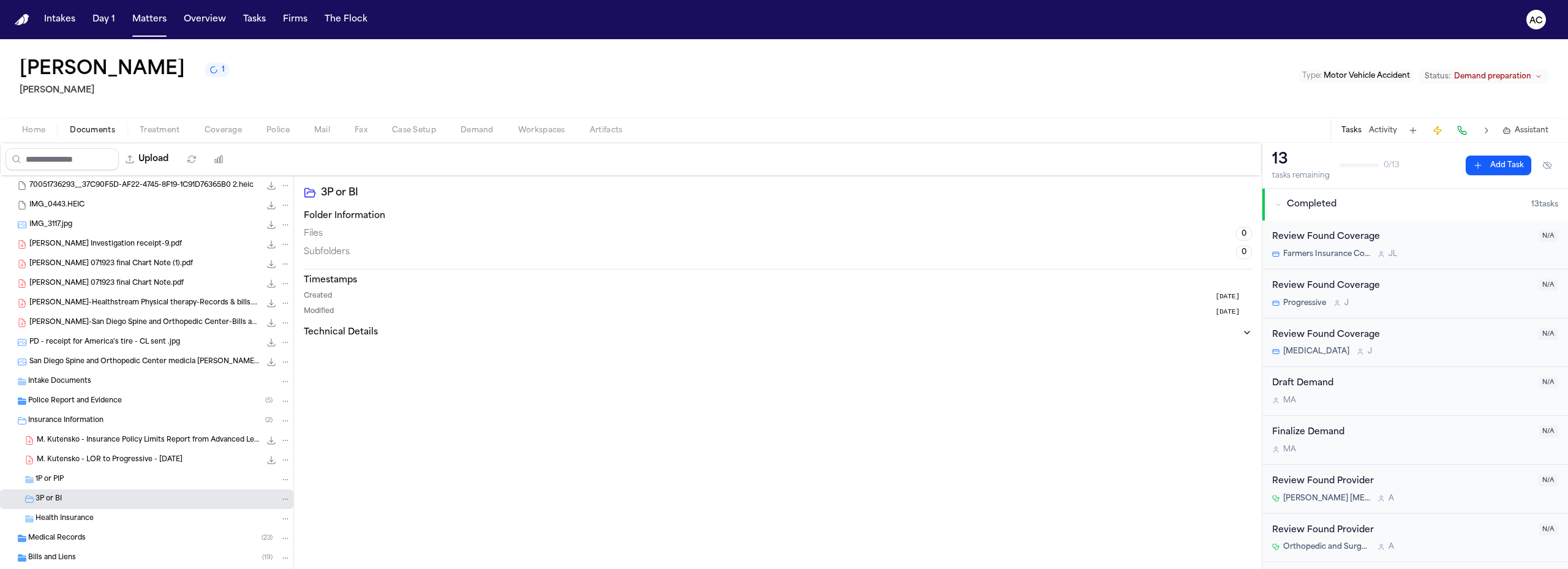
click at [123, 495] on div "3P or BI" at bounding box center [163, 499] width 256 height 11
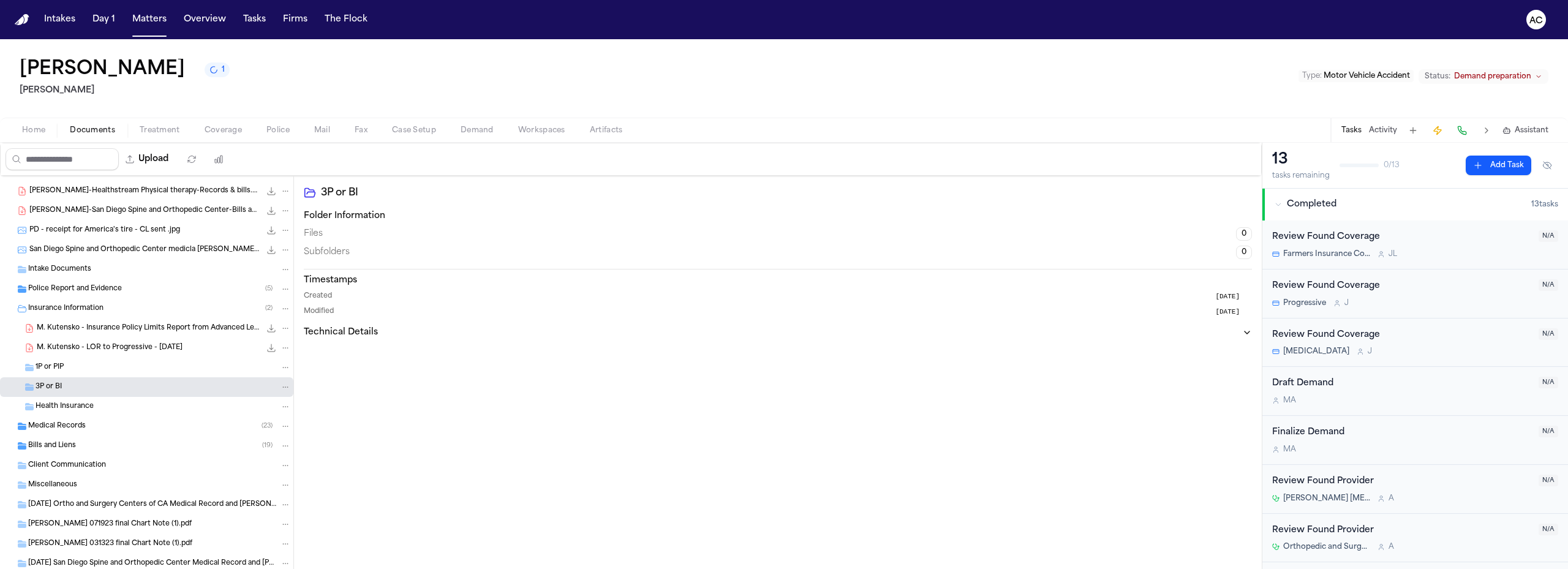
scroll to position [613, 0]
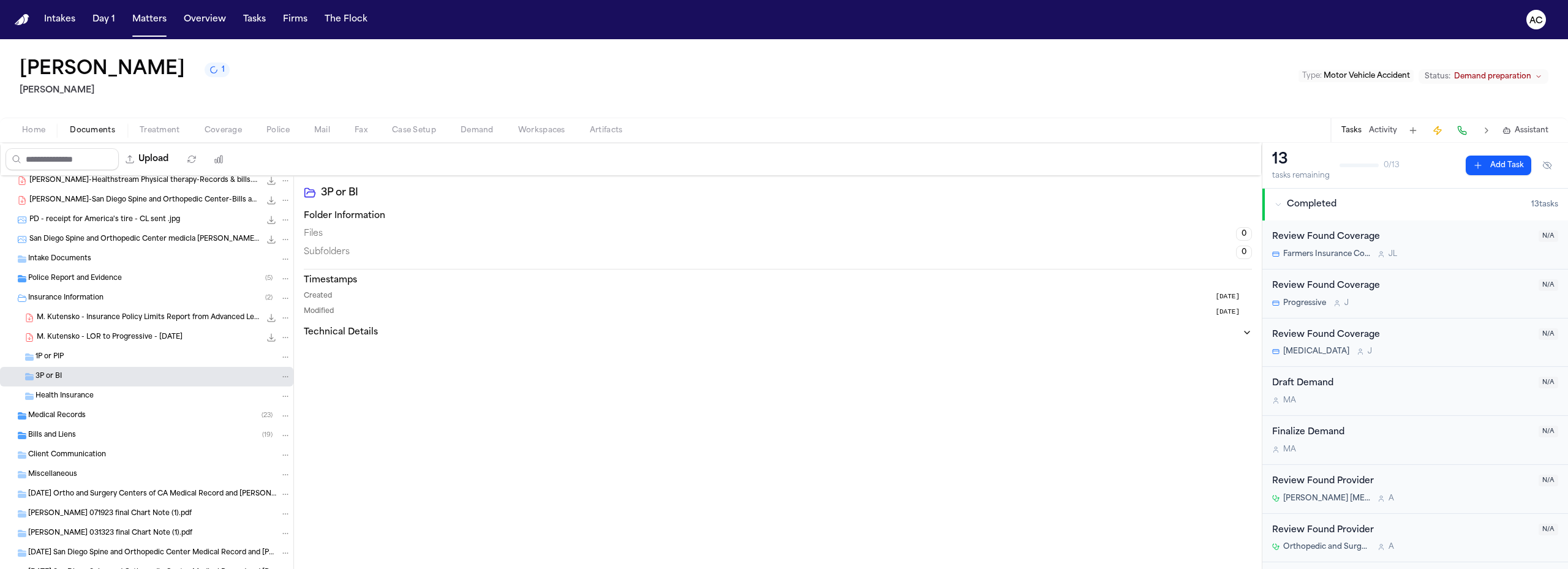
click at [95, 283] on span "Police Report and Evidence" at bounding box center [75, 279] width 93 height 10
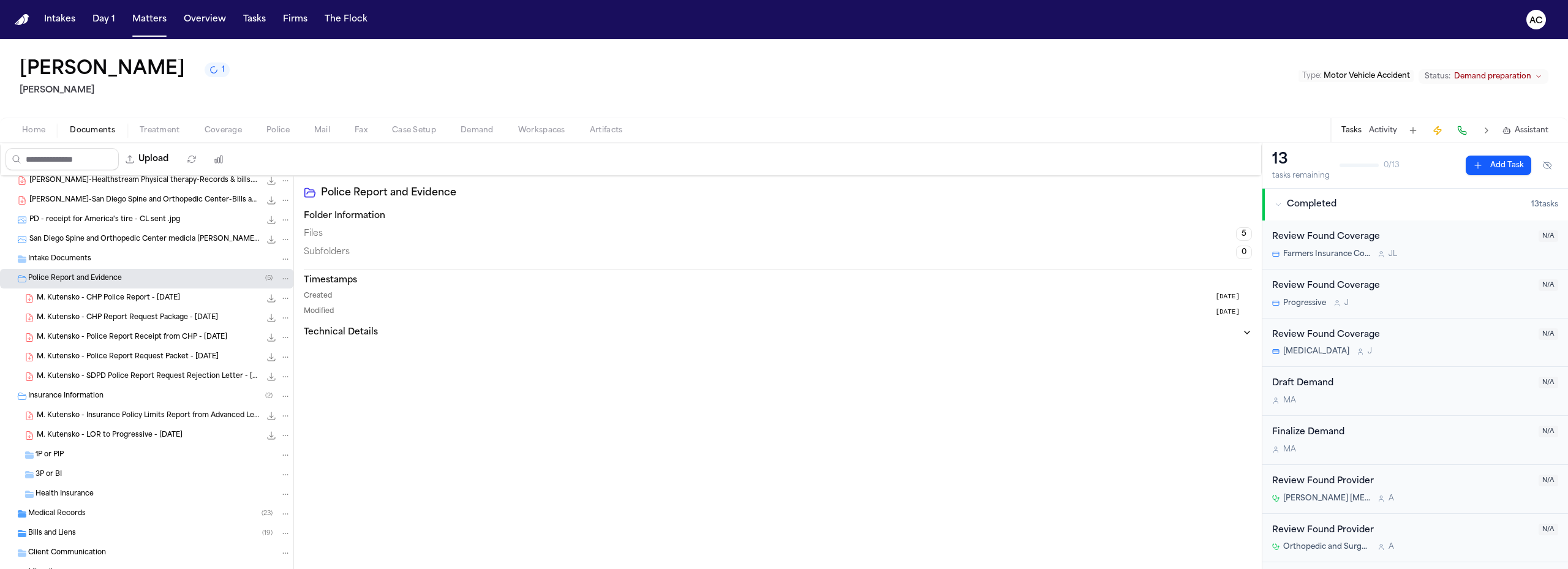
click at [101, 304] on div "M. Kutensko - CHP Police Report - [DATE] 3.0 MB • PDF" at bounding box center [163, 298] width 254 height 12
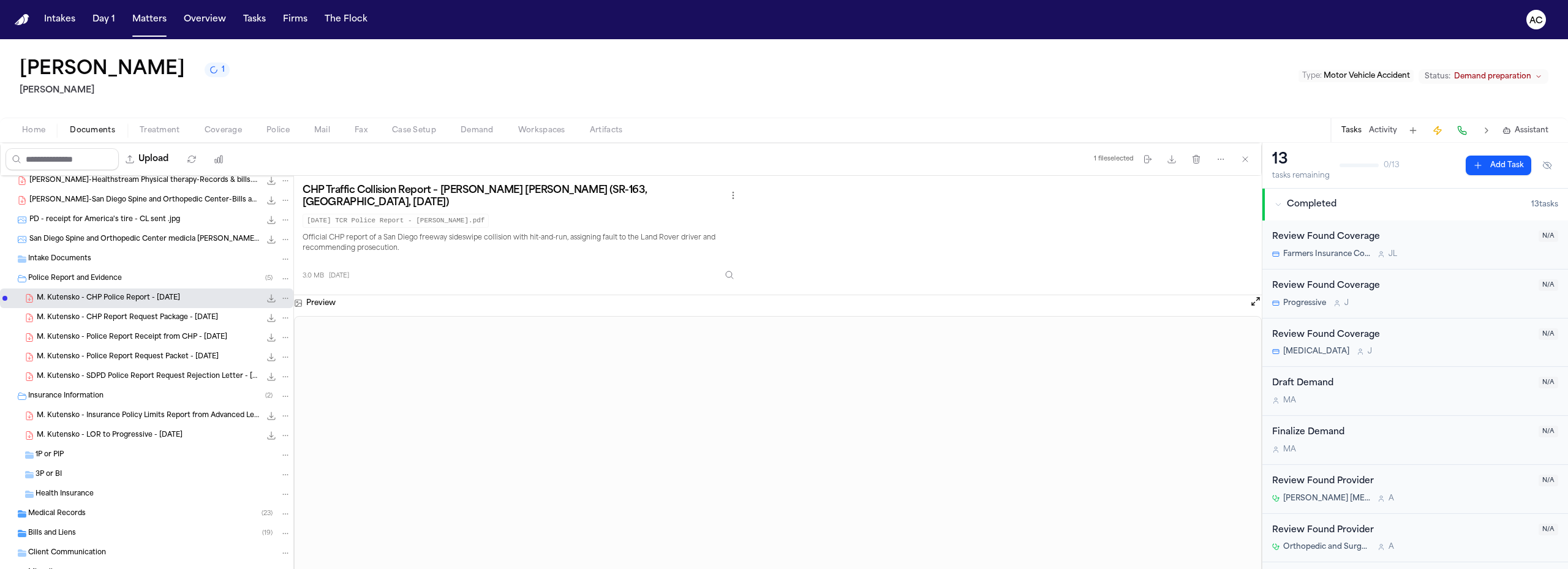
click at [88, 126] on span "Documents" at bounding box center [92, 131] width 45 height 9
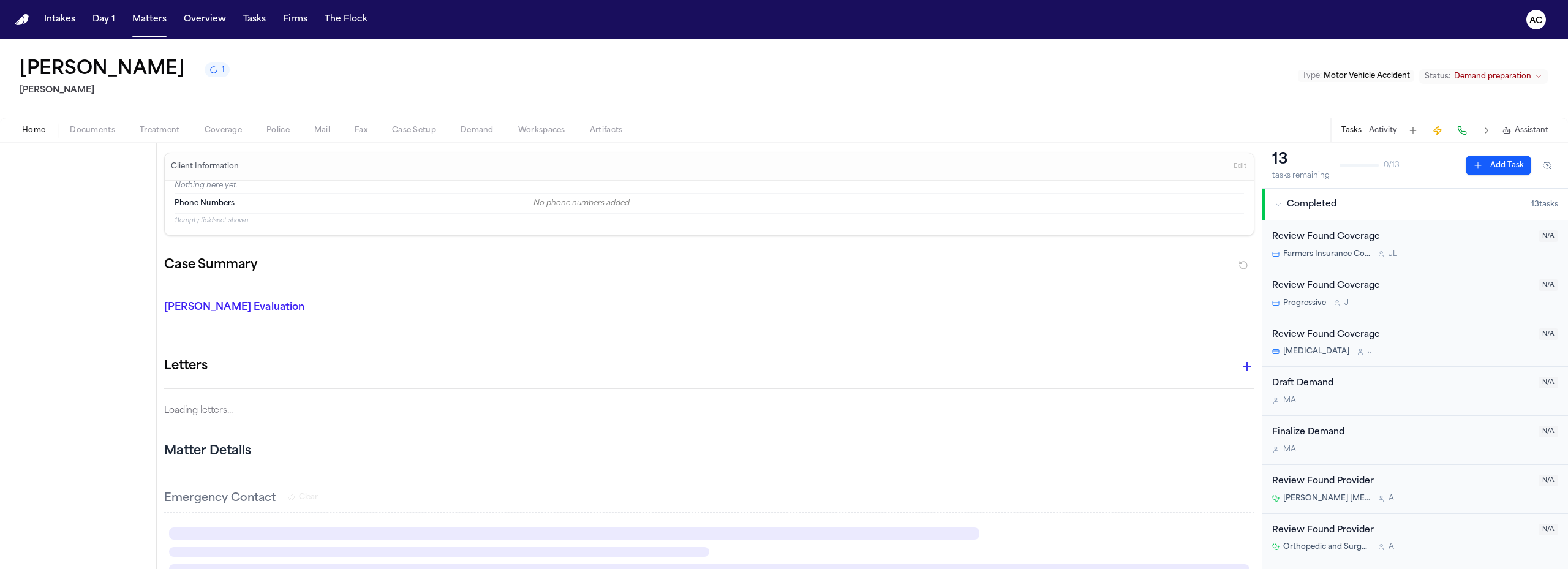
click at [33, 127] on span "Home" at bounding box center [33, 131] width 23 height 9
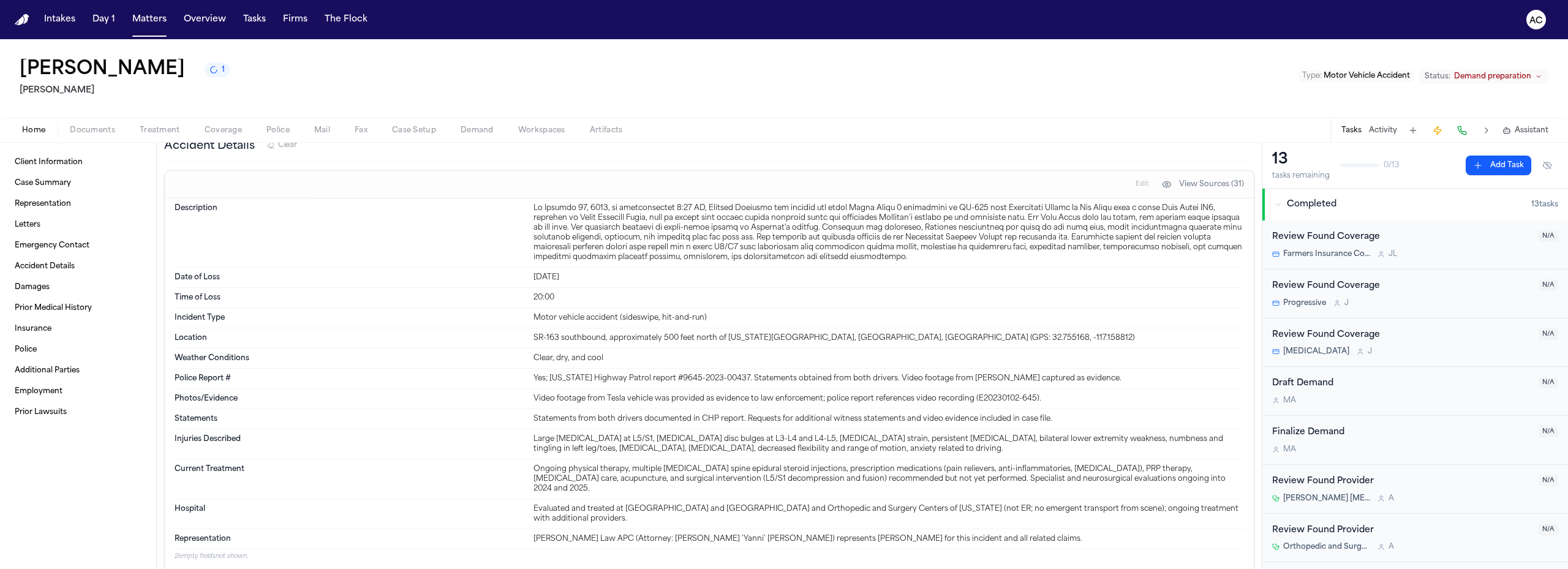
scroll to position [490, 0]
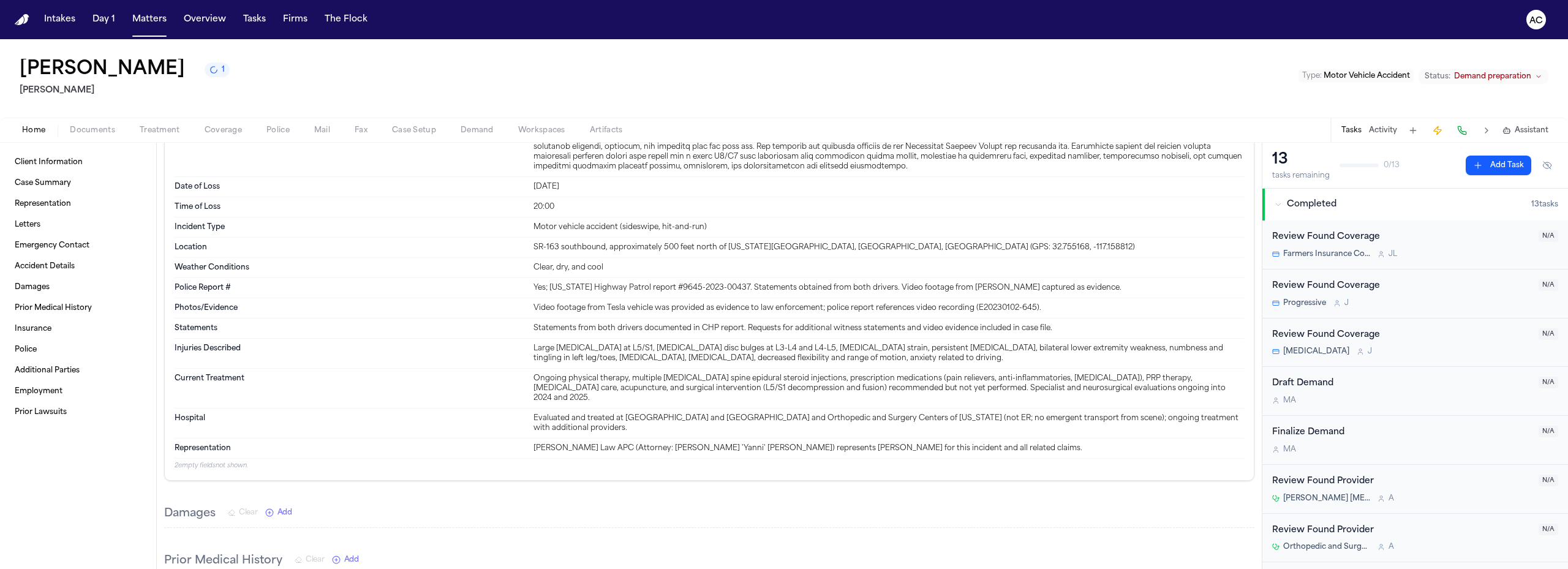
click at [950, 62] on div "[PERSON_NAME] 1 [PERSON_NAME] Type : Motor Vehicle Accident Status: Demand prep…" at bounding box center [784, 78] width 1568 height 78
click at [99, 131] on span "Documents" at bounding box center [92, 131] width 45 height 9
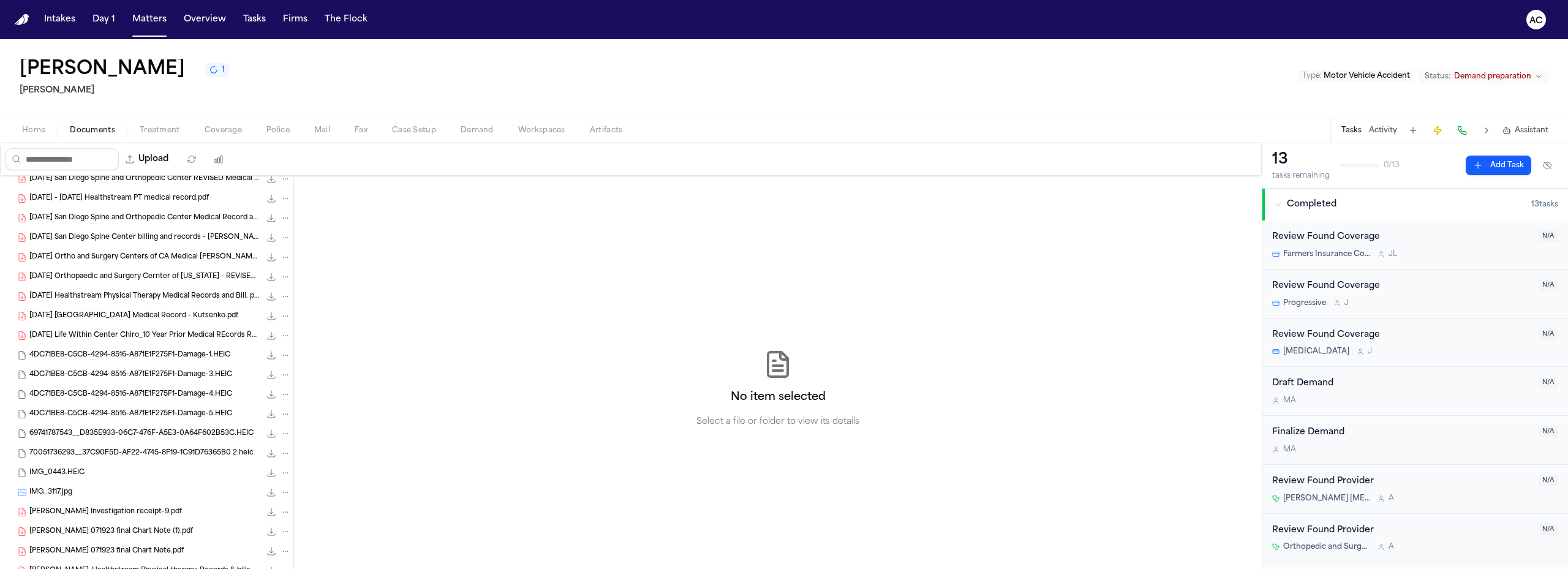
scroll to position [428, 0]
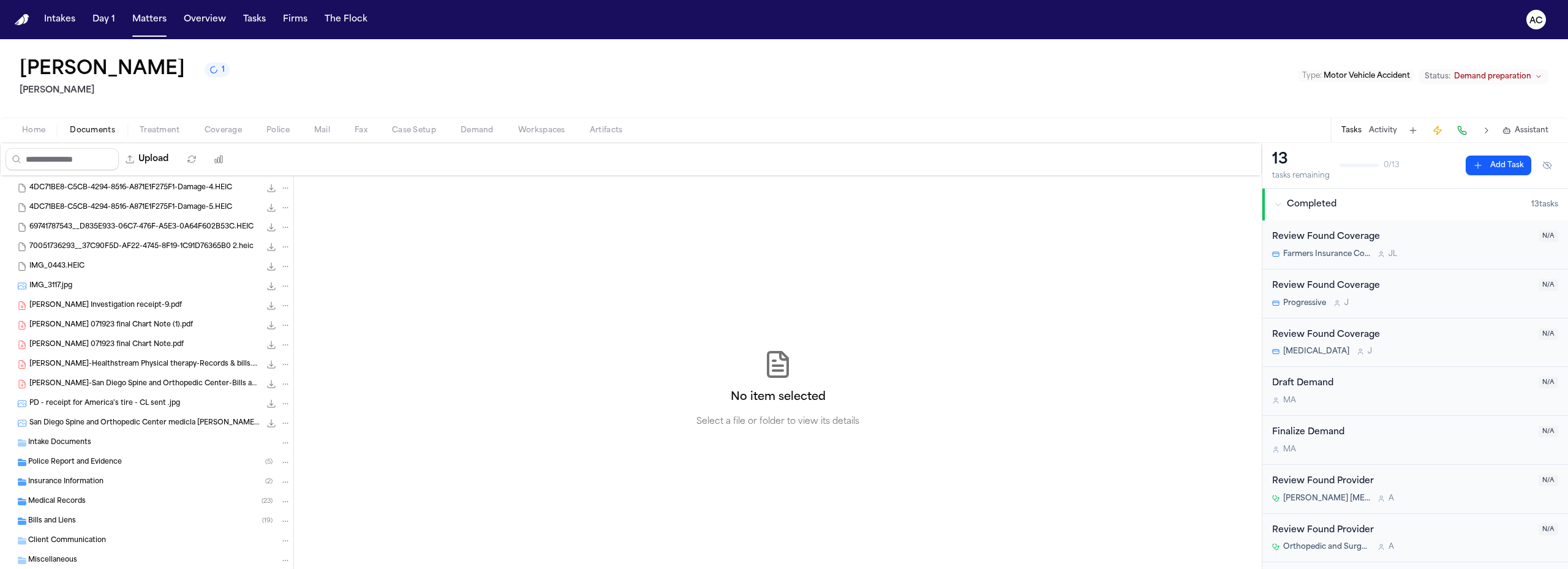
click at [92, 461] on span "Police Report and Evidence" at bounding box center [75, 462] width 93 height 10
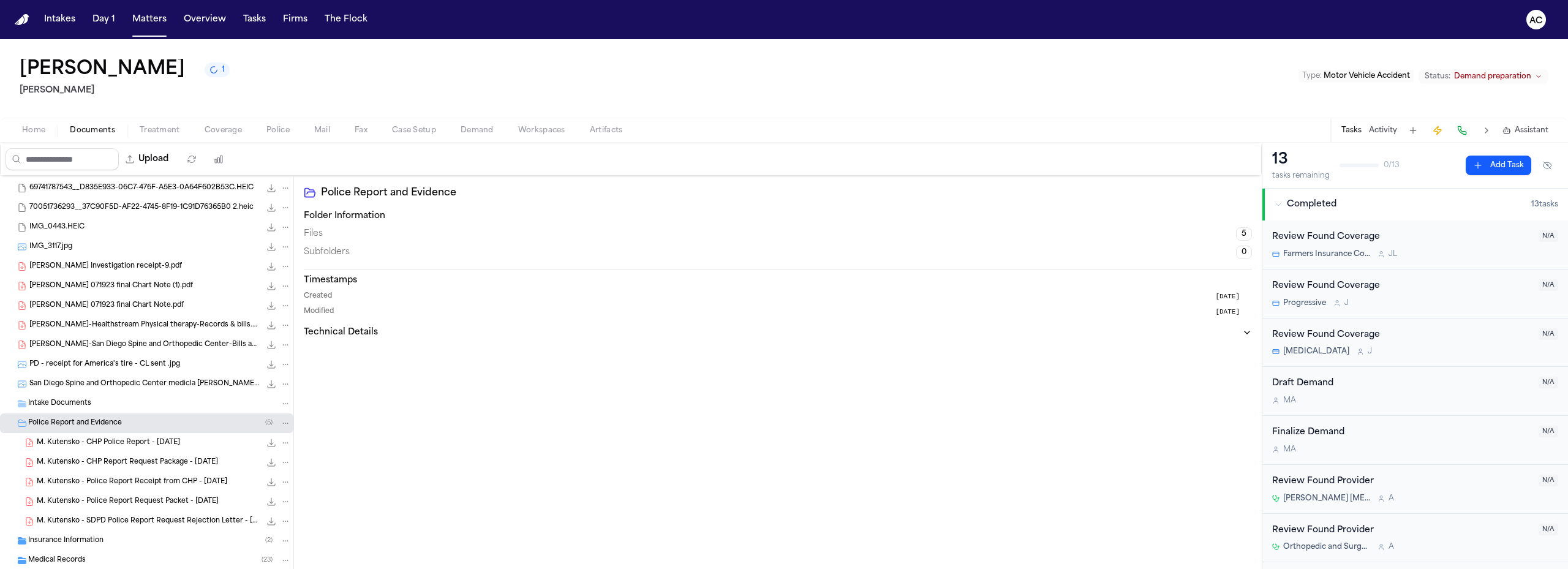
scroll to position [490, 0]
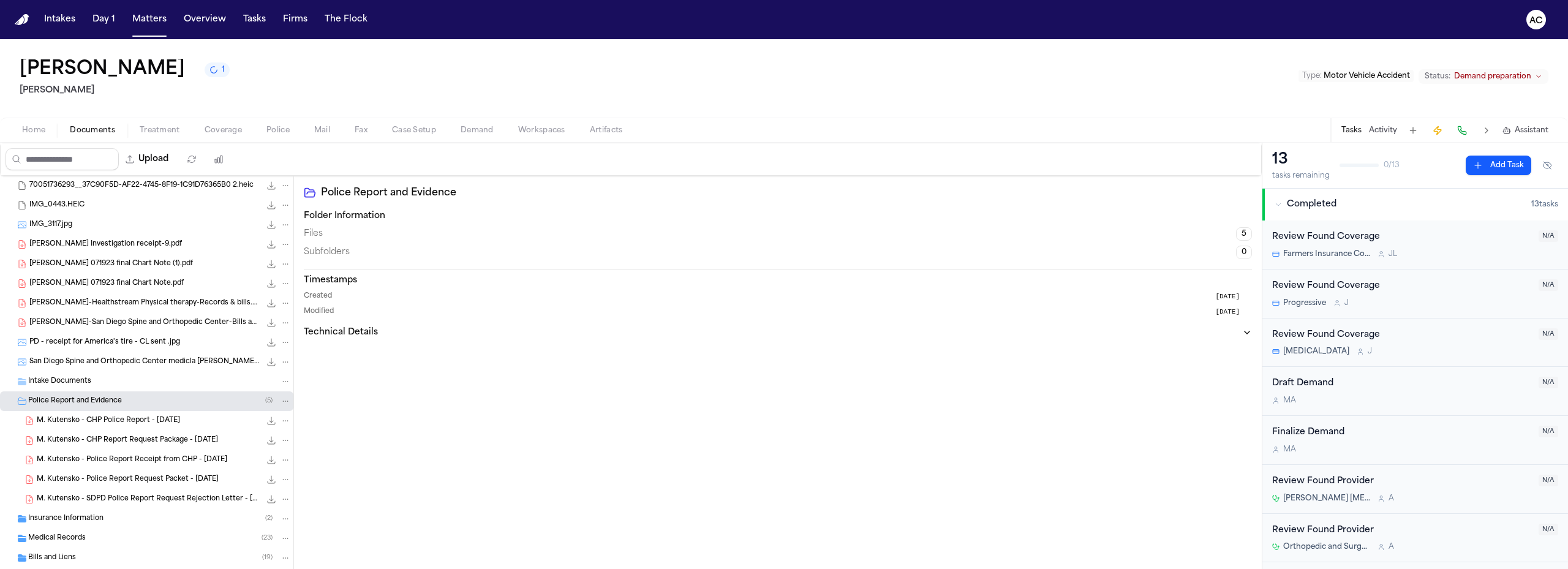
click at [154, 418] on span "M. Kutensko - CHP Police Report - [DATE]" at bounding box center [108, 420] width 143 height 10
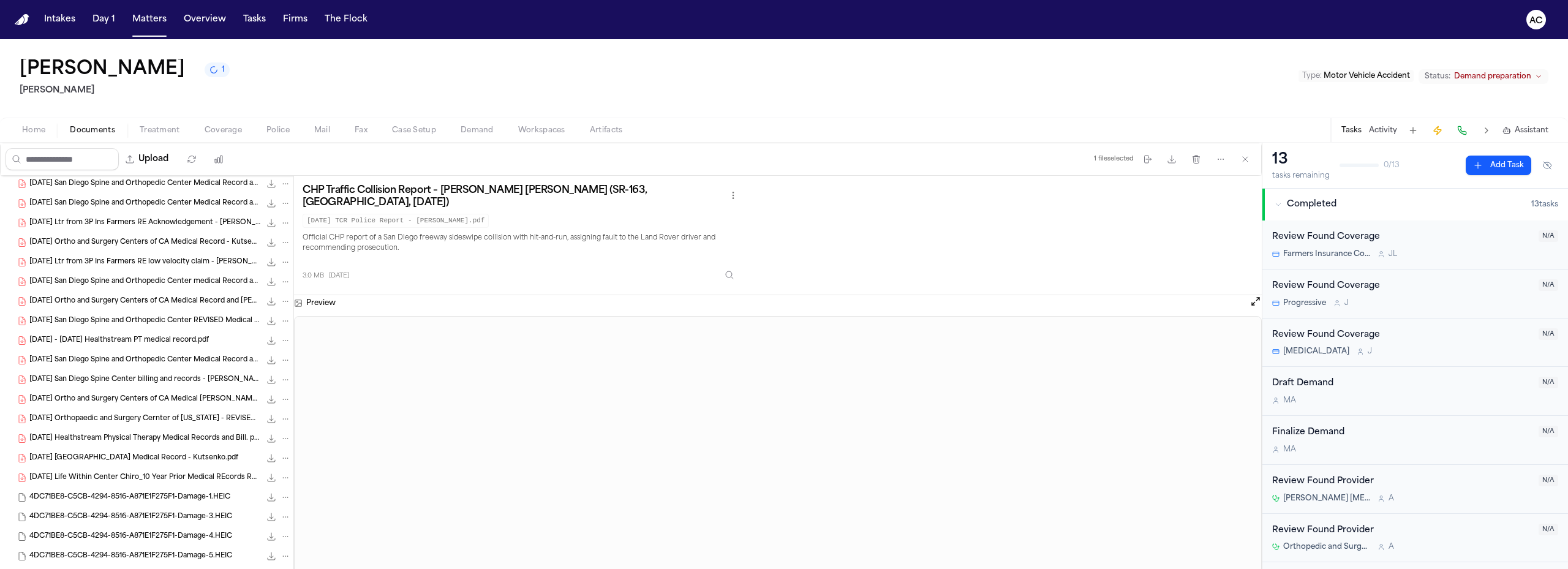
scroll to position [0, 0]
click at [111, 266] on span "[DATE] San Diego Spine and Orthopedic Center Medical Record and [PERSON_NAME]- …" at bounding box center [145, 264] width 231 height 10
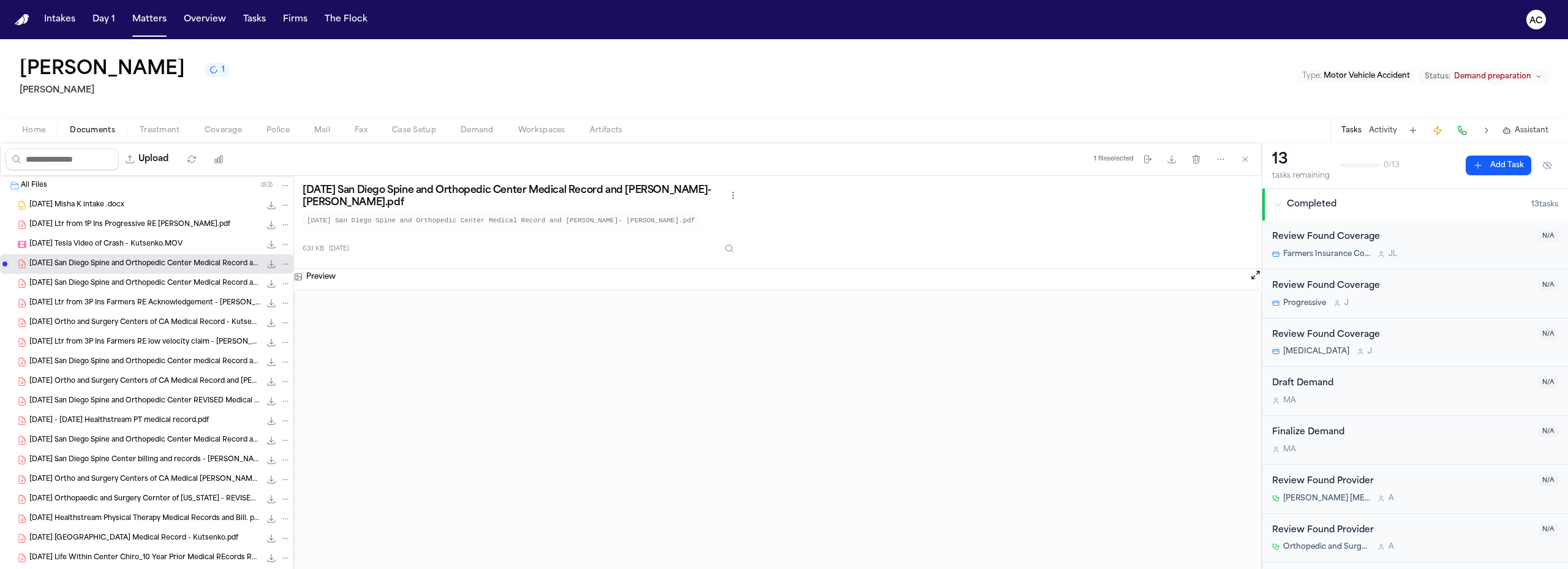
click at [112, 287] on span "[DATE] San Diego Spine and Orthopedic Center Medical Record and [PERSON_NAME]- …" at bounding box center [145, 283] width 231 height 10
click at [119, 304] on span "[DATE] Ltr from 3P Ins Farmers RE Acknowledgement - [PERSON_NAME].pdf" at bounding box center [145, 303] width 231 height 10
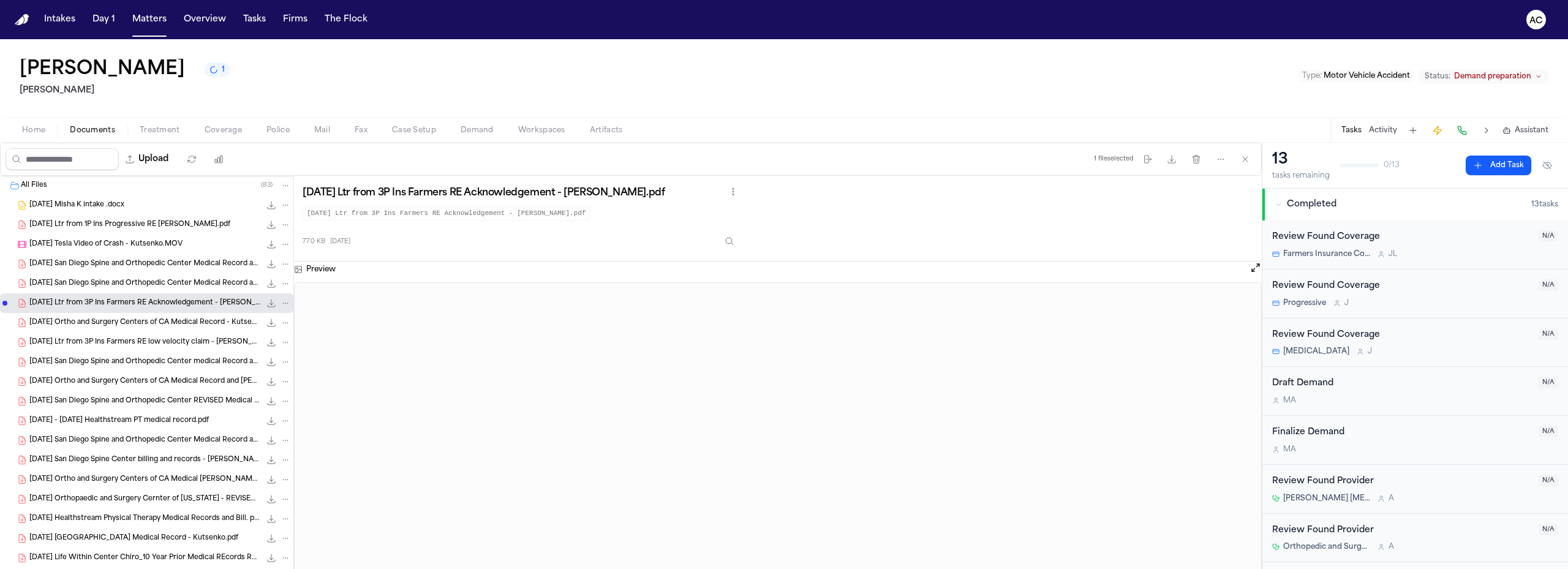
click at [118, 340] on span "[DATE] Ltr from 3P Ins Farmers RE low velocity claim - [PERSON_NAME].pdf" at bounding box center [145, 342] width 231 height 10
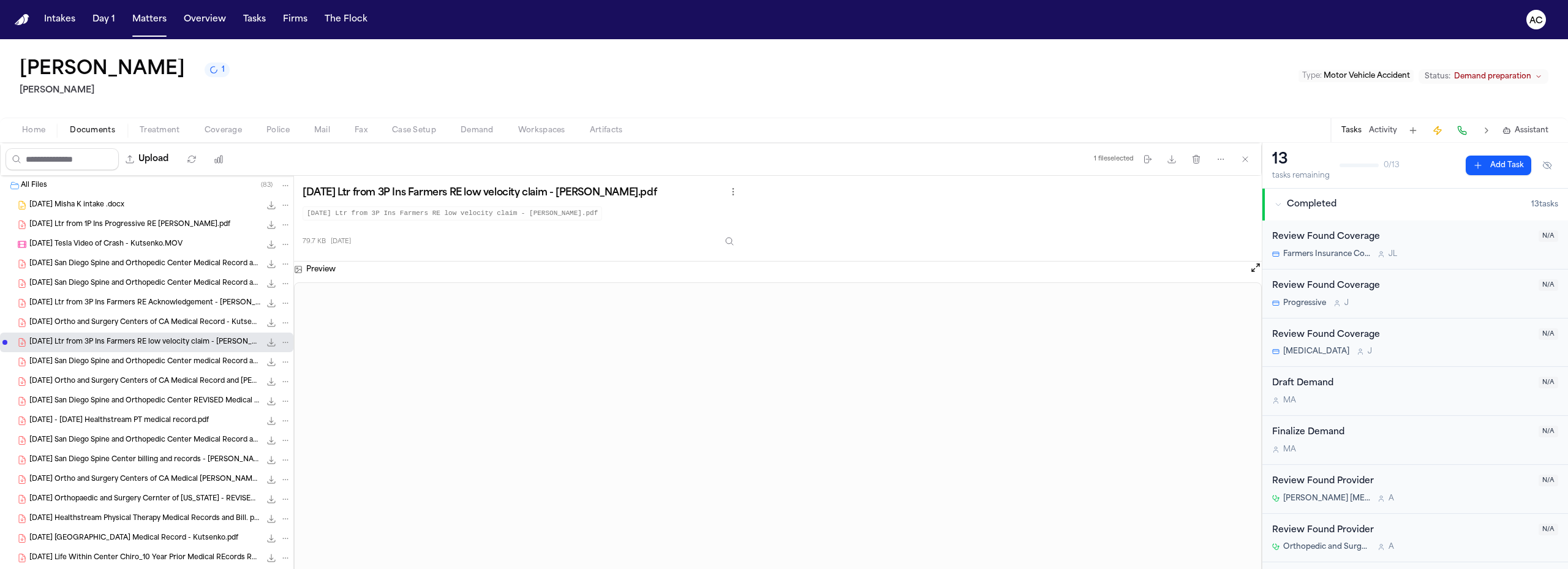
click at [136, 398] on span "[DATE] San Diego Spine and Orthopedic Center REVISED Medical Record - Kutsenko.…" at bounding box center [145, 400] width 231 height 10
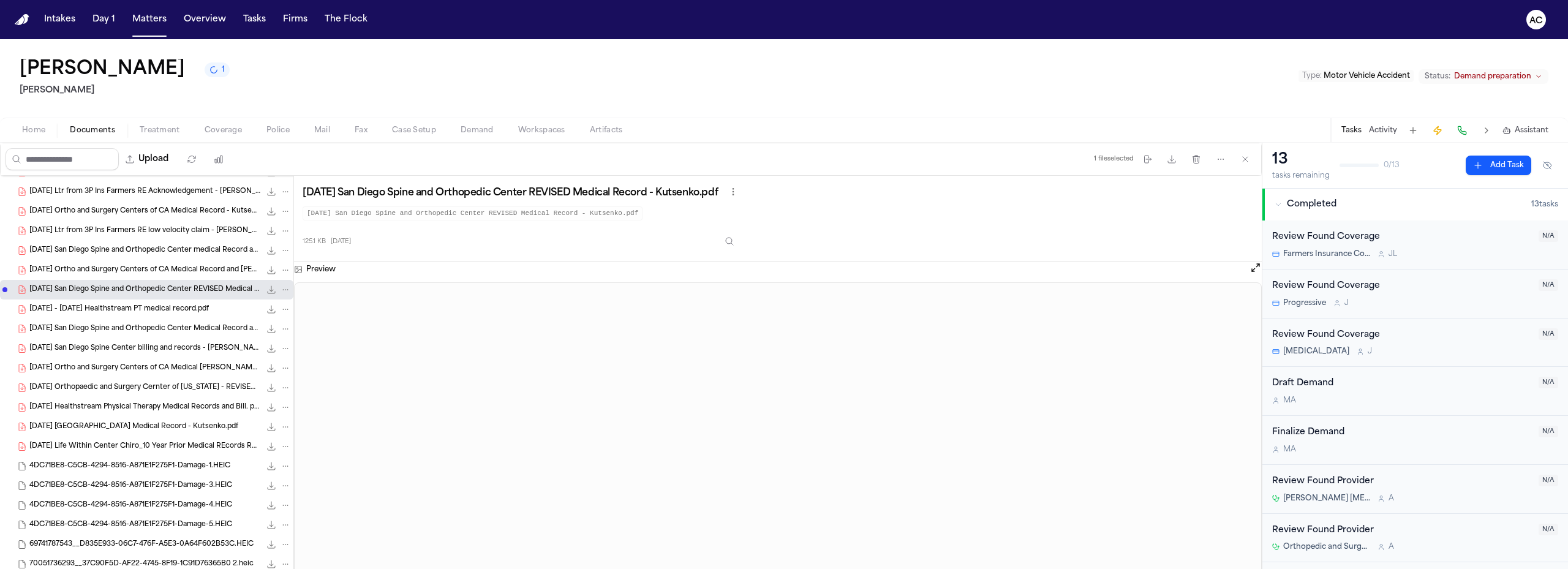
scroll to position [123, 0]
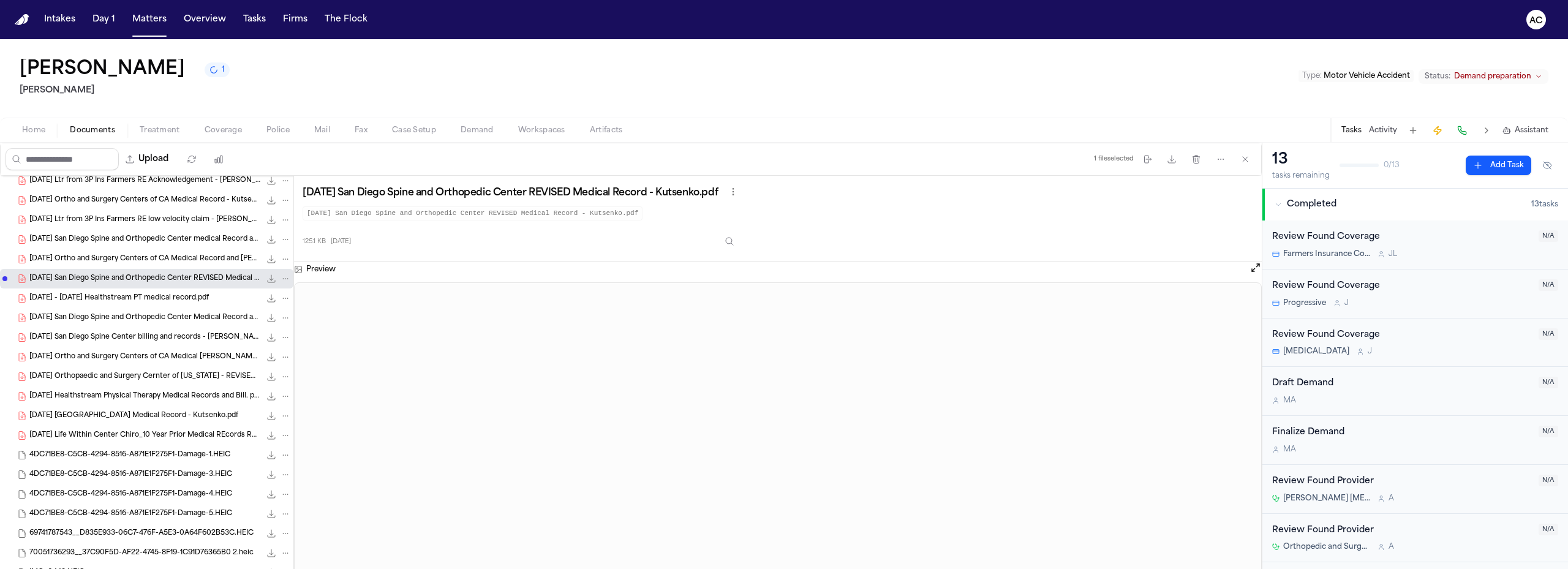
click at [131, 358] on span "[DATE] Ortho and Surgery Centers of CA Medical [PERSON_NAME] - [PERSON_NAME].pd…" at bounding box center [145, 357] width 231 height 10
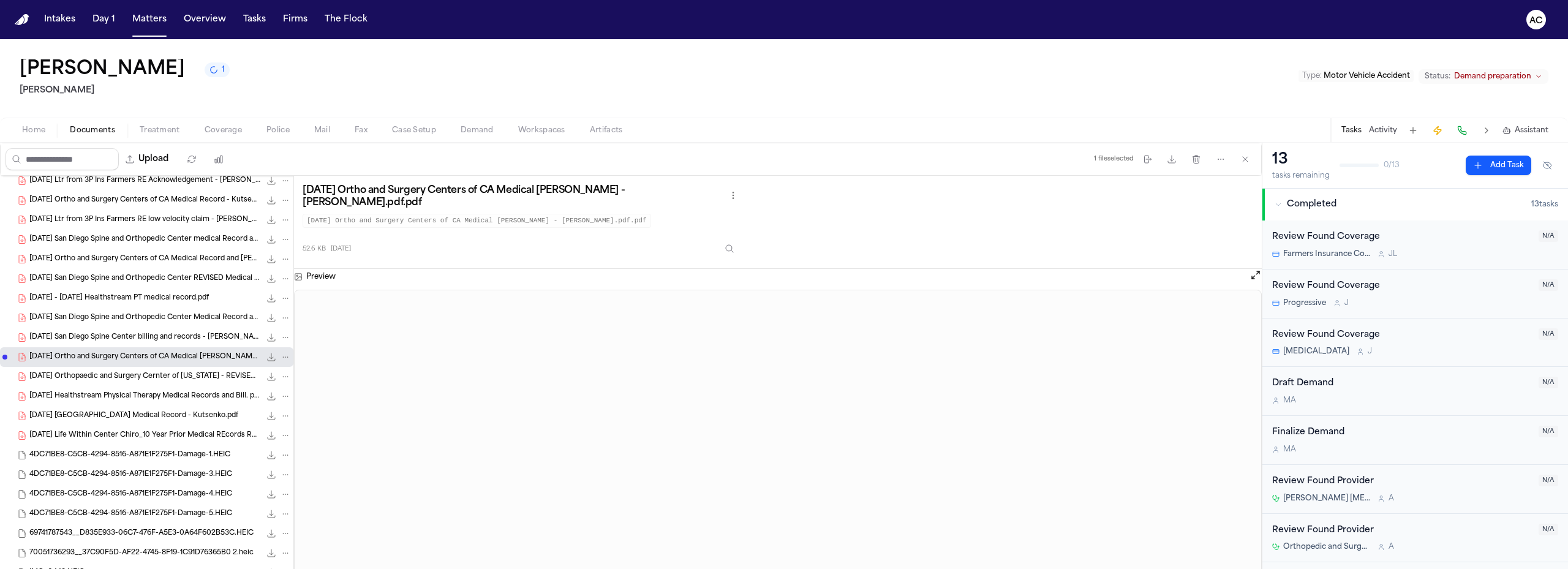
click at [133, 340] on span "[DATE] San Diego Spine Center billing and records - [PERSON_NAME]. pdf.pdf" at bounding box center [145, 337] width 231 height 10
